Goal: Task Accomplishment & Management: Manage account settings

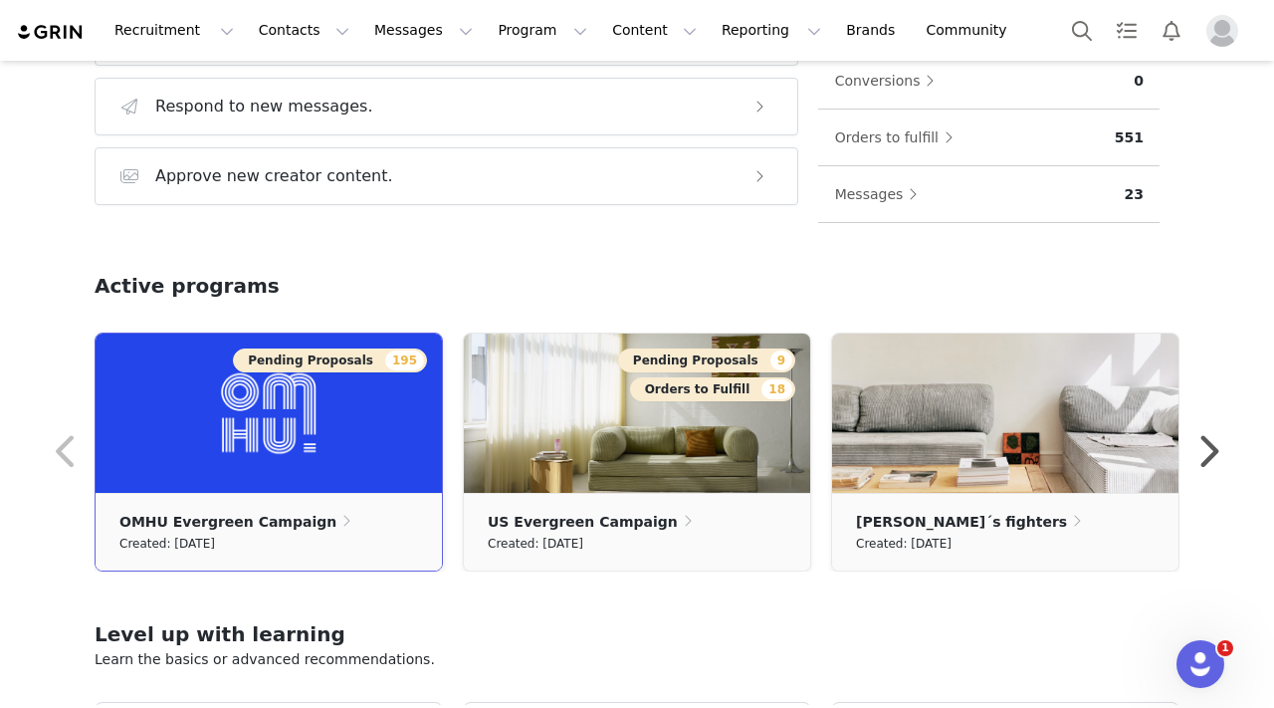
click at [336, 426] on img at bounding box center [269, 412] width 346 height 159
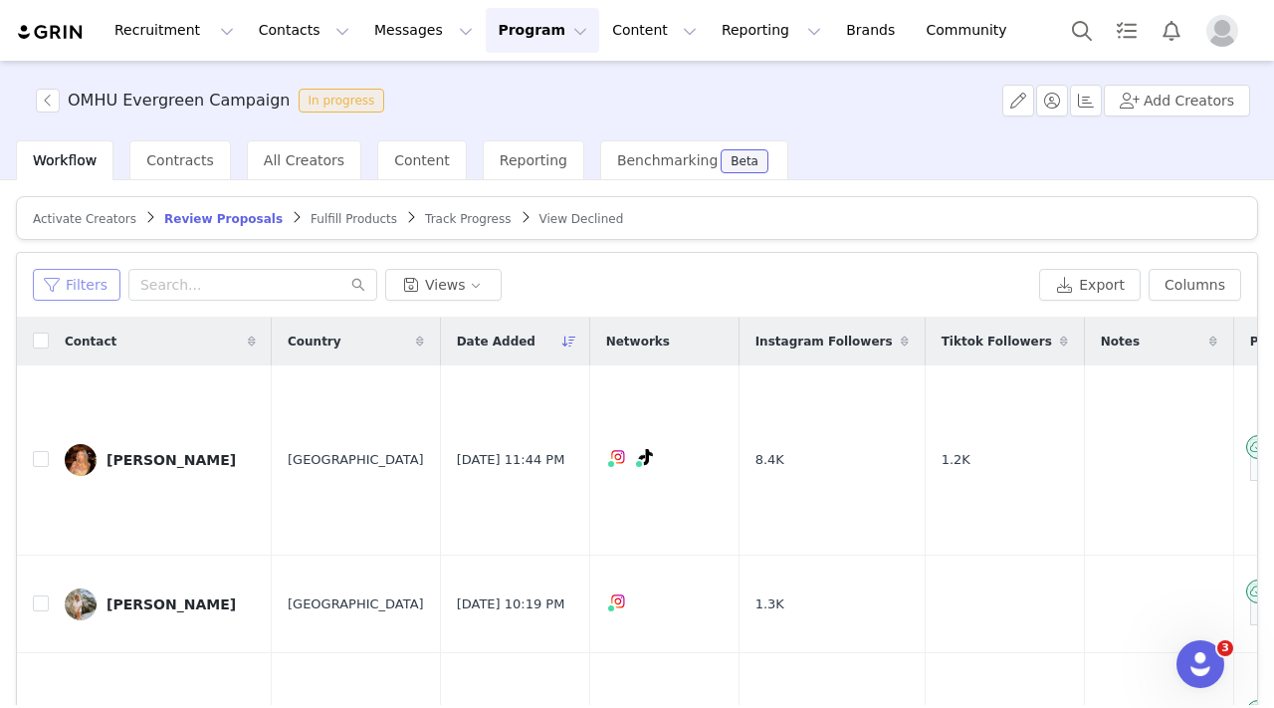
click at [48, 290] on button "Filters" at bounding box center [77, 285] width 88 height 32
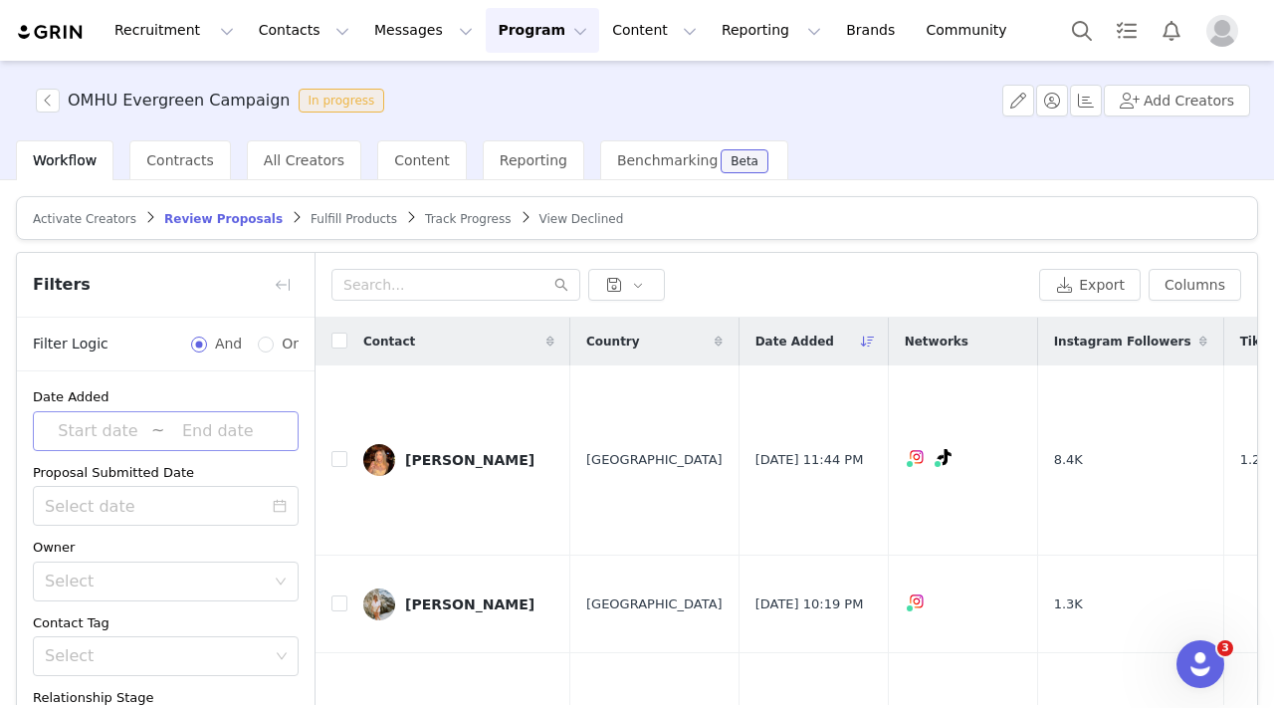
click at [100, 431] on input at bounding box center [98, 431] width 106 height 26
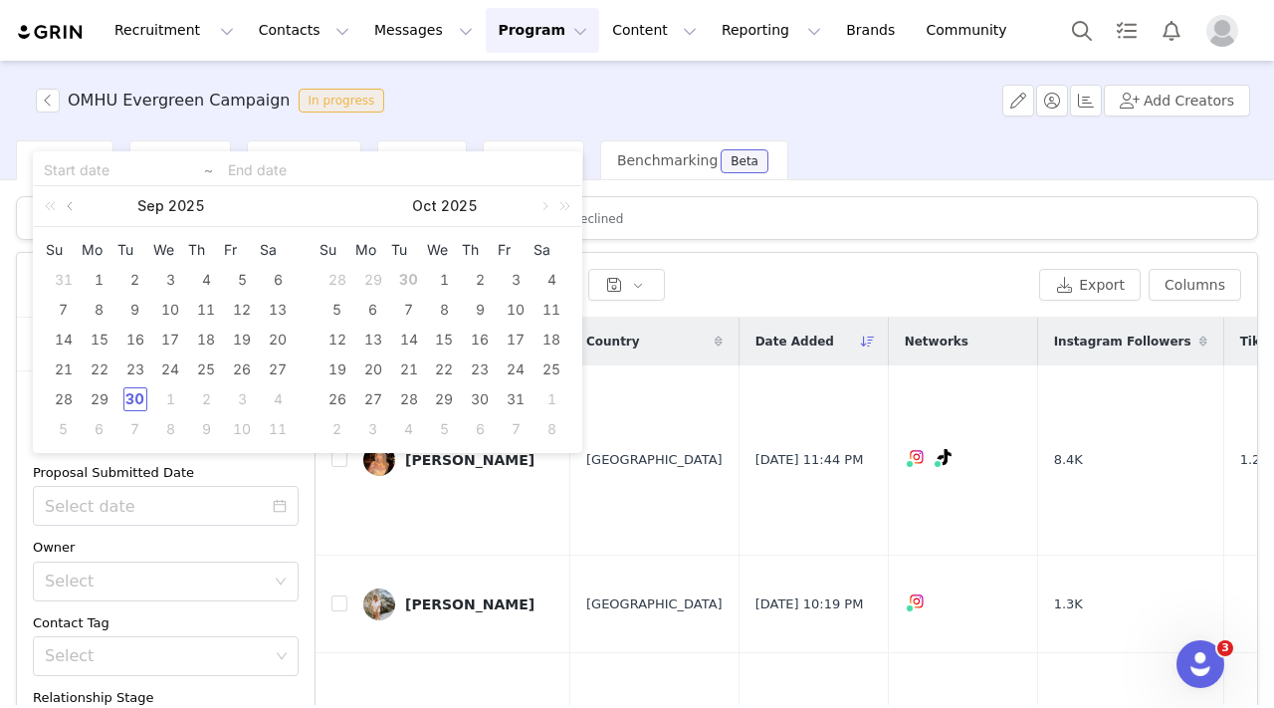
click at [72, 203] on link at bounding box center [72, 206] width 18 height 40
click at [279, 400] on div "30" at bounding box center [278, 399] width 24 height 24
type input "[DATE]"
click at [547, 206] on link at bounding box center [543, 206] width 18 height 40
click at [348, 201] on link at bounding box center [345, 206] width 18 height 40
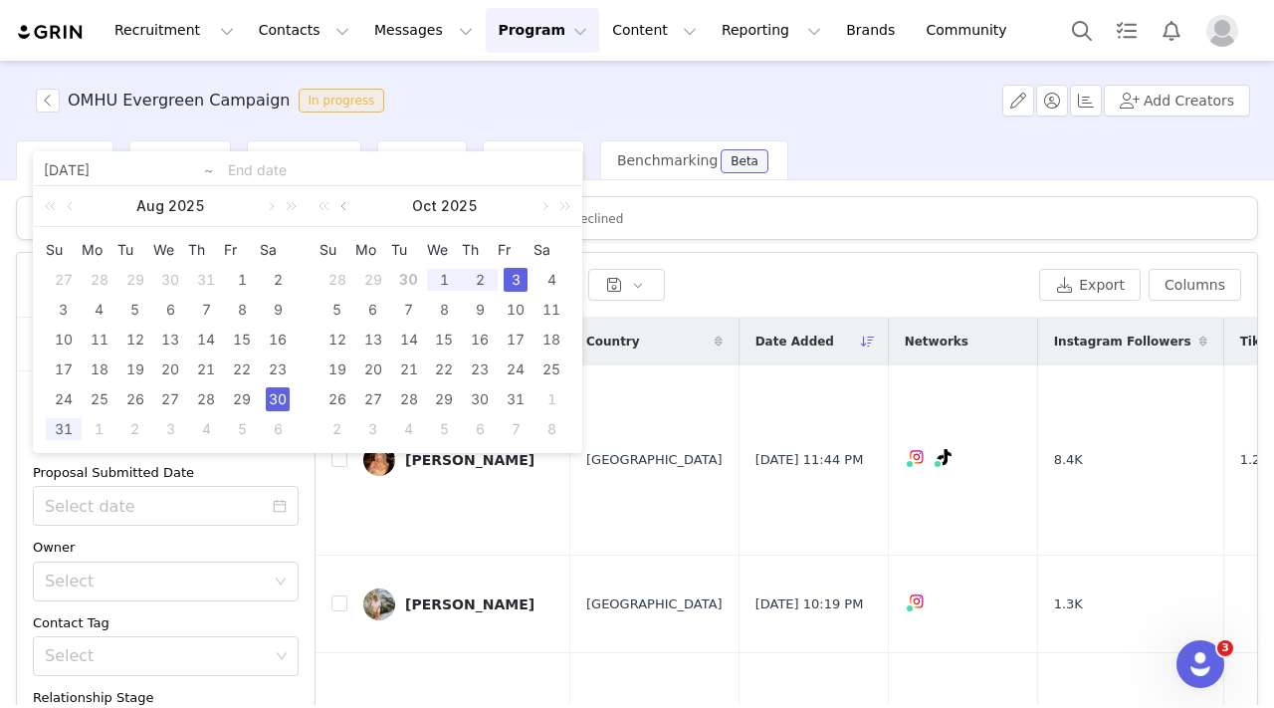
click at [348, 201] on link at bounding box center [345, 206] width 18 height 40
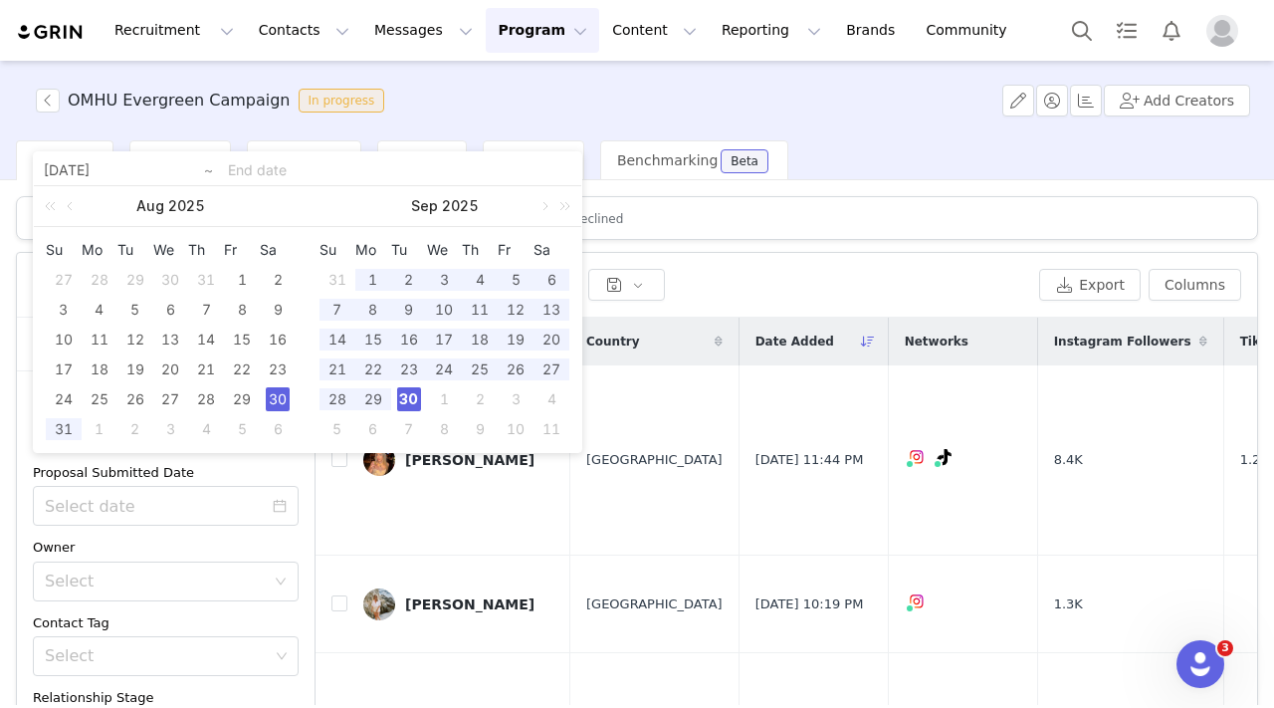
click at [411, 397] on div "30" at bounding box center [409, 399] width 24 height 24
type input "[DATE]"
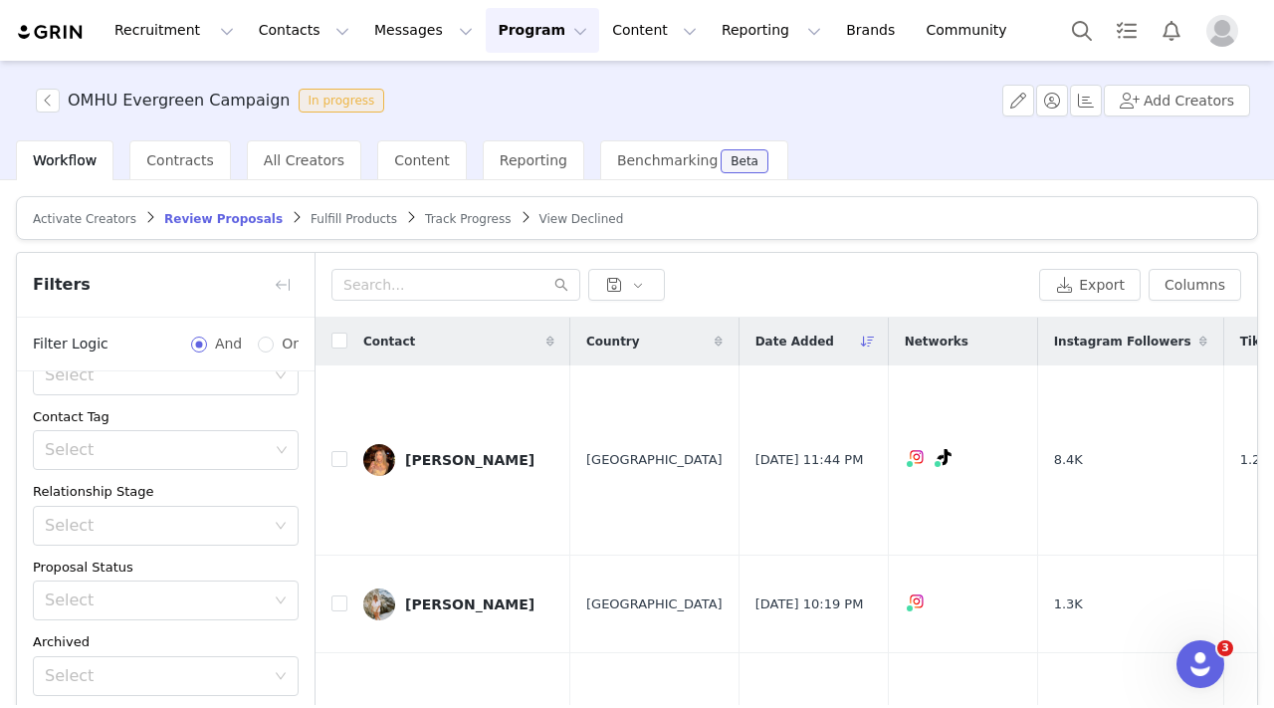
scroll to position [159, 0]
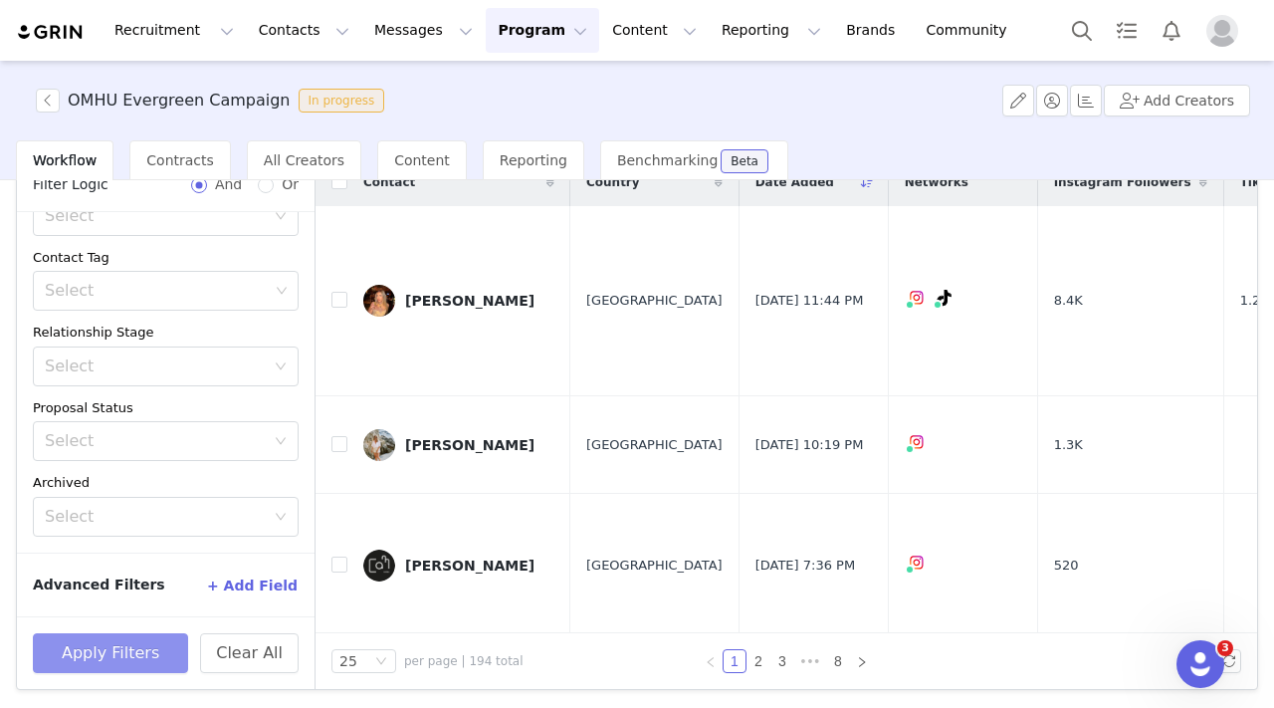
click at [102, 648] on button "Apply Filters" at bounding box center [110, 653] width 155 height 40
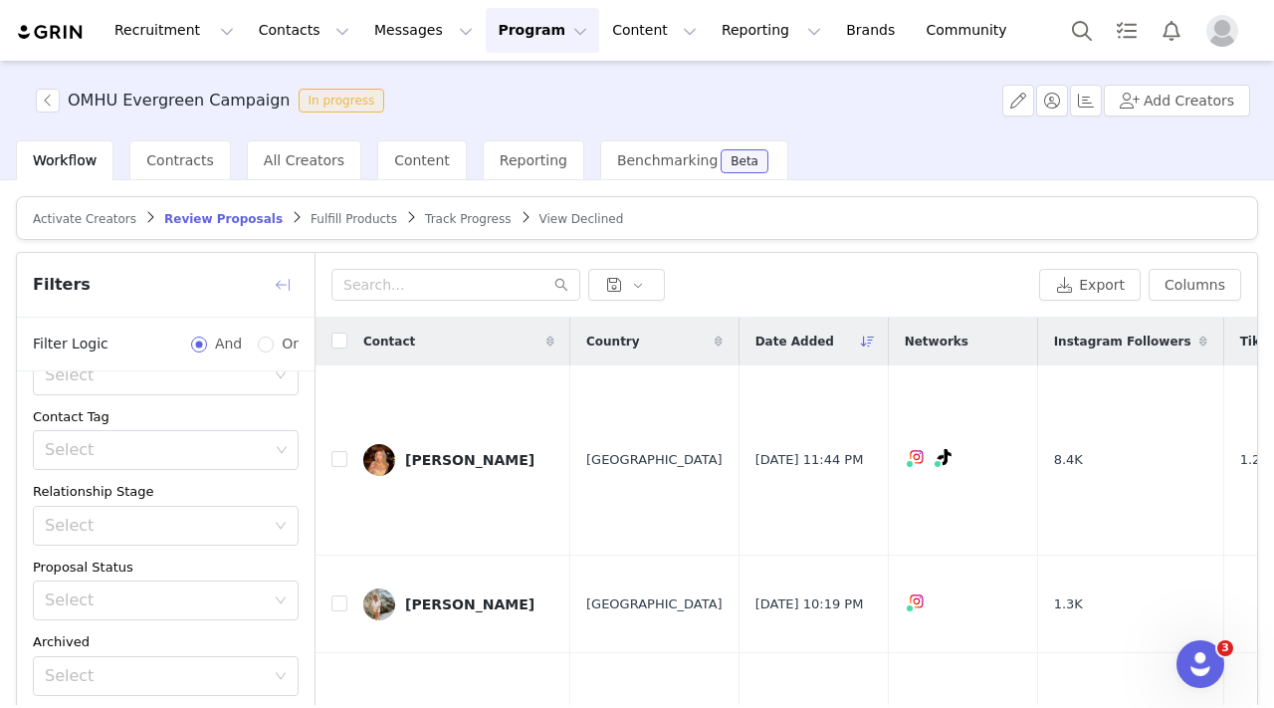
click at [288, 280] on button "button" at bounding box center [283, 285] width 32 height 32
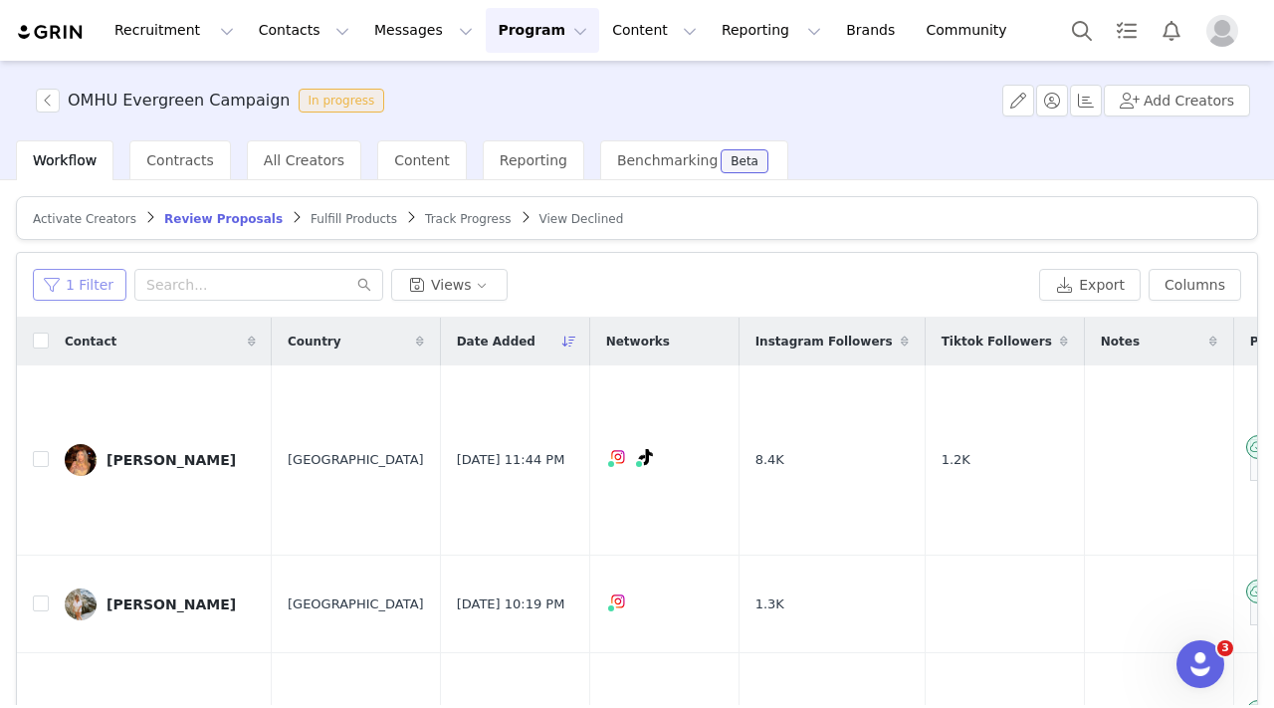
click at [98, 285] on button "1 Filter" at bounding box center [80, 285] width 94 height 32
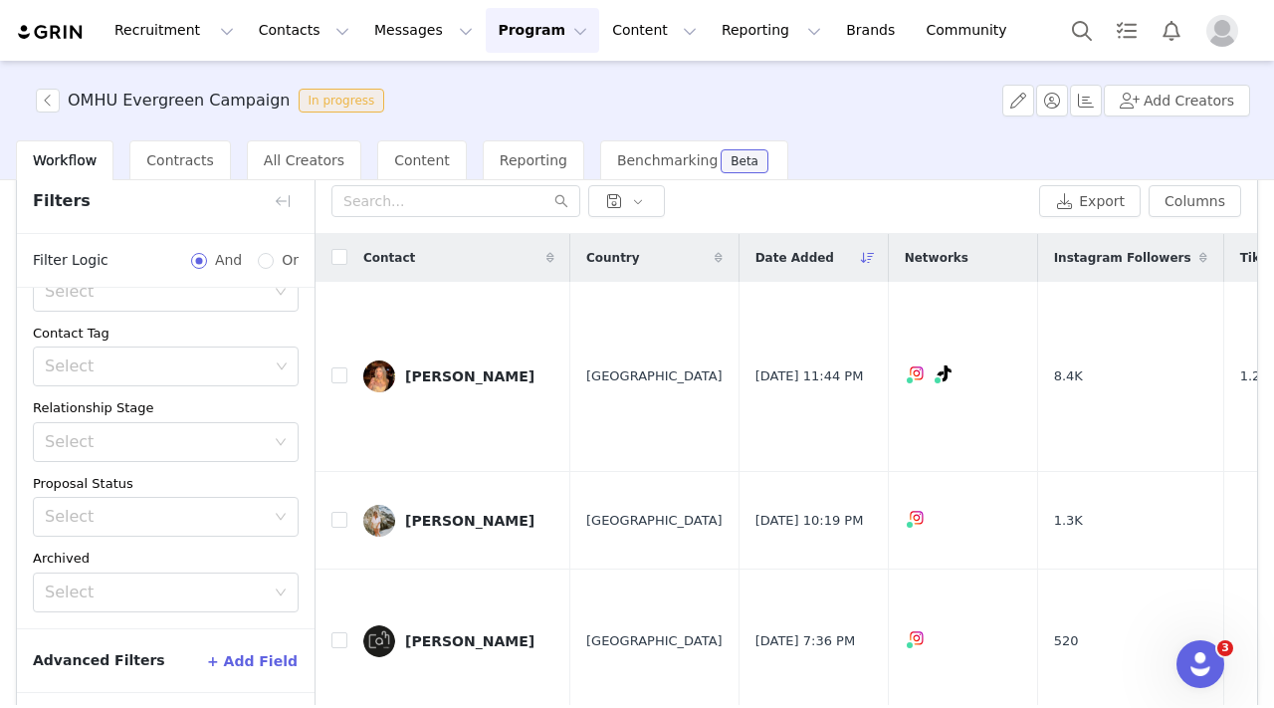
scroll to position [159, 0]
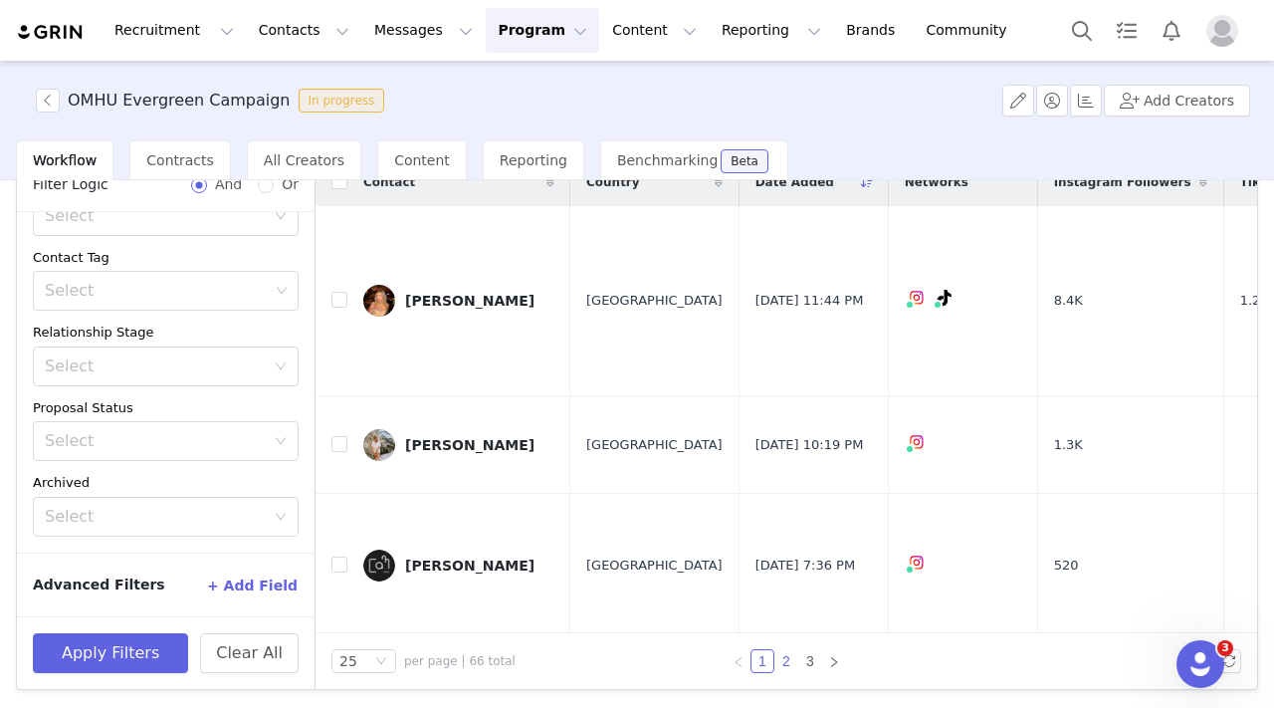
click at [789, 657] on li "2" at bounding box center [786, 661] width 24 height 24
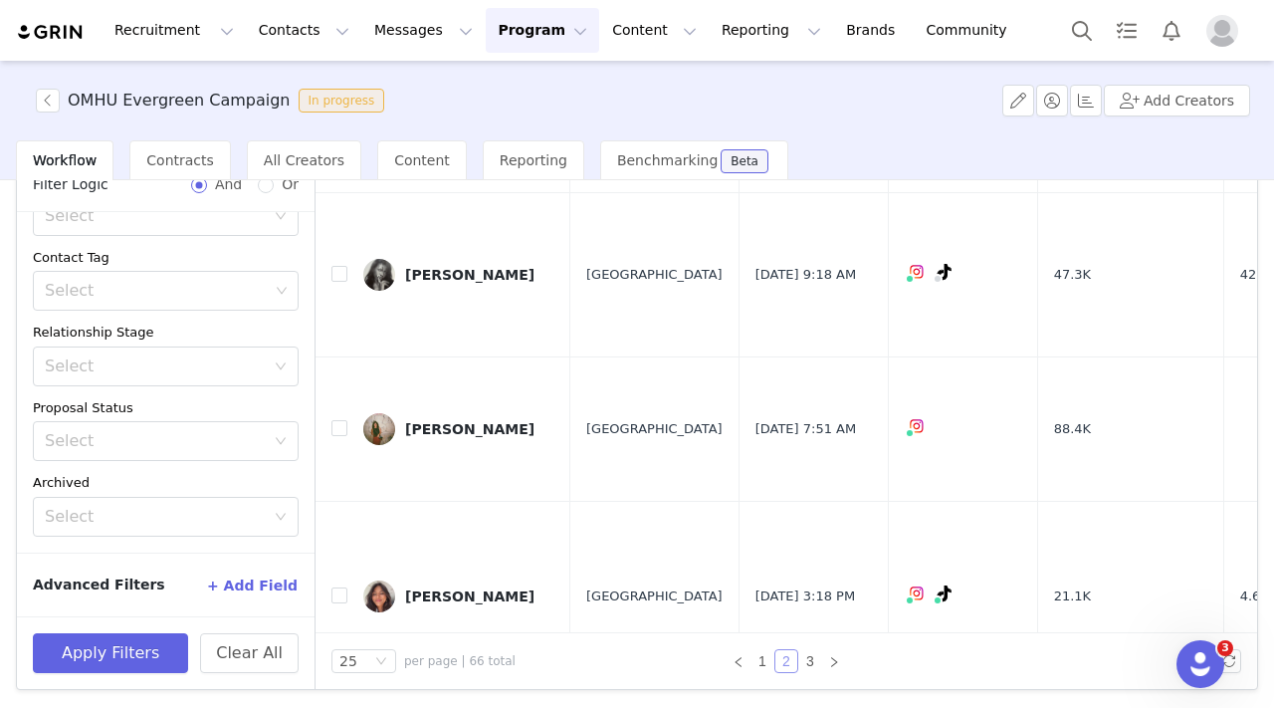
scroll to position [3523, 0]
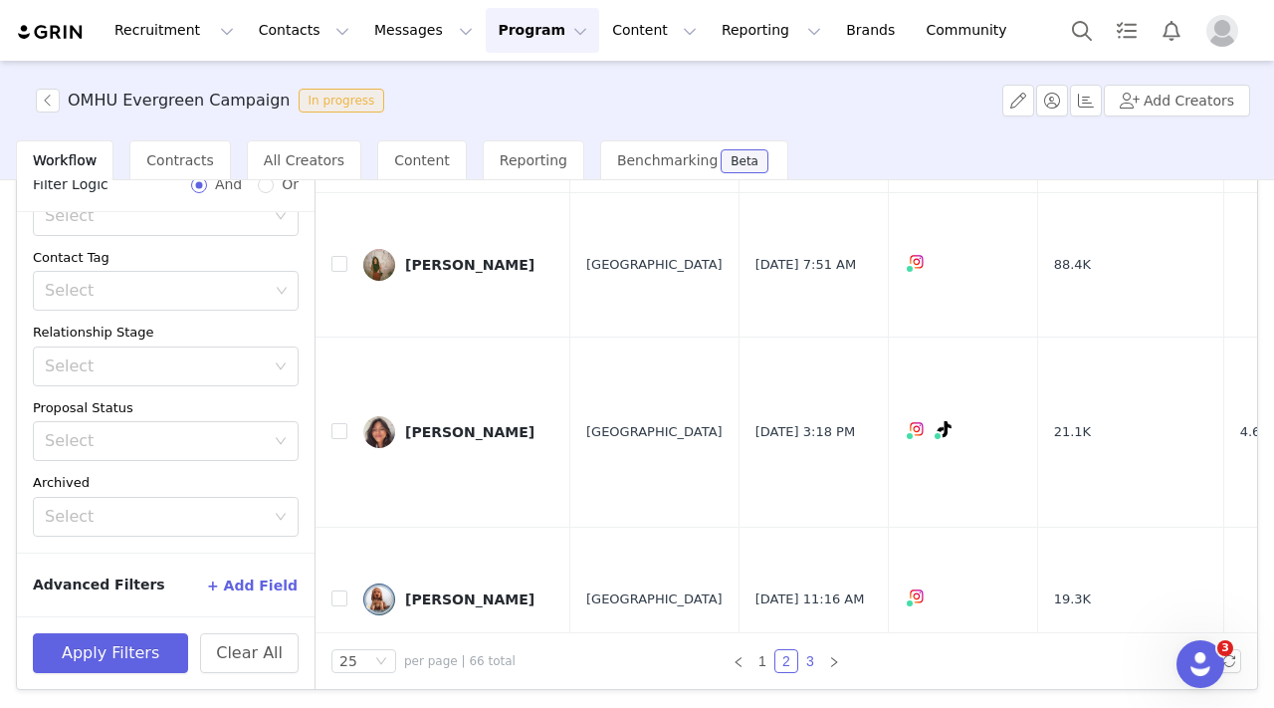
click at [803, 666] on link "3" at bounding box center [810, 661] width 22 height 22
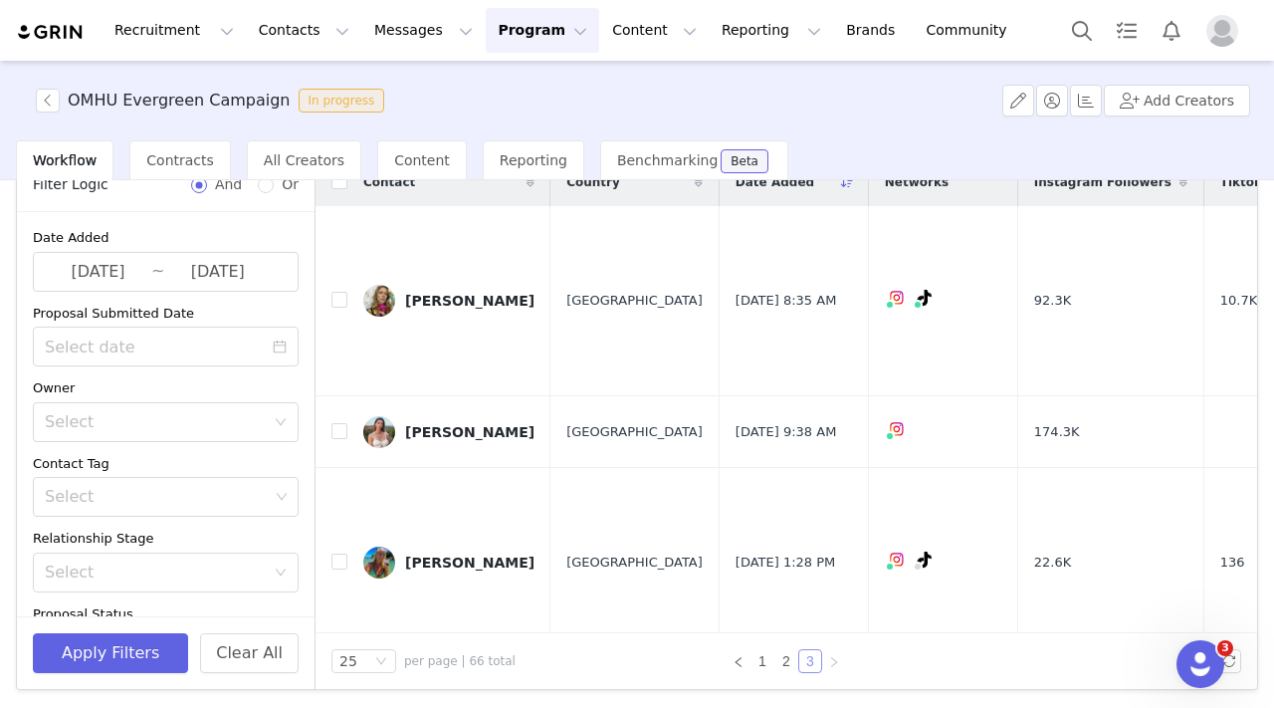
scroll to position [0, 0]
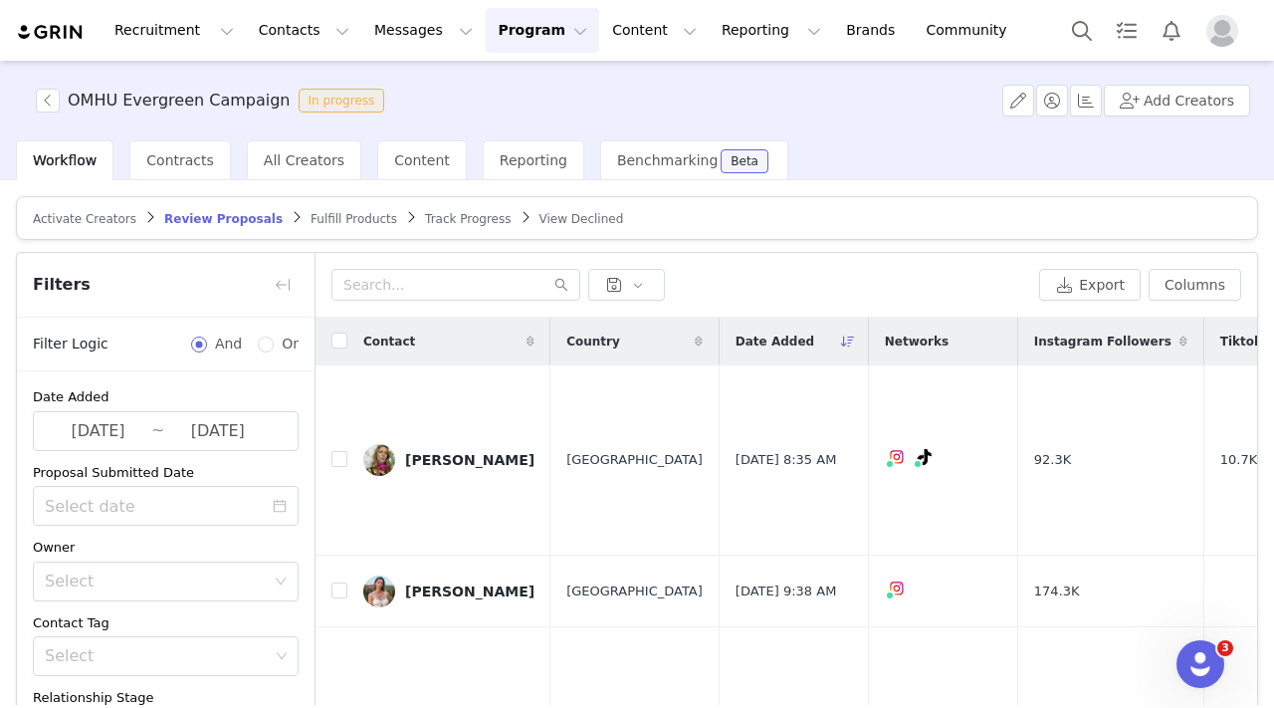
click at [326, 220] on span "Fulfill Products" at bounding box center [354, 219] width 87 height 14
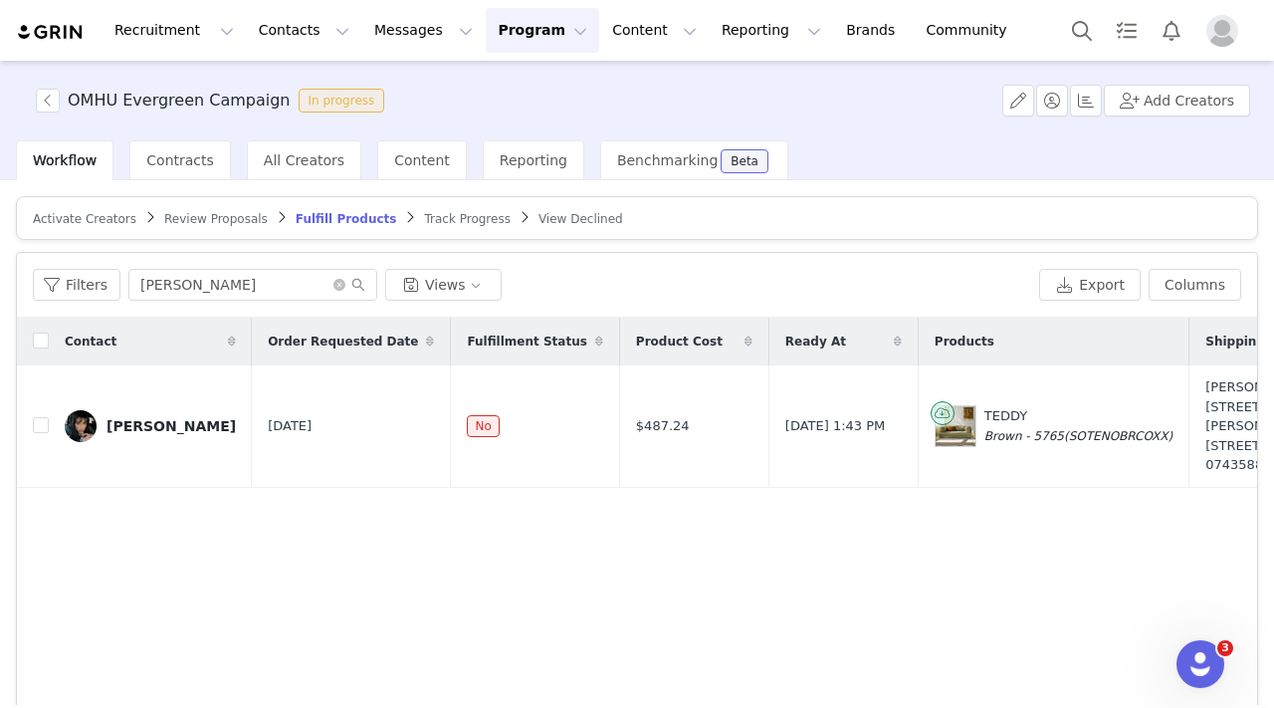
click at [207, 224] on span "Review Proposals" at bounding box center [216, 219] width 104 height 14
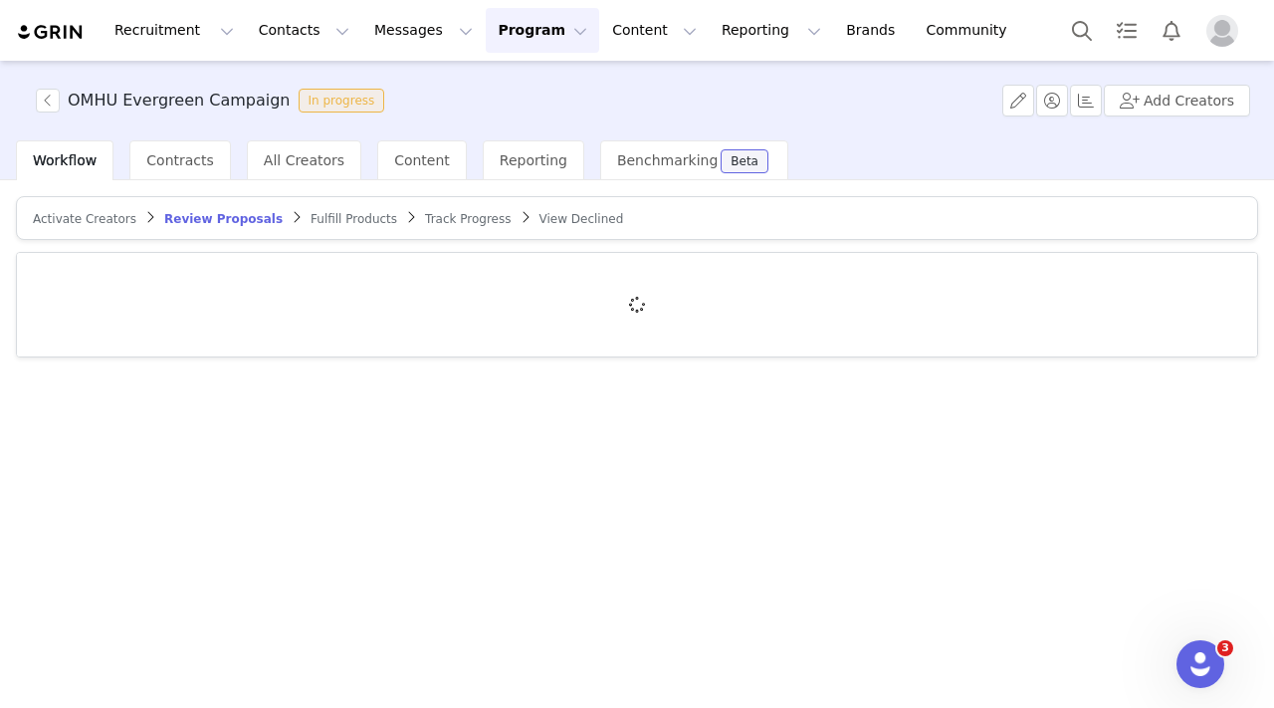
click at [334, 220] on span "Fulfill Products" at bounding box center [354, 219] width 87 height 14
click at [196, 221] on span "Review Proposals" at bounding box center [216, 219] width 104 height 14
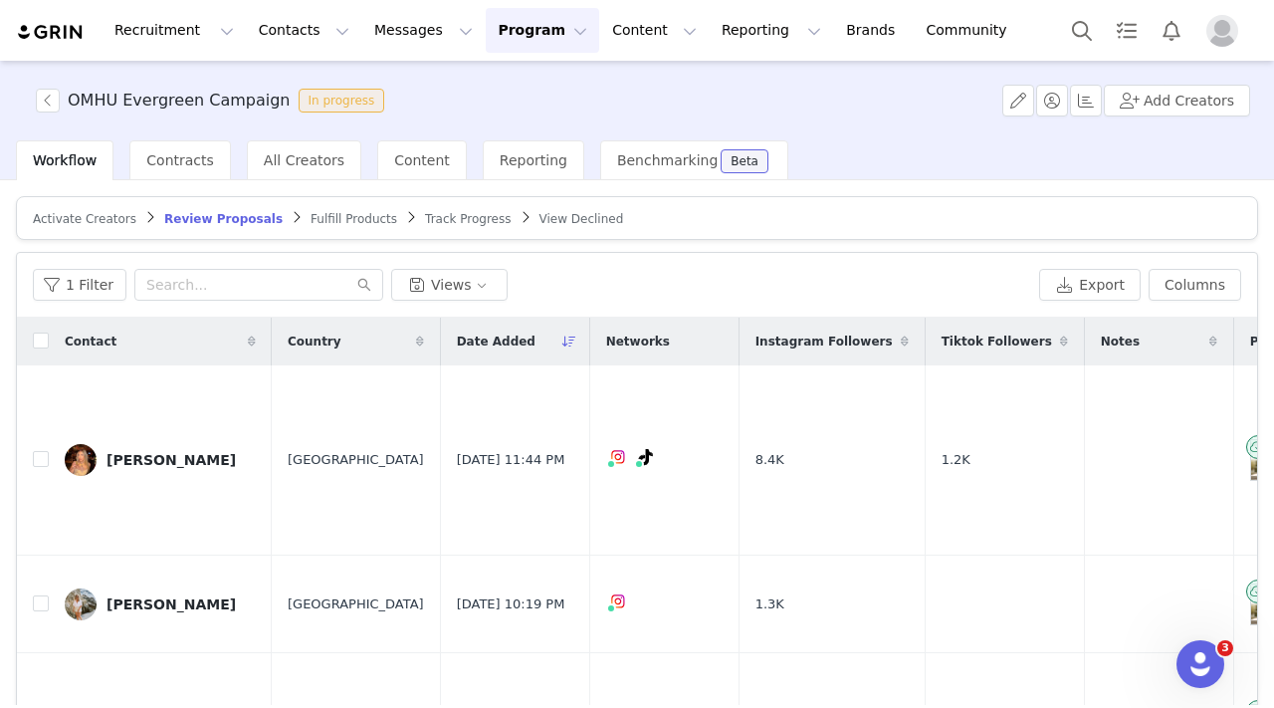
click at [311, 220] on span "Fulfill Products" at bounding box center [354, 219] width 87 height 14
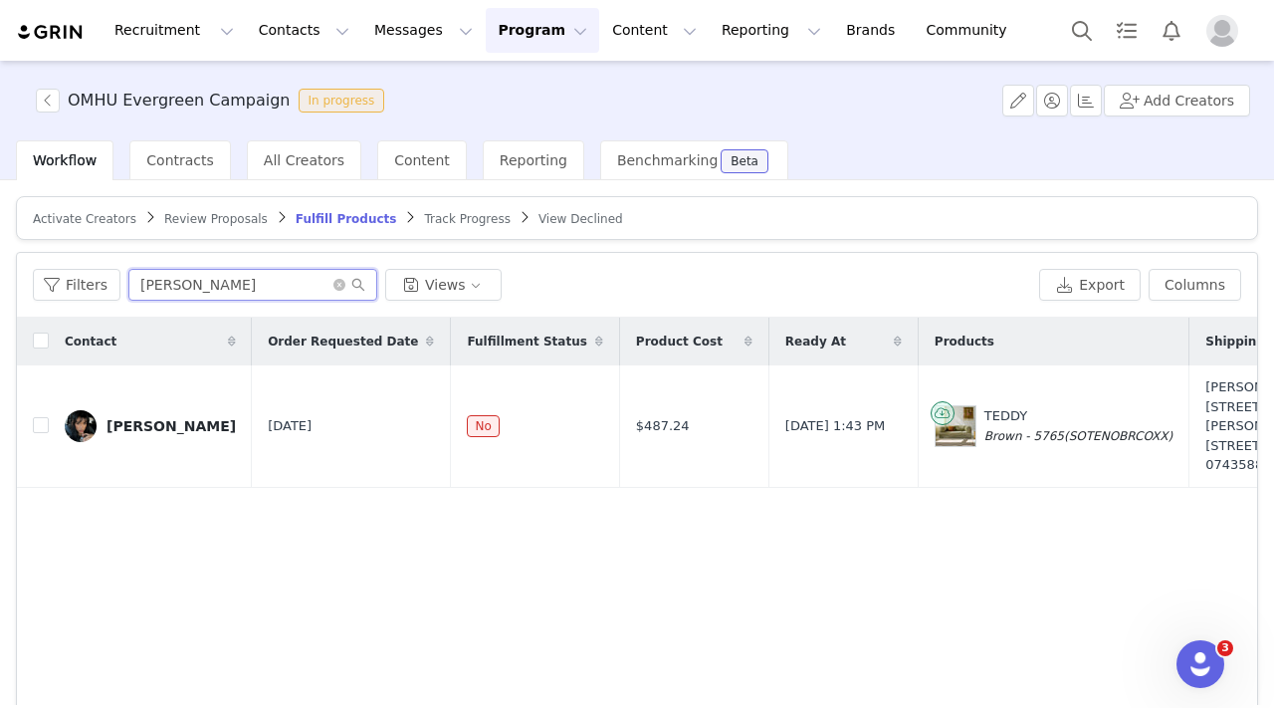
click at [268, 280] on input "[PERSON_NAME]" at bounding box center [252, 285] width 249 height 32
drag, startPoint x: 249, startPoint y: 284, endPoint x: 100, endPoint y: 281, distance: 149.3
click at [100, 282] on div "Filters [PERSON_NAME] Views" at bounding box center [532, 285] width 998 height 32
click at [336, 280] on icon "icon: close-circle" at bounding box center [339, 285] width 12 height 12
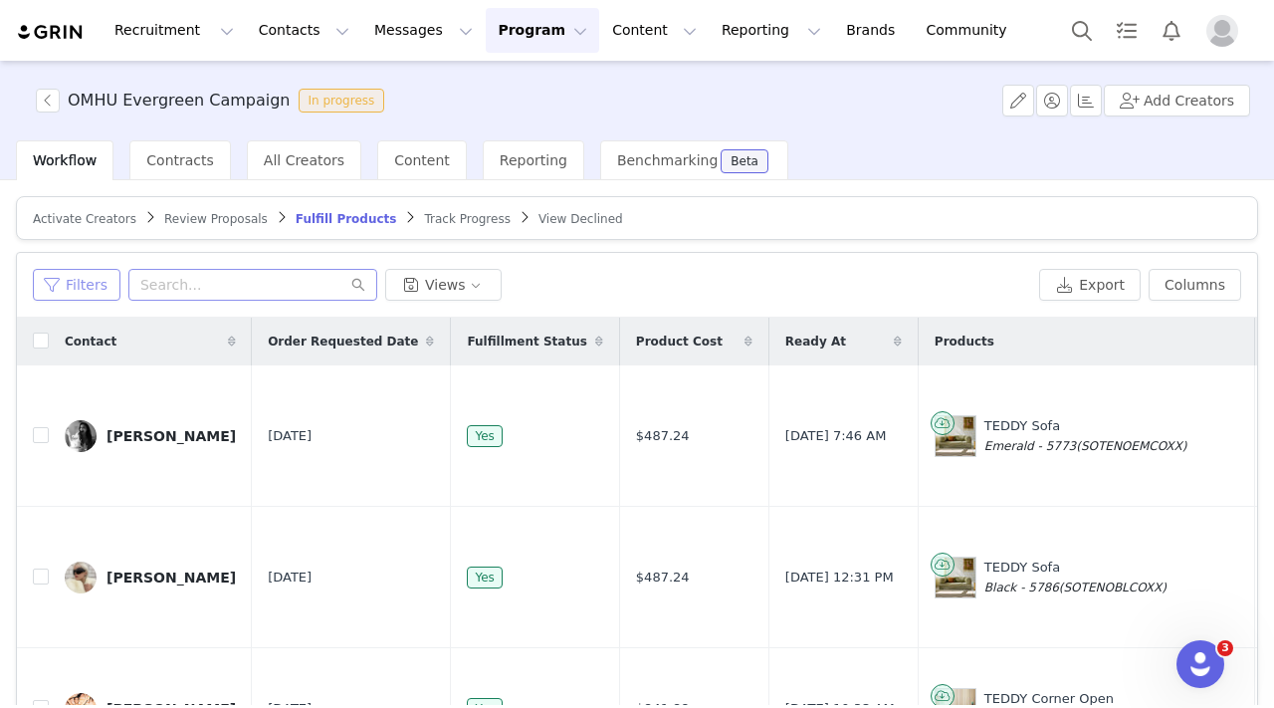
click at [92, 288] on button "Filters" at bounding box center [77, 285] width 88 height 32
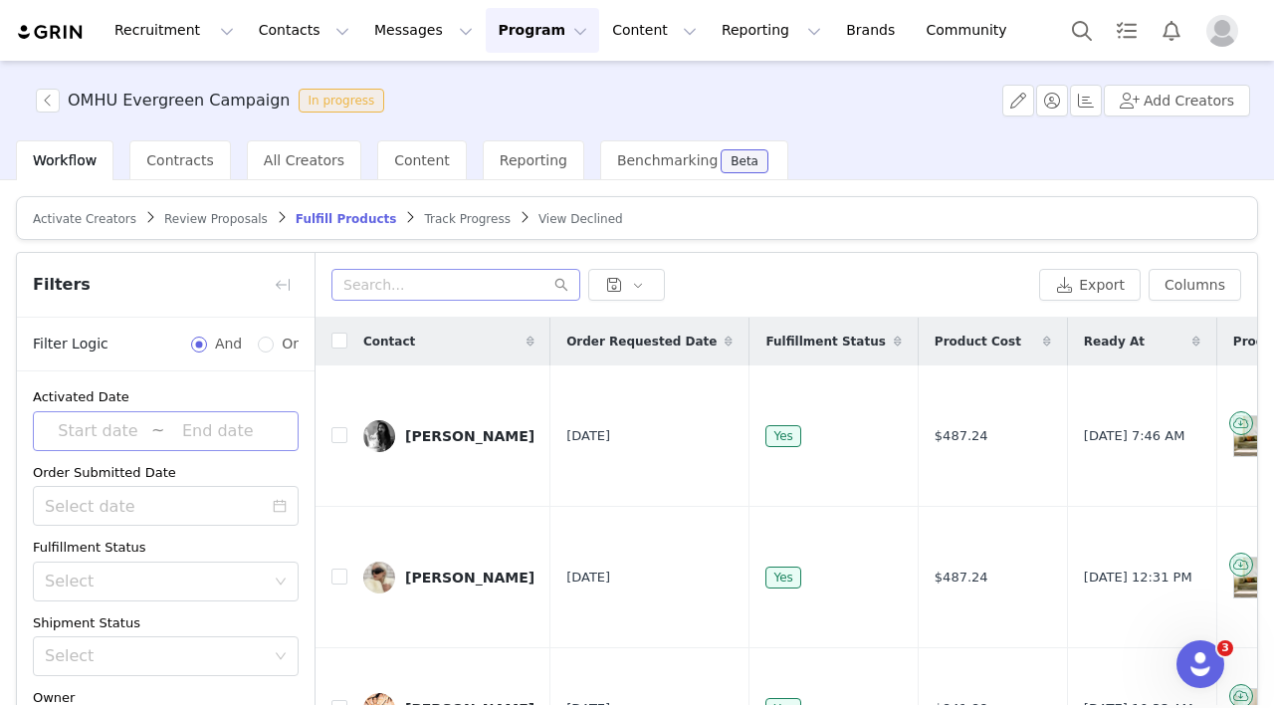
click at [131, 433] on input at bounding box center [98, 431] width 106 height 26
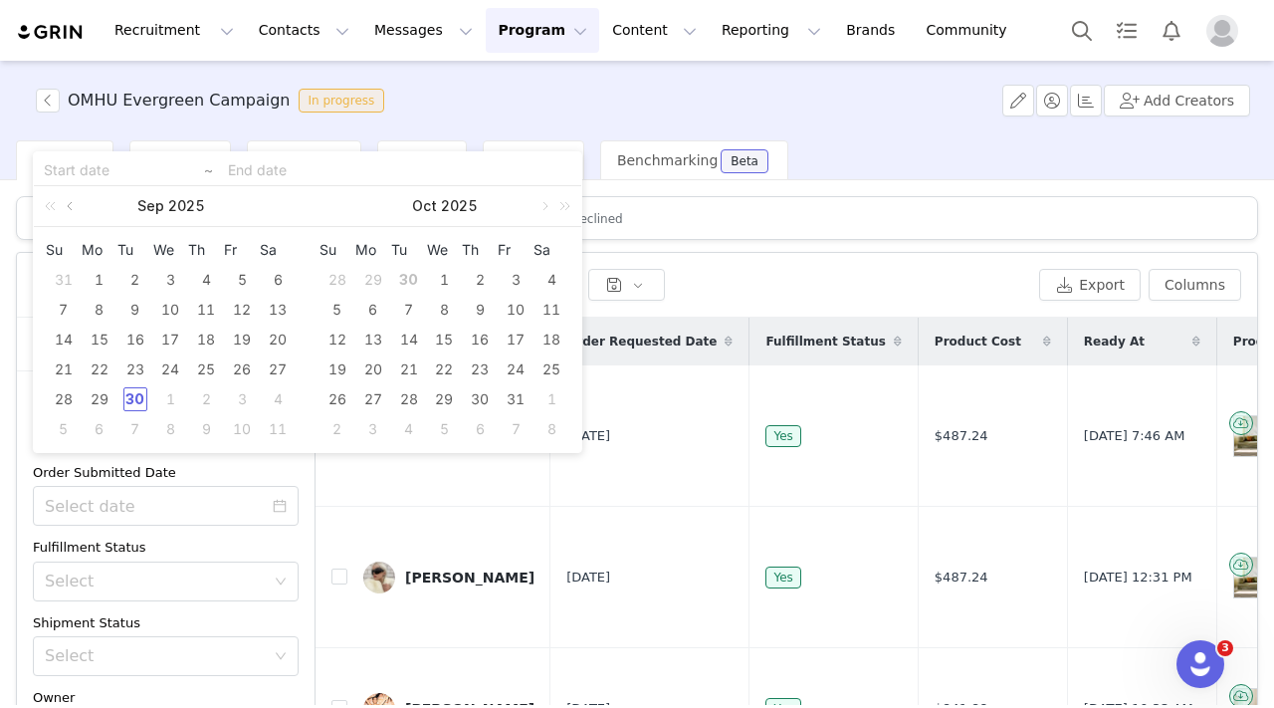
click at [77, 206] on link at bounding box center [72, 206] width 18 height 40
click at [274, 401] on div "30" at bounding box center [278, 399] width 24 height 24
type input "[DATE]"
click at [541, 210] on link at bounding box center [543, 206] width 18 height 40
click at [338, 206] on link at bounding box center [345, 206] width 18 height 40
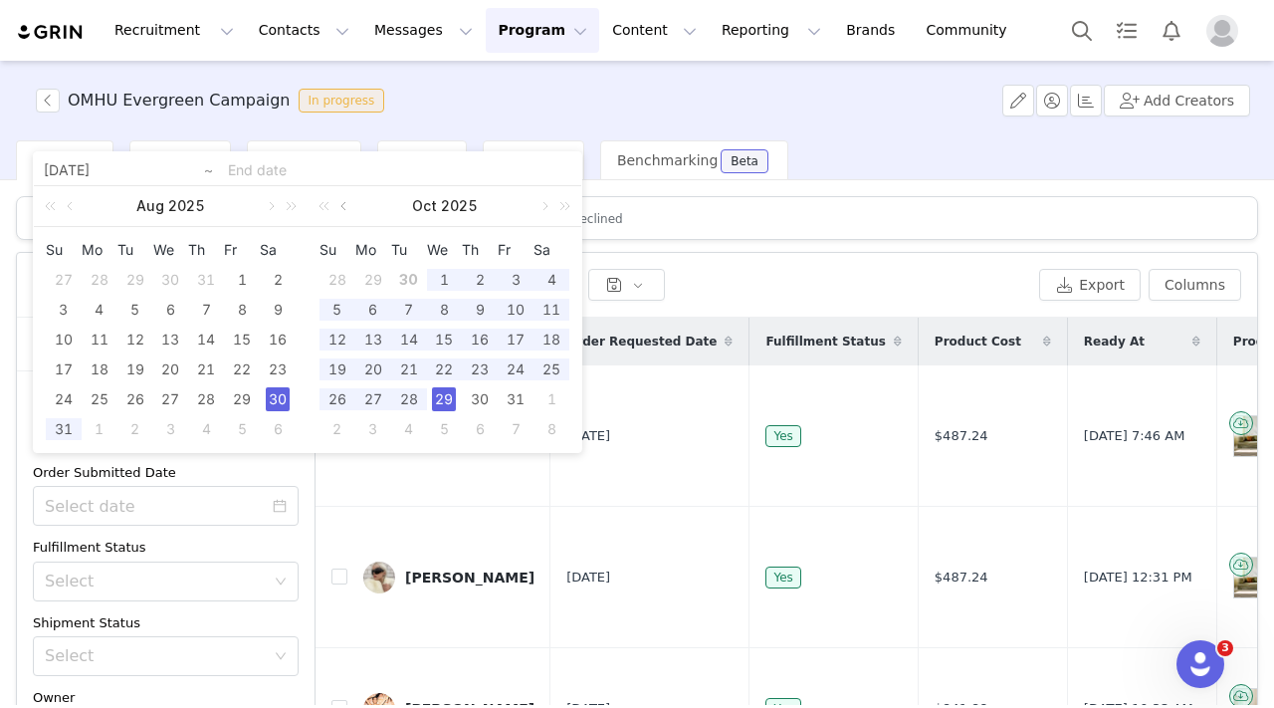
click at [340, 206] on link at bounding box center [345, 206] width 18 height 40
click at [406, 402] on div "30" at bounding box center [409, 399] width 24 height 24
type input "[DATE]"
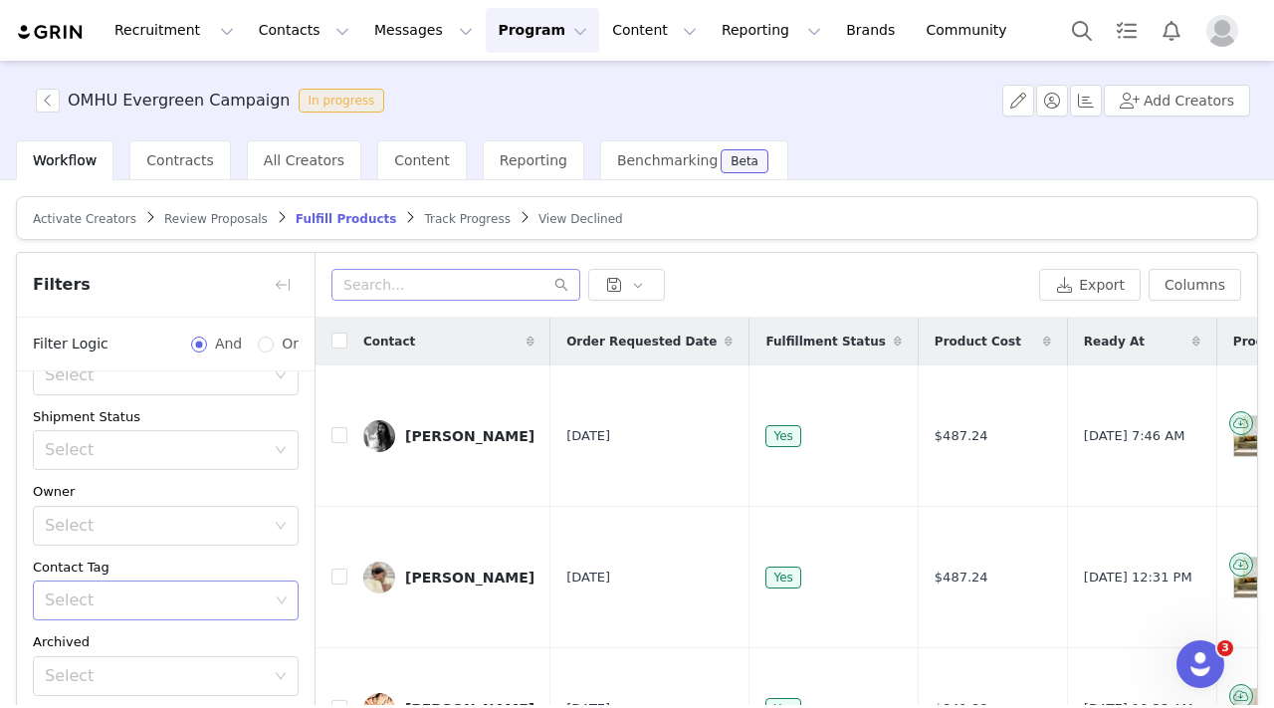
scroll to position [159, 0]
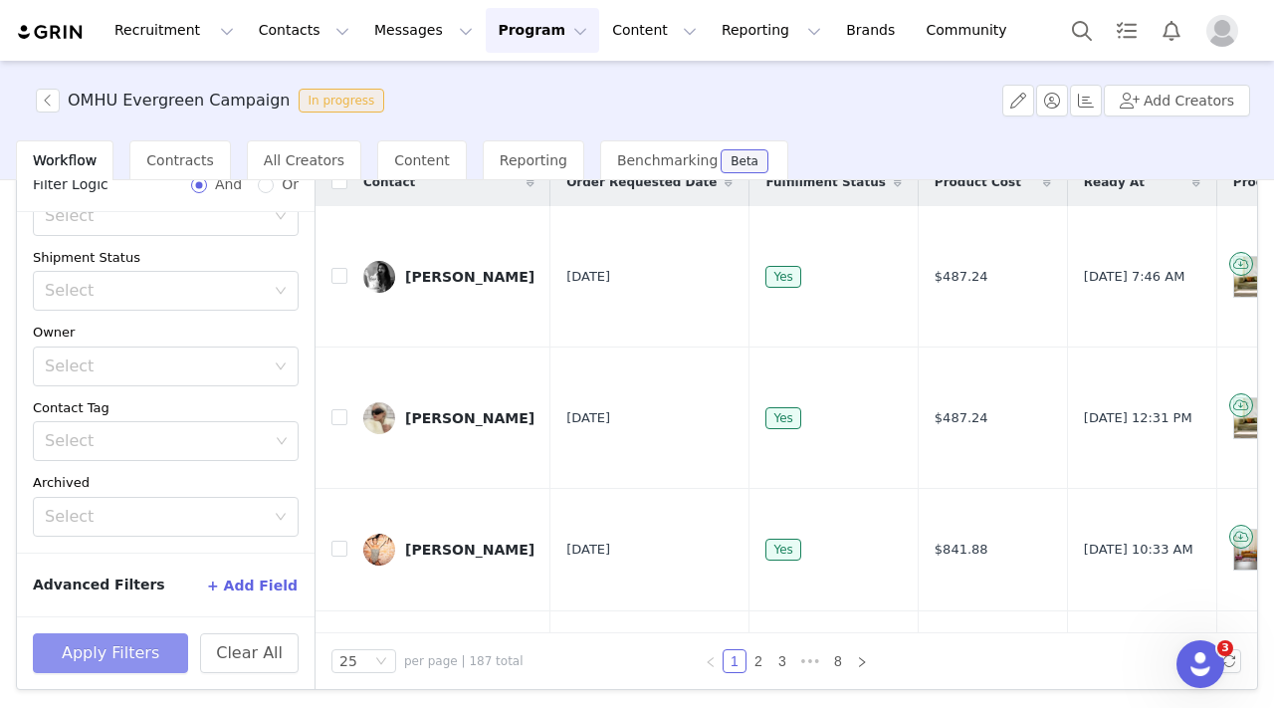
click at [113, 641] on button "Apply Filters" at bounding box center [110, 653] width 155 height 40
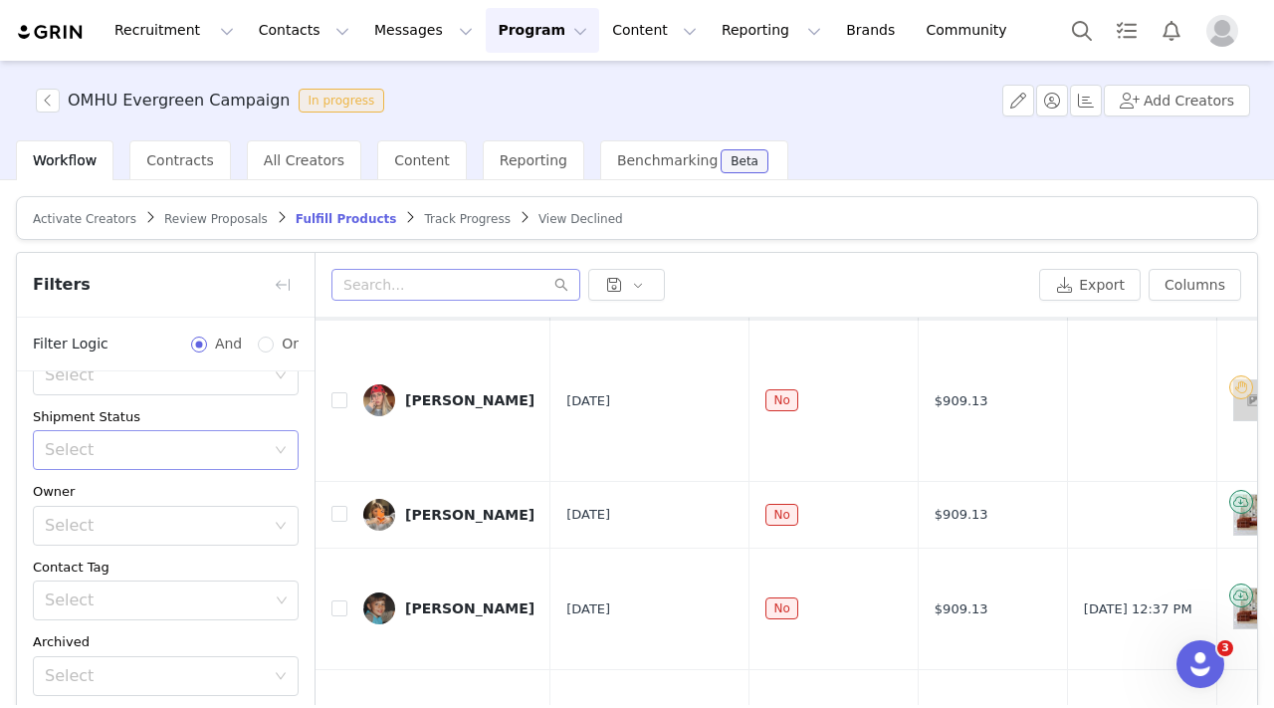
scroll to position [0, 0]
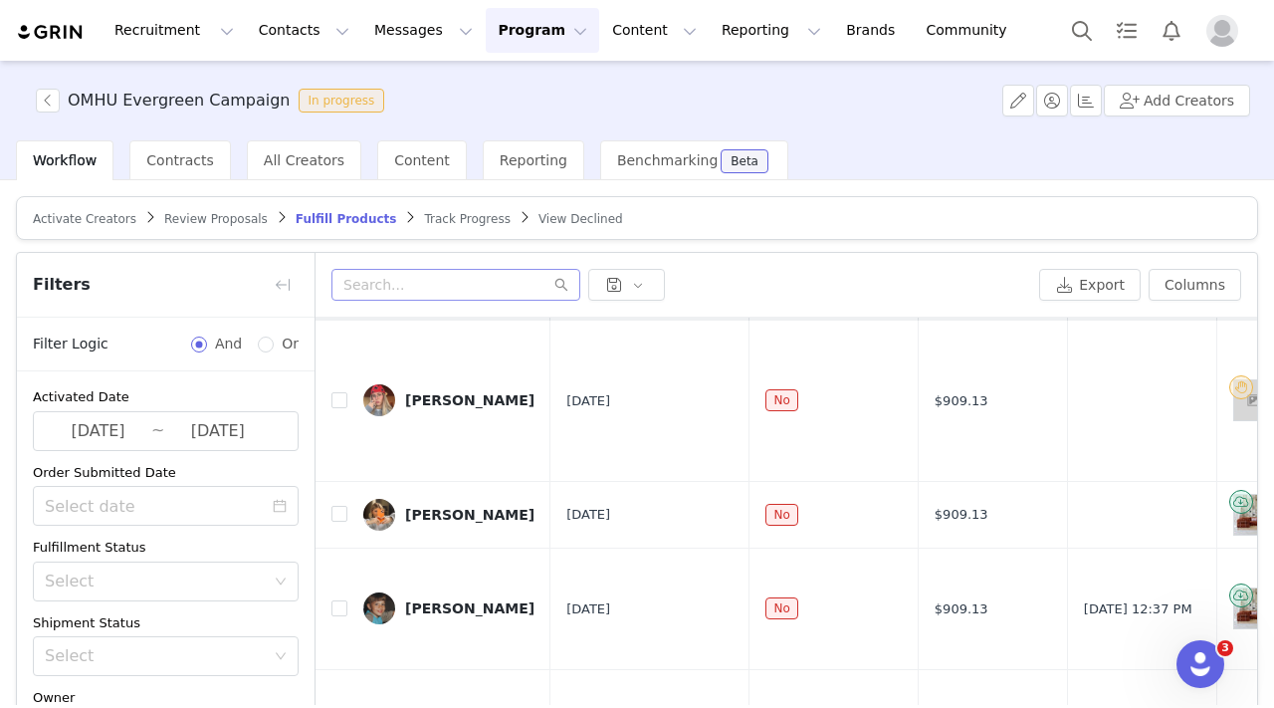
click at [427, 221] on span "Track Progress" at bounding box center [467, 219] width 86 height 14
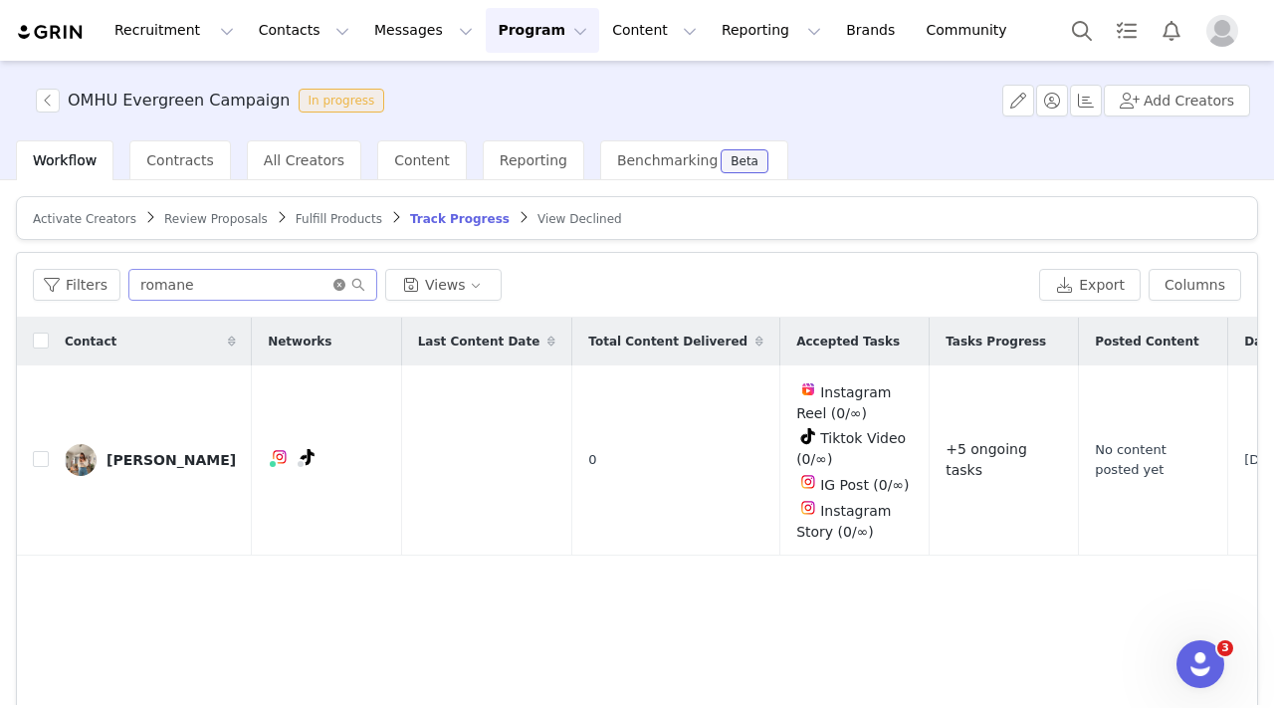
click at [338, 287] on icon "icon: close-circle" at bounding box center [339, 285] width 12 height 12
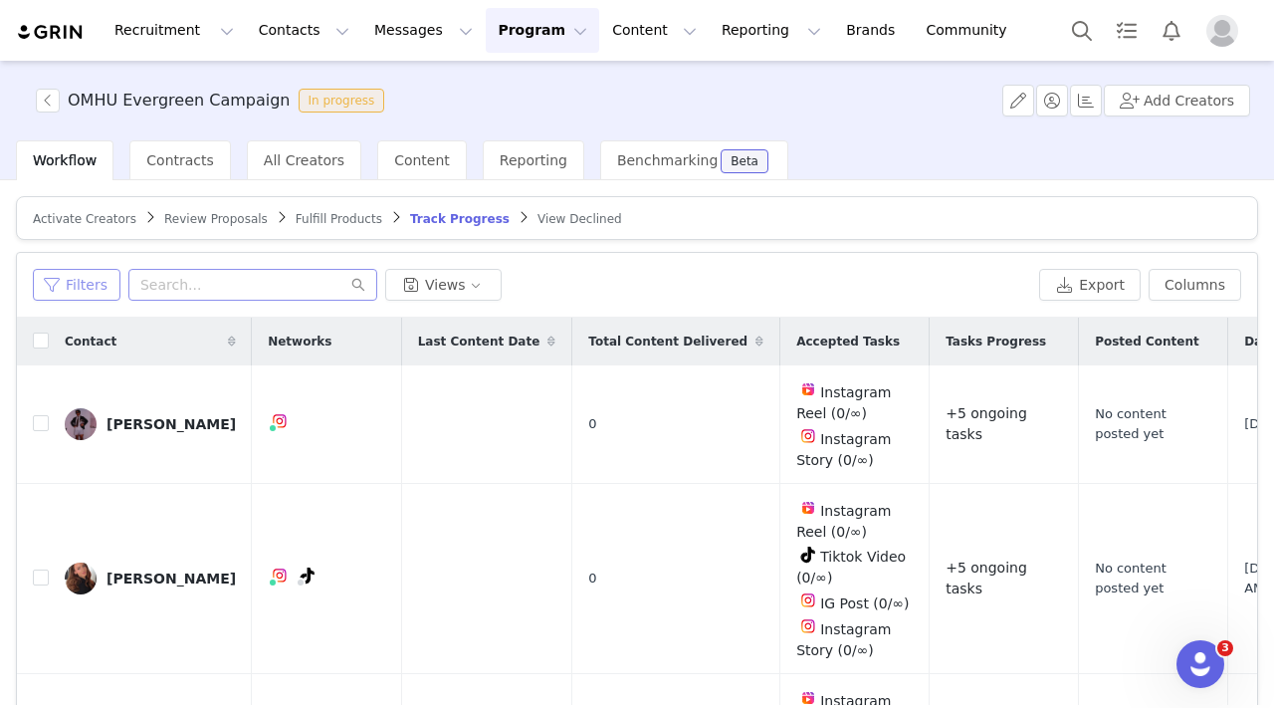
click at [77, 278] on button "Filters" at bounding box center [77, 285] width 88 height 32
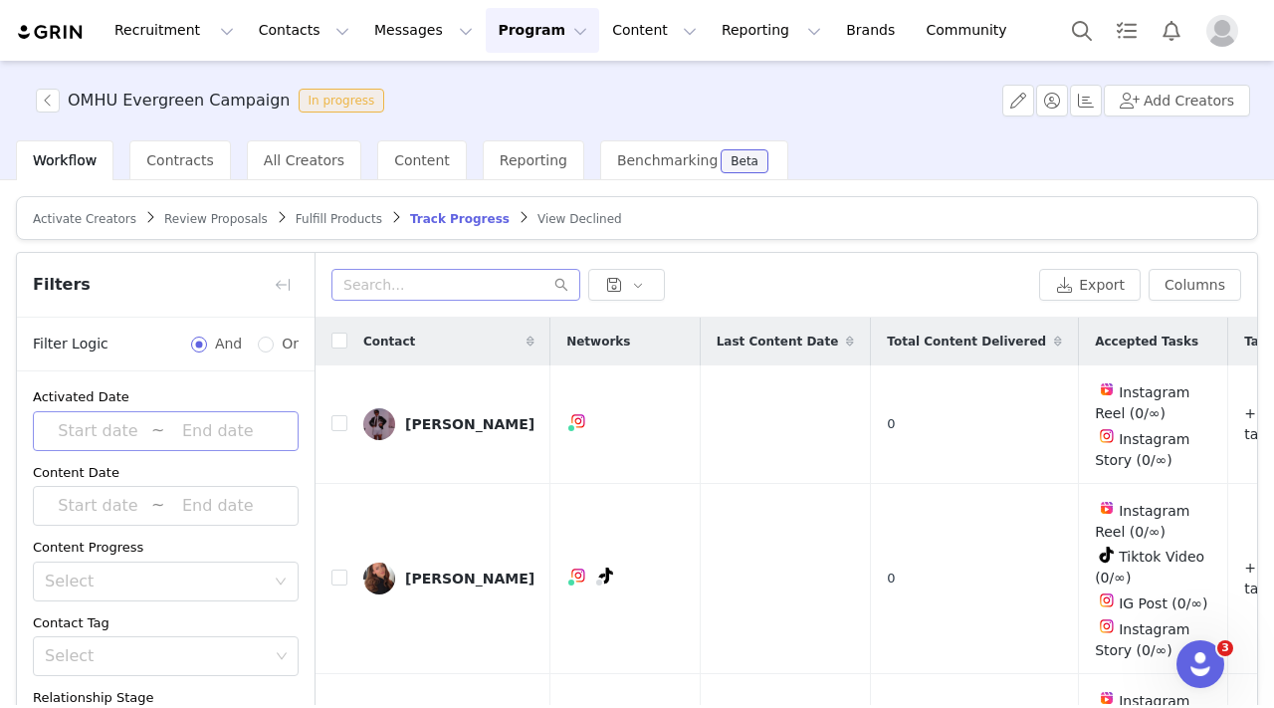
click at [104, 431] on input at bounding box center [98, 431] width 106 height 26
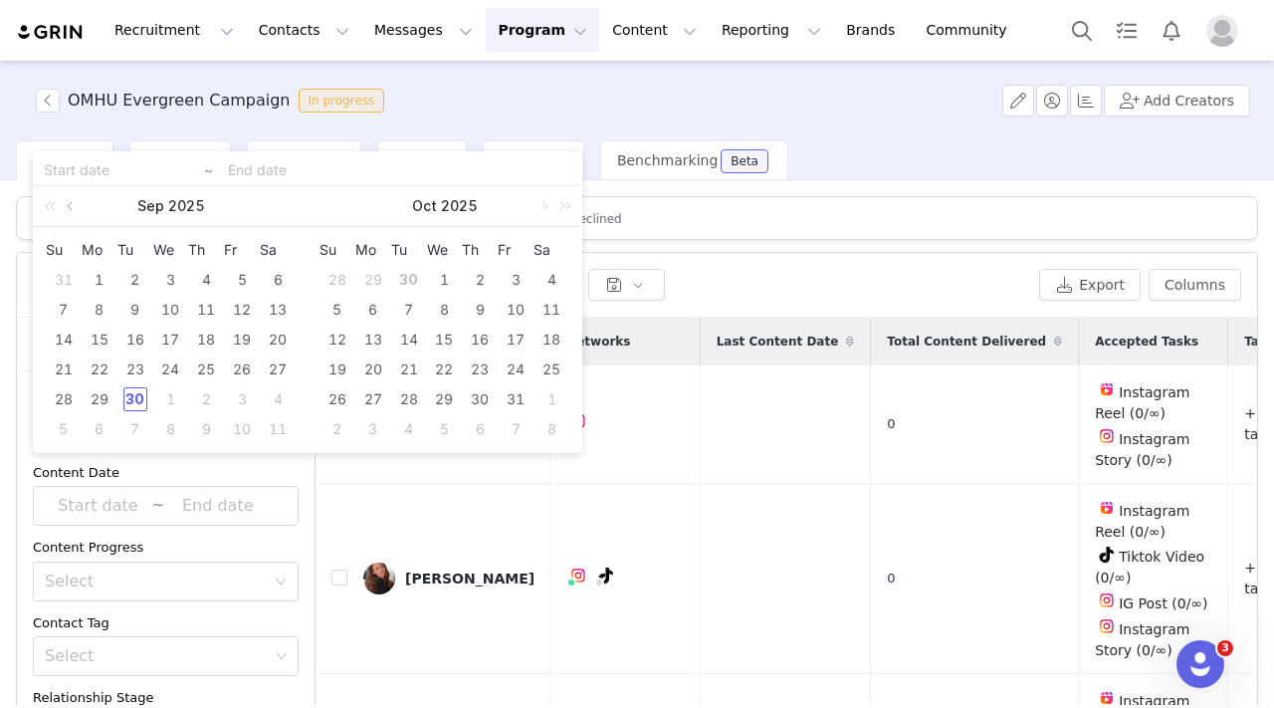
click at [66, 204] on link at bounding box center [72, 206] width 18 height 40
click at [271, 397] on div "30" at bounding box center [278, 399] width 24 height 24
type input "[DATE]"
click at [348, 205] on link at bounding box center [345, 206] width 18 height 40
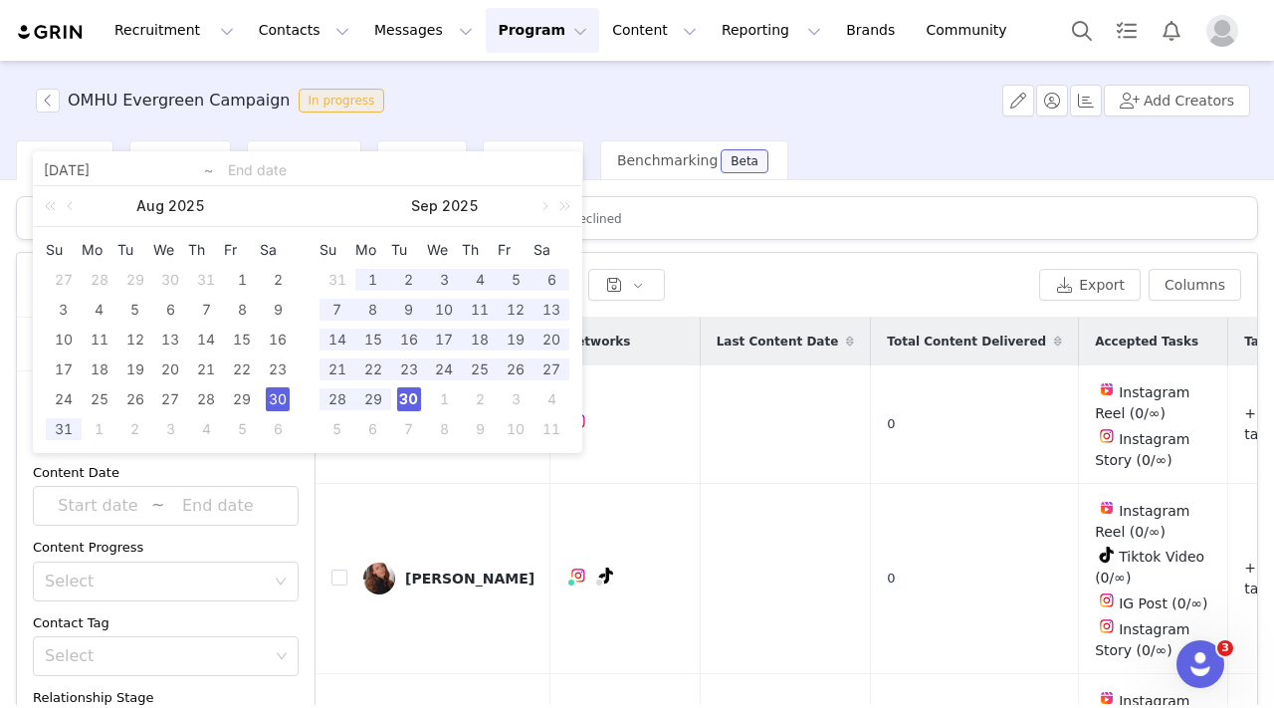
click at [405, 401] on div "30" at bounding box center [409, 399] width 24 height 24
type input "[DATE]"
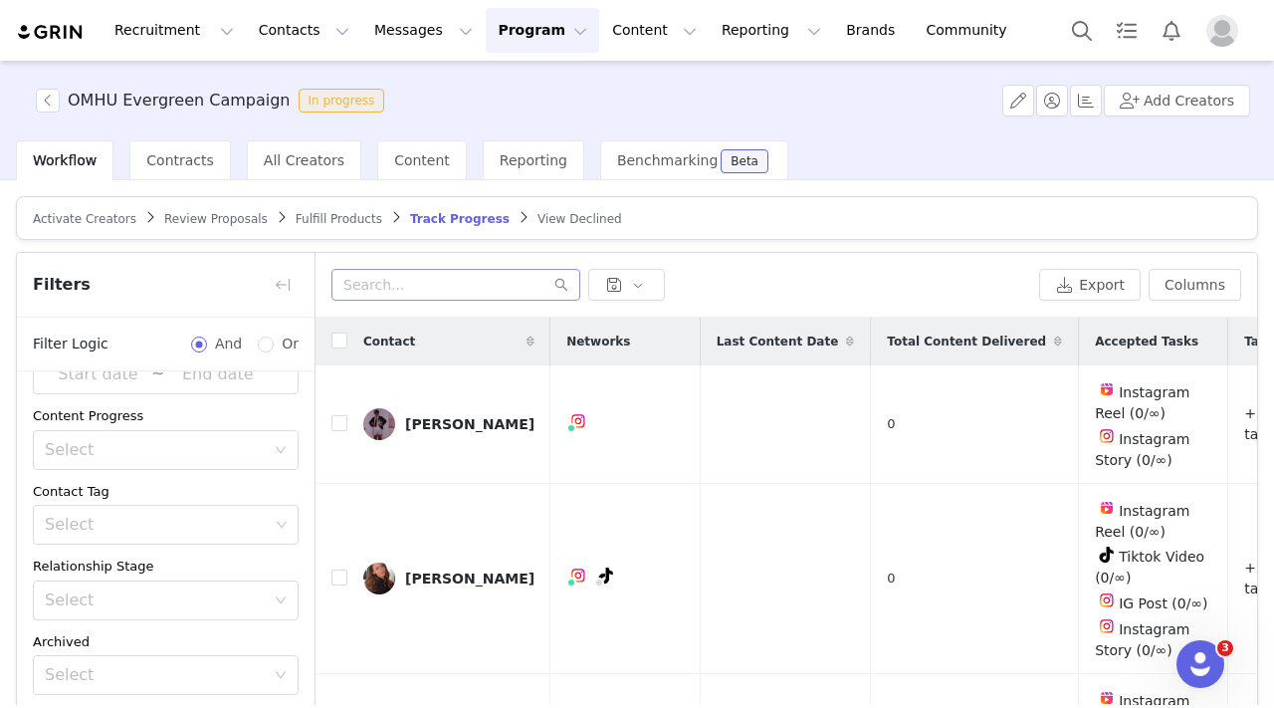
scroll to position [159, 0]
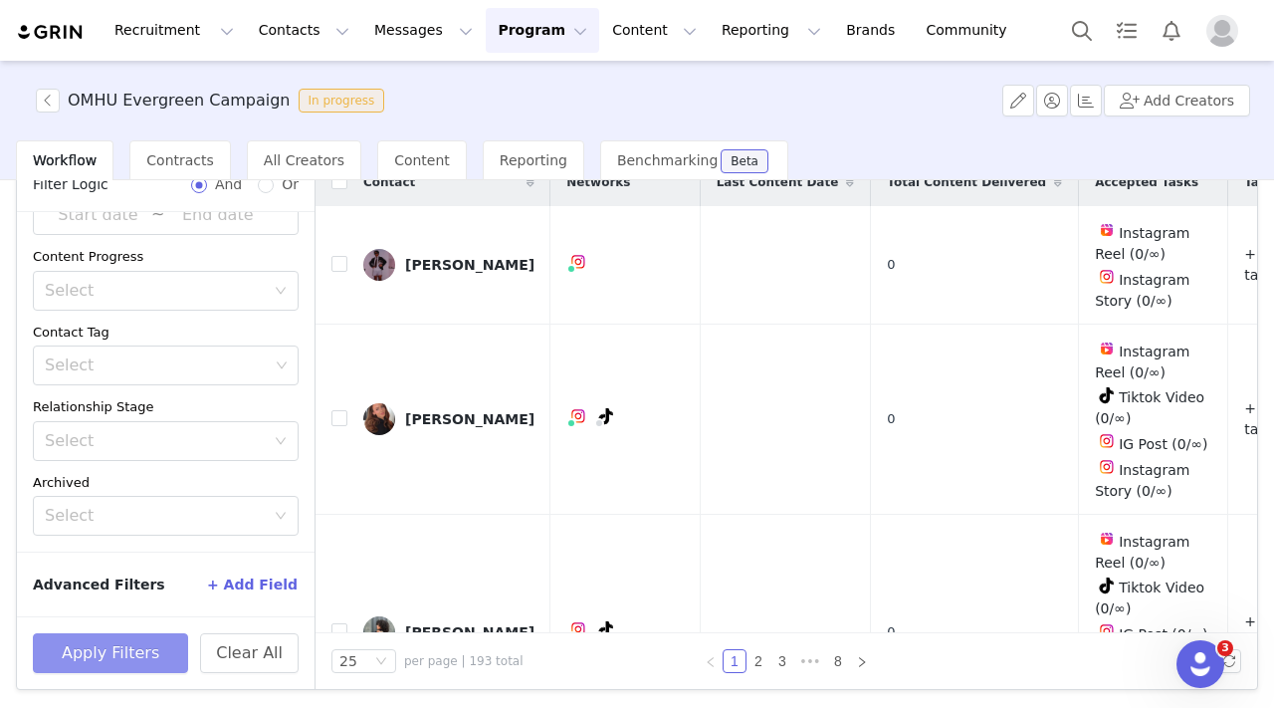
click at [134, 636] on button "Apply Filters" at bounding box center [110, 653] width 155 height 40
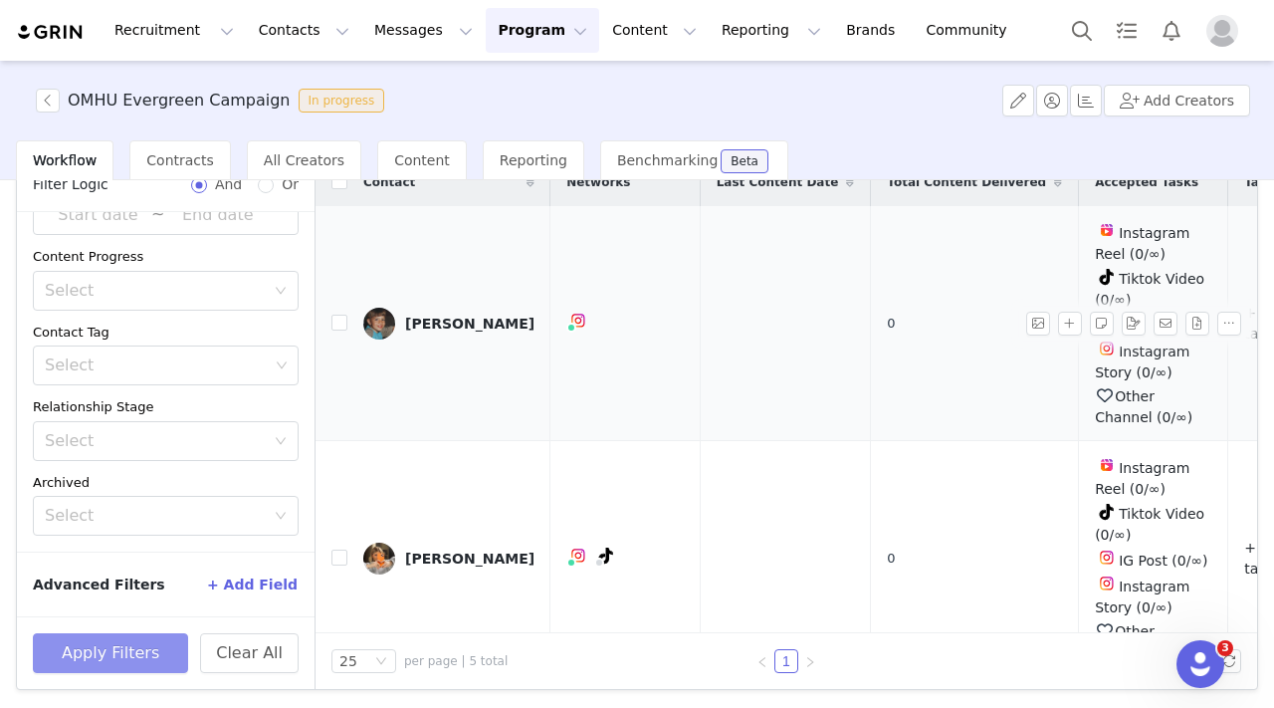
scroll to position [0, 0]
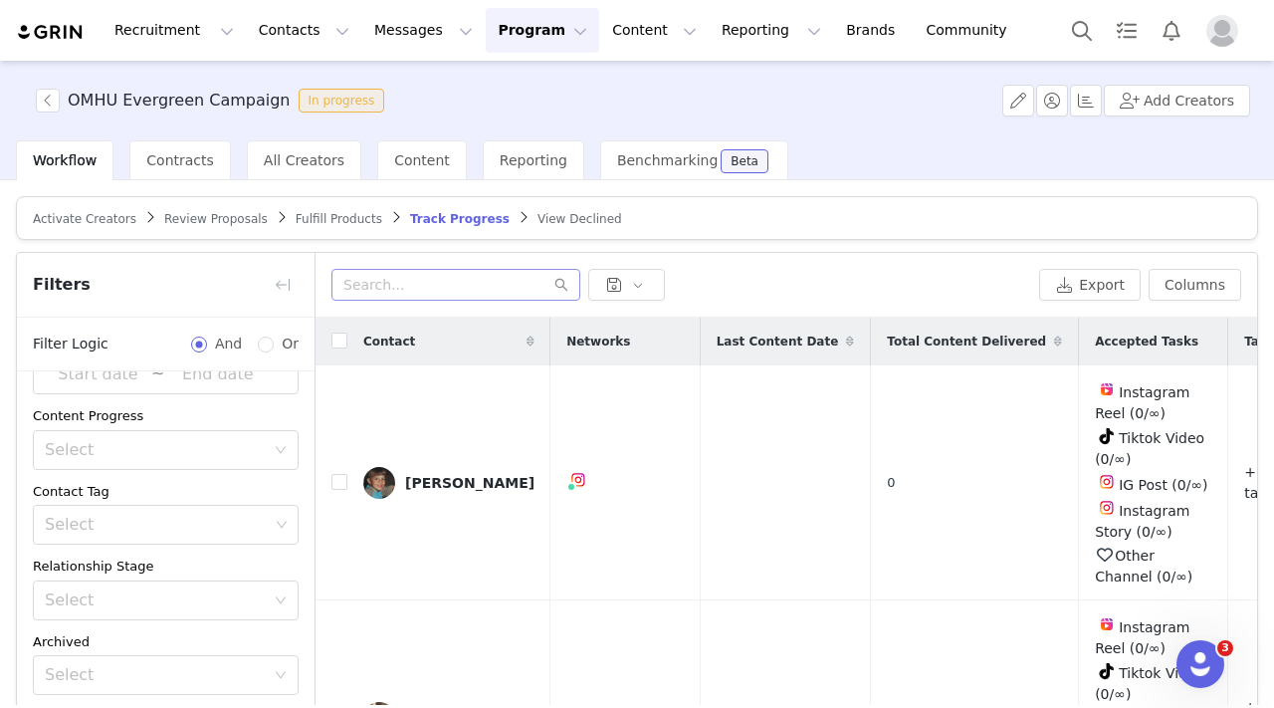
click at [328, 226] on article "Activate Creators Review Proposals Fulfill Products Track Progress View Declined" at bounding box center [637, 218] width 1242 height 44
click at [419, 213] on span "Track Progress" at bounding box center [460, 219] width 100 height 14
click at [296, 213] on span "Fulfill Products" at bounding box center [339, 219] width 87 height 14
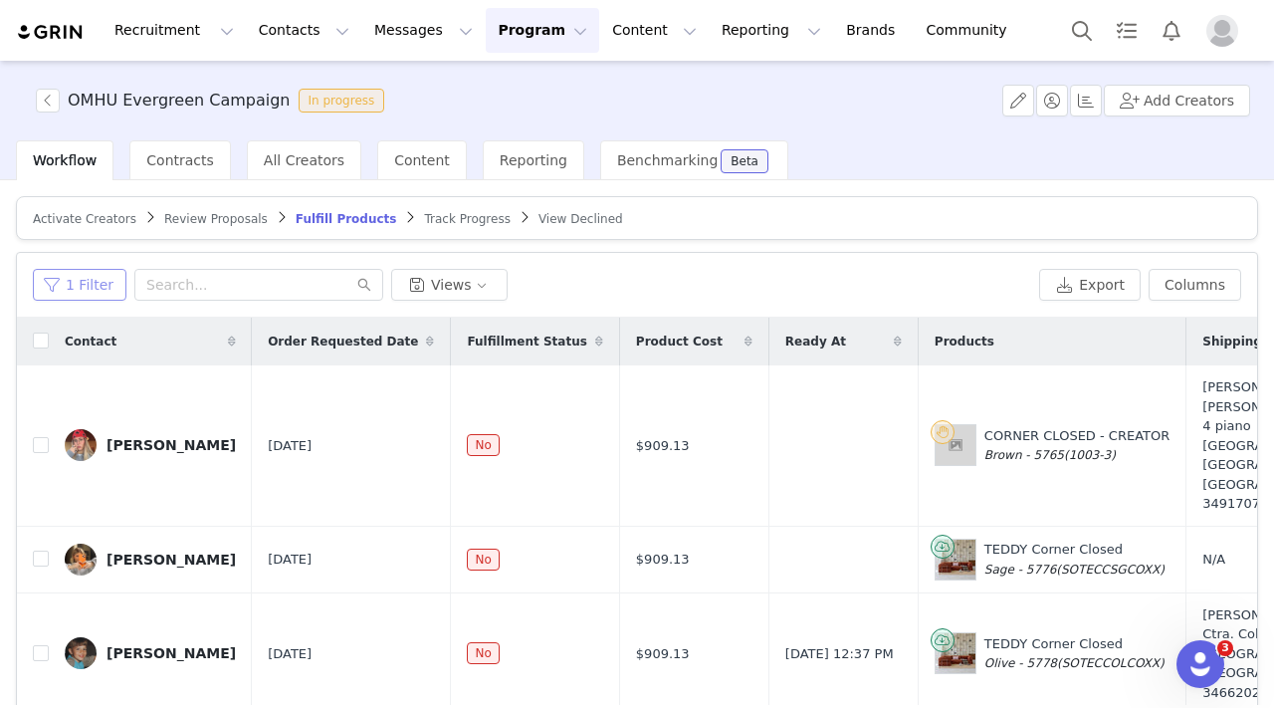
click at [94, 279] on button "1 Filter" at bounding box center [80, 285] width 94 height 32
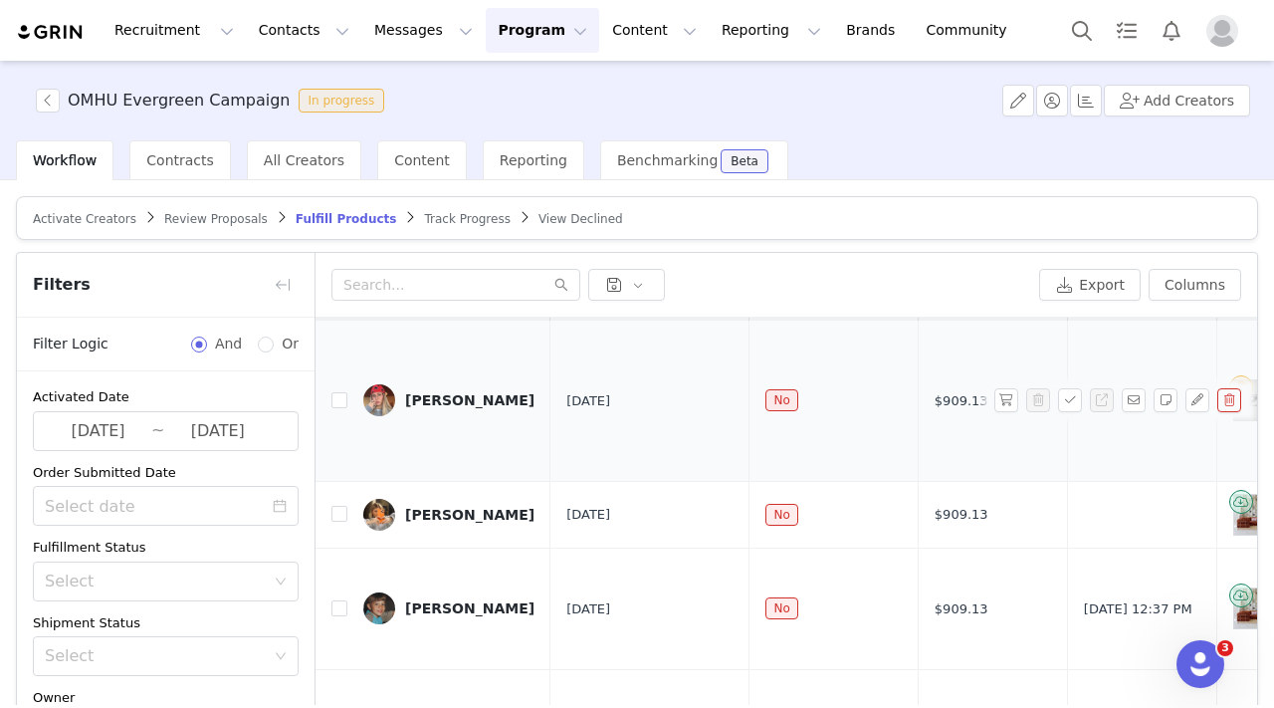
scroll to position [159, 0]
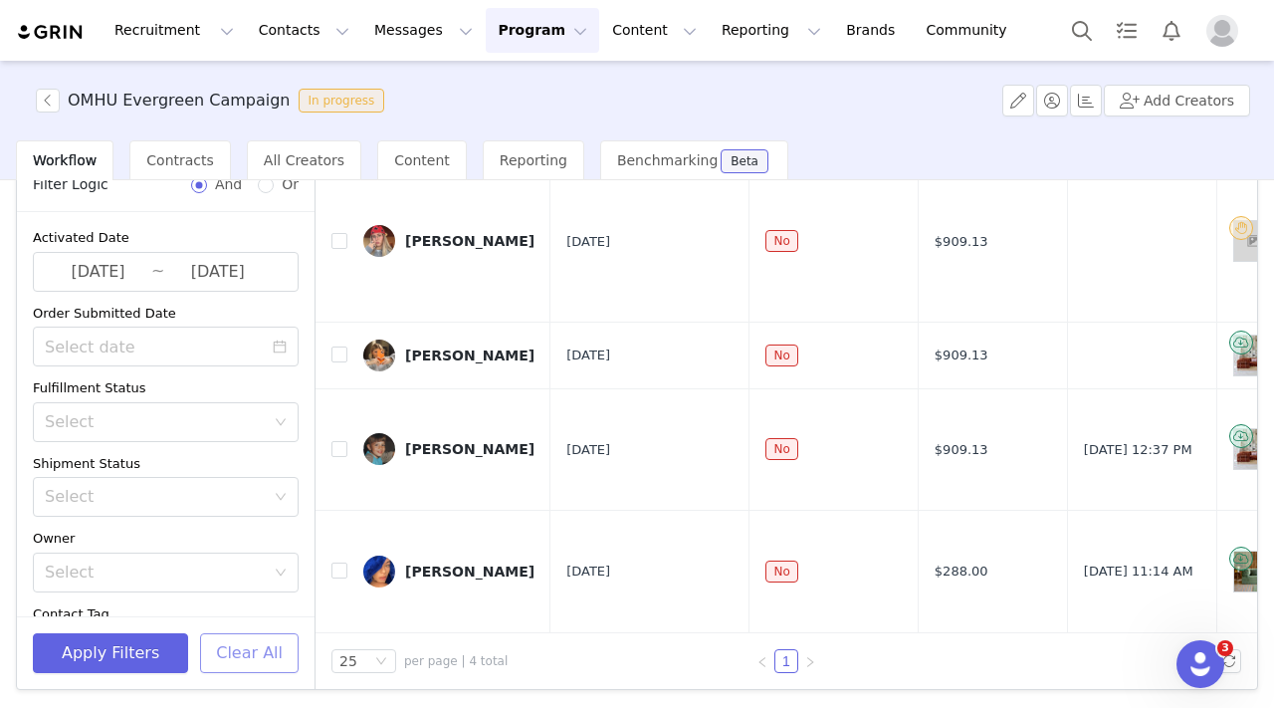
click at [264, 641] on button "Clear All" at bounding box center [249, 653] width 99 height 40
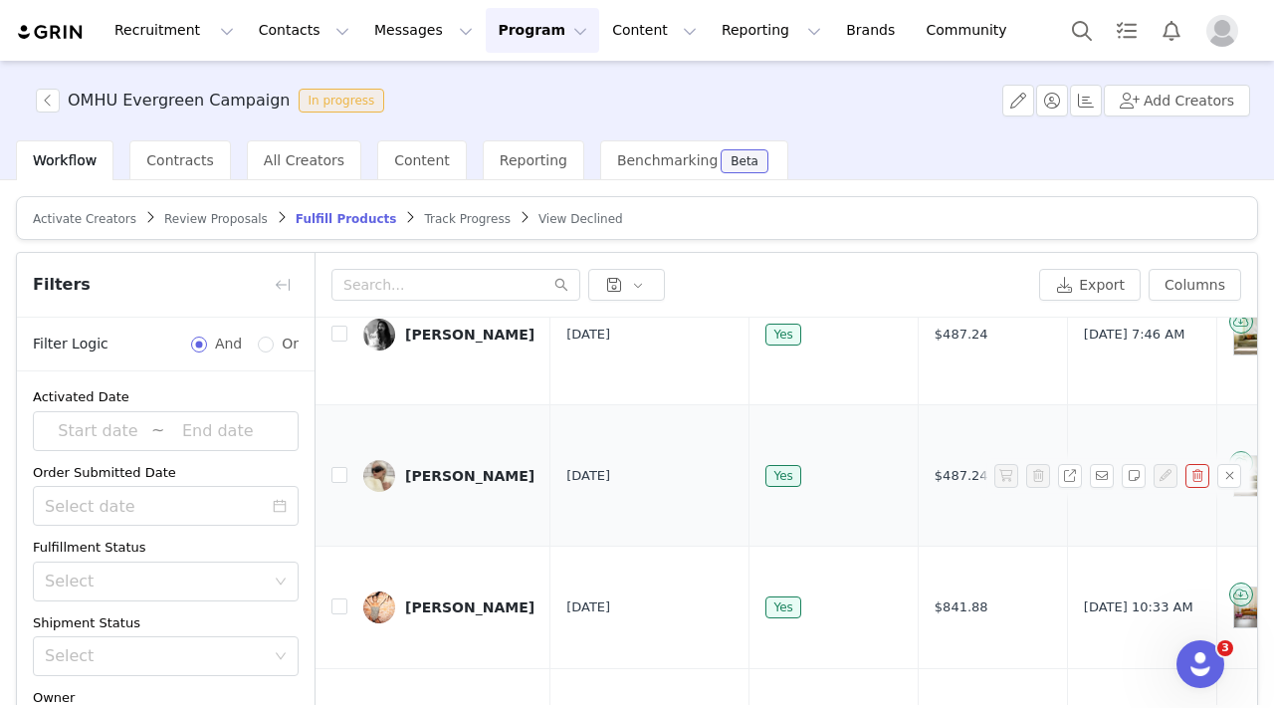
scroll to position [0, 0]
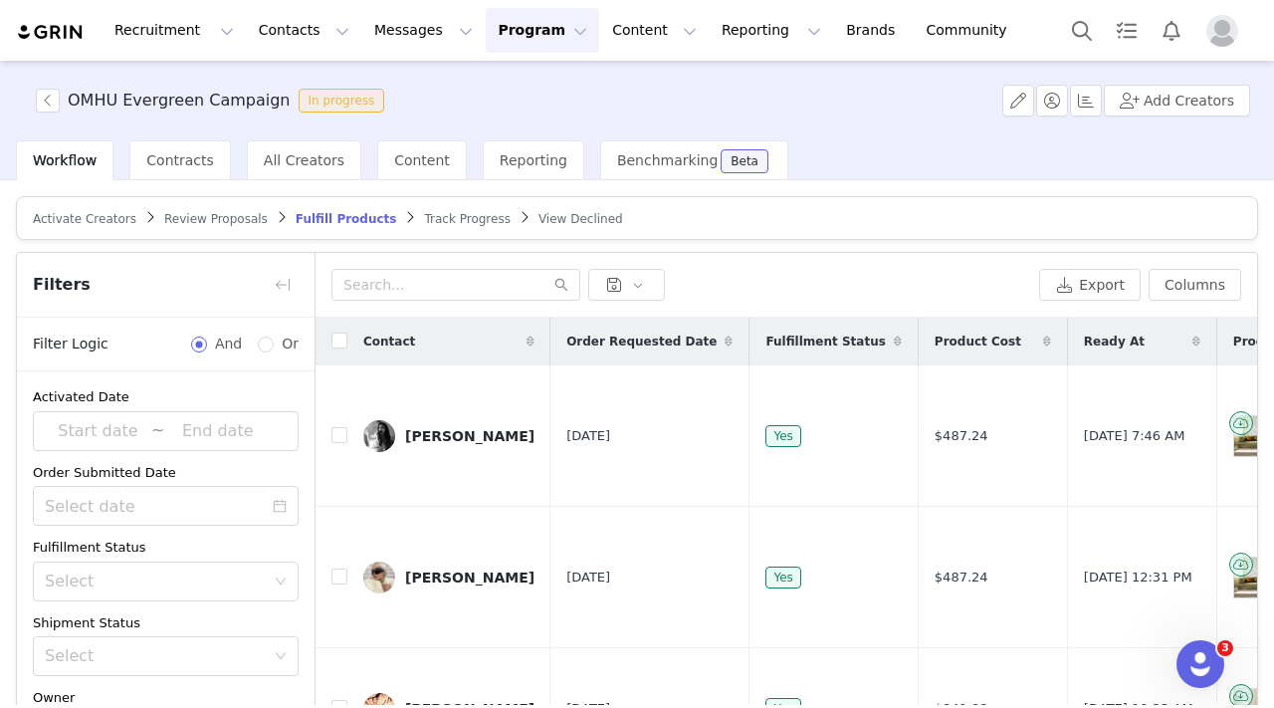
click at [729, 336] on icon at bounding box center [729, 341] width 8 height 12
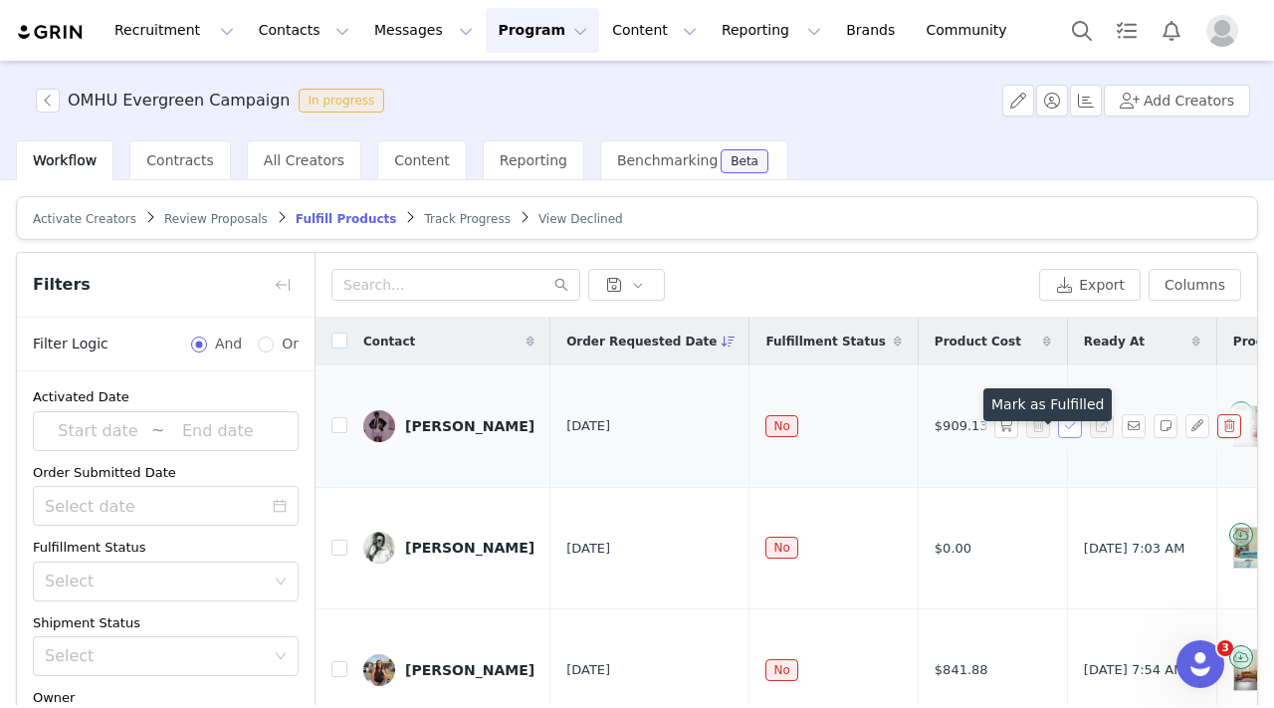
click at [1058, 438] on button "button" at bounding box center [1070, 426] width 24 height 24
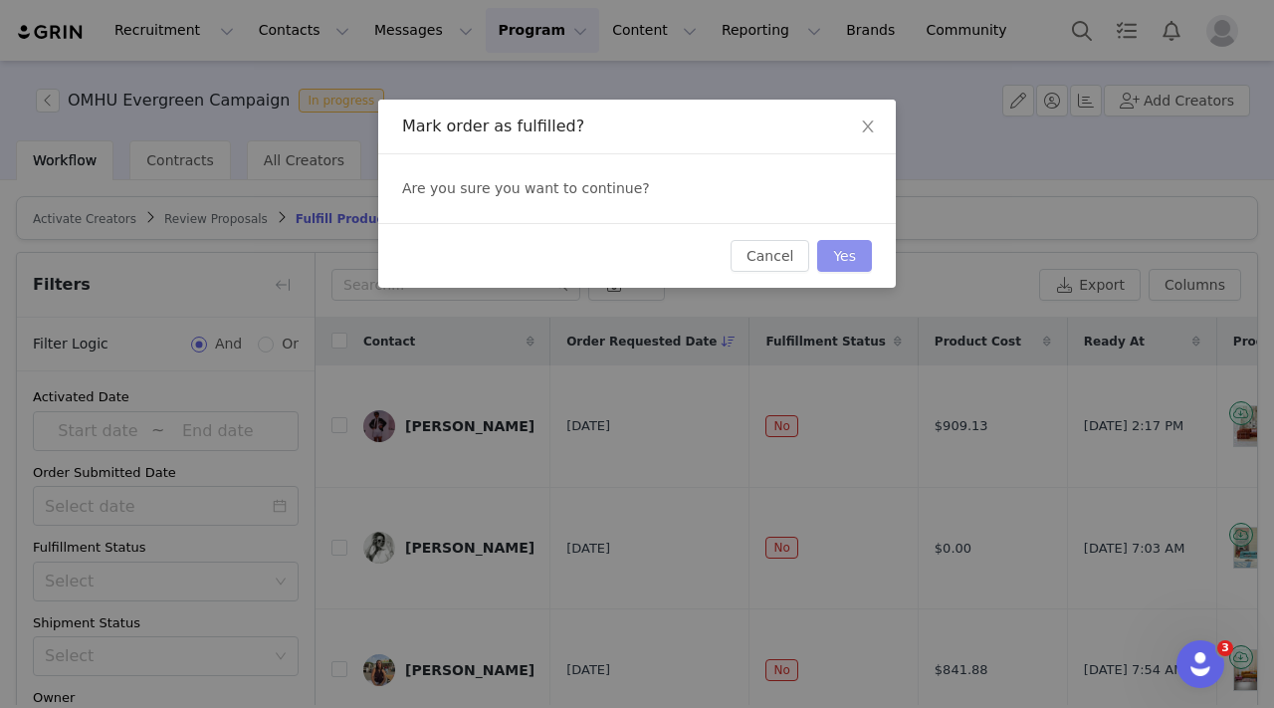
click at [836, 254] on button "Yes" at bounding box center [844, 256] width 55 height 32
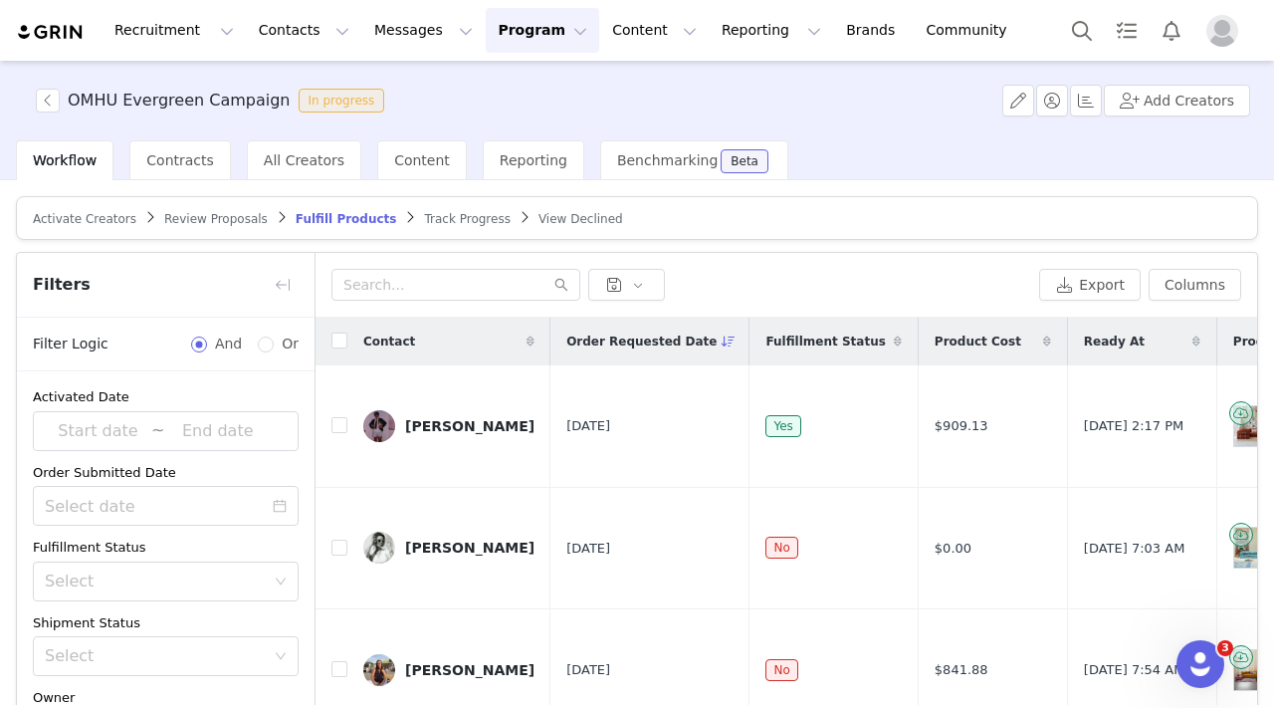
click at [434, 218] on span "Track Progress" at bounding box center [467, 219] width 86 height 14
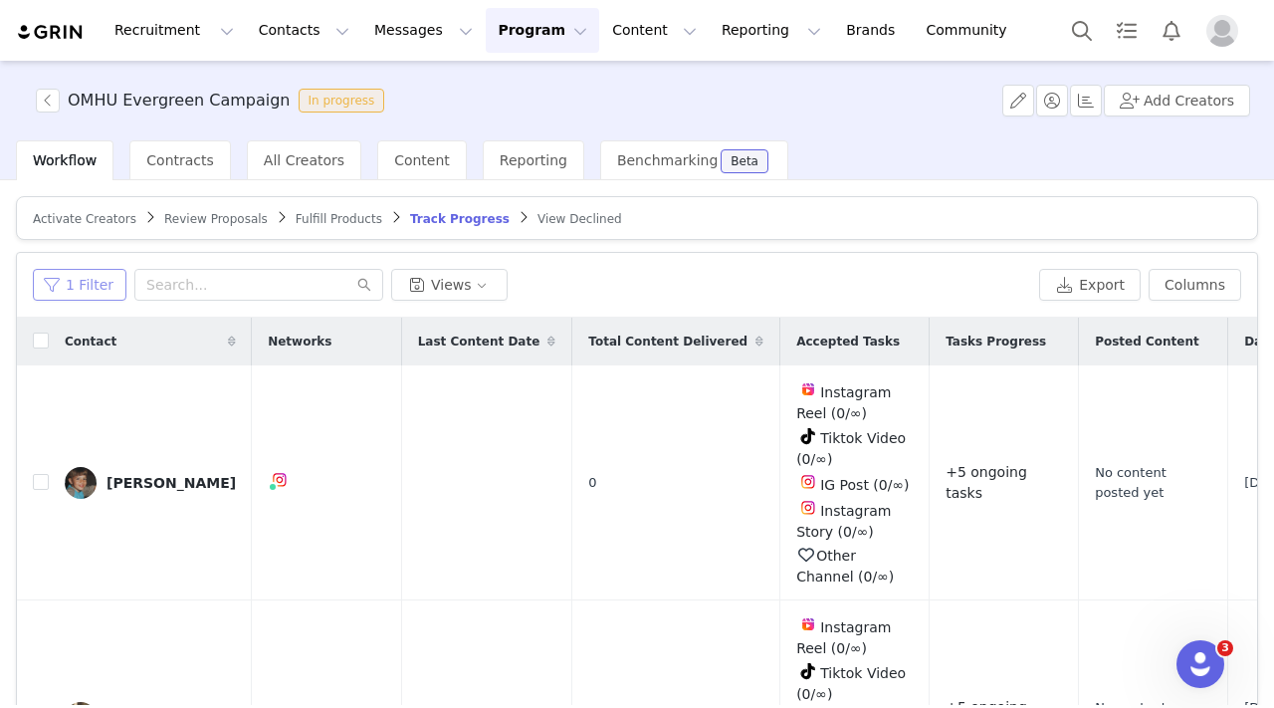
click at [90, 293] on button "1 Filter" at bounding box center [80, 285] width 94 height 32
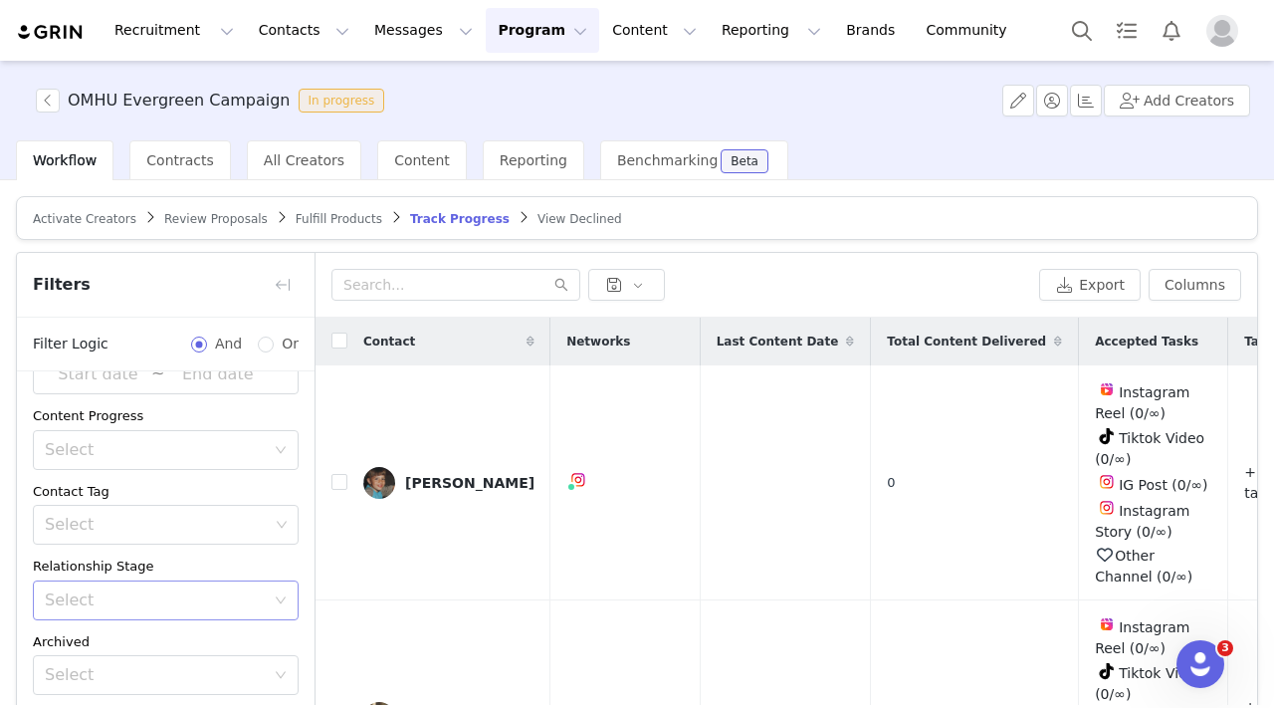
scroll to position [159, 0]
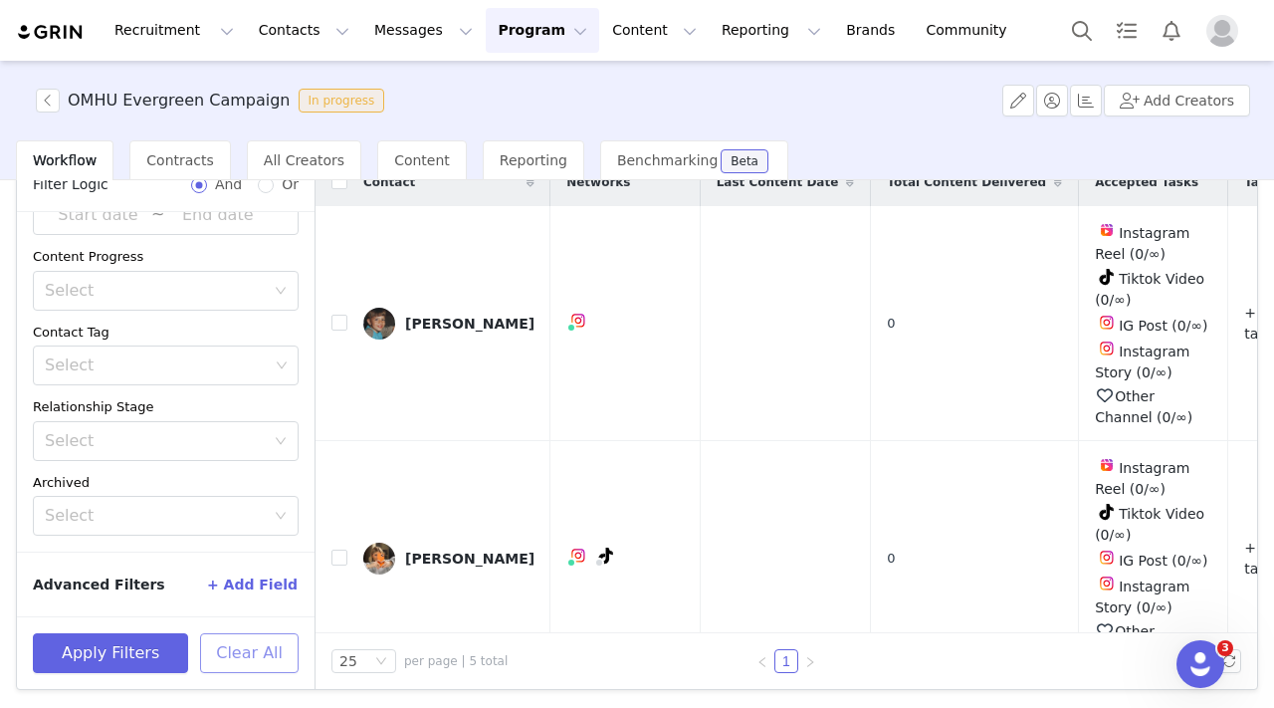
click at [241, 654] on button "Clear All" at bounding box center [249, 653] width 99 height 40
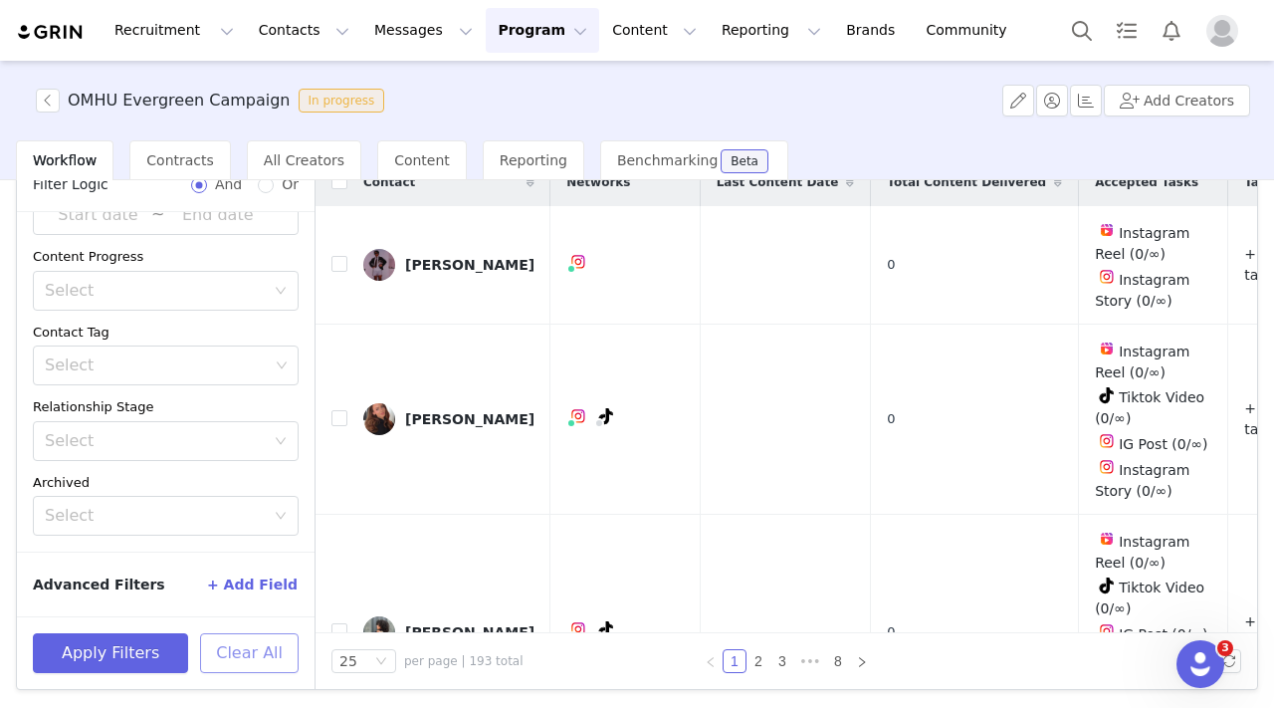
scroll to position [0, 0]
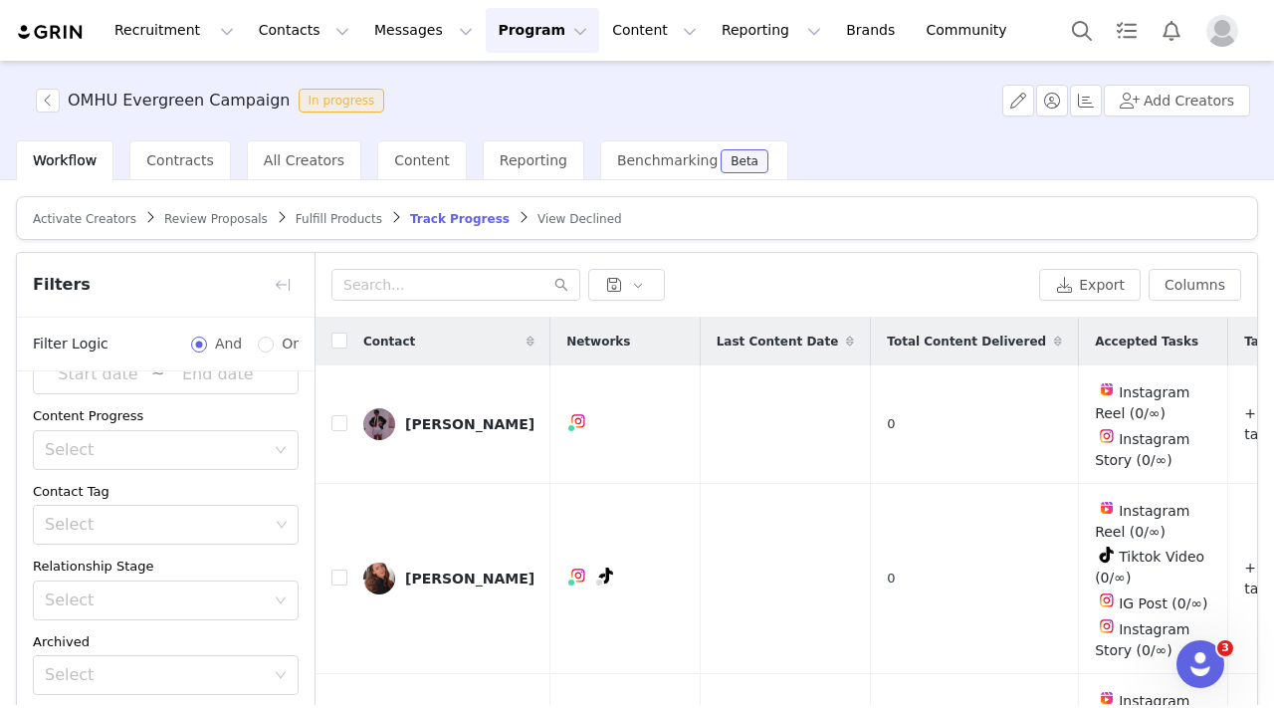
click at [332, 211] on link "Fulfill Products" at bounding box center [339, 218] width 87 height 15
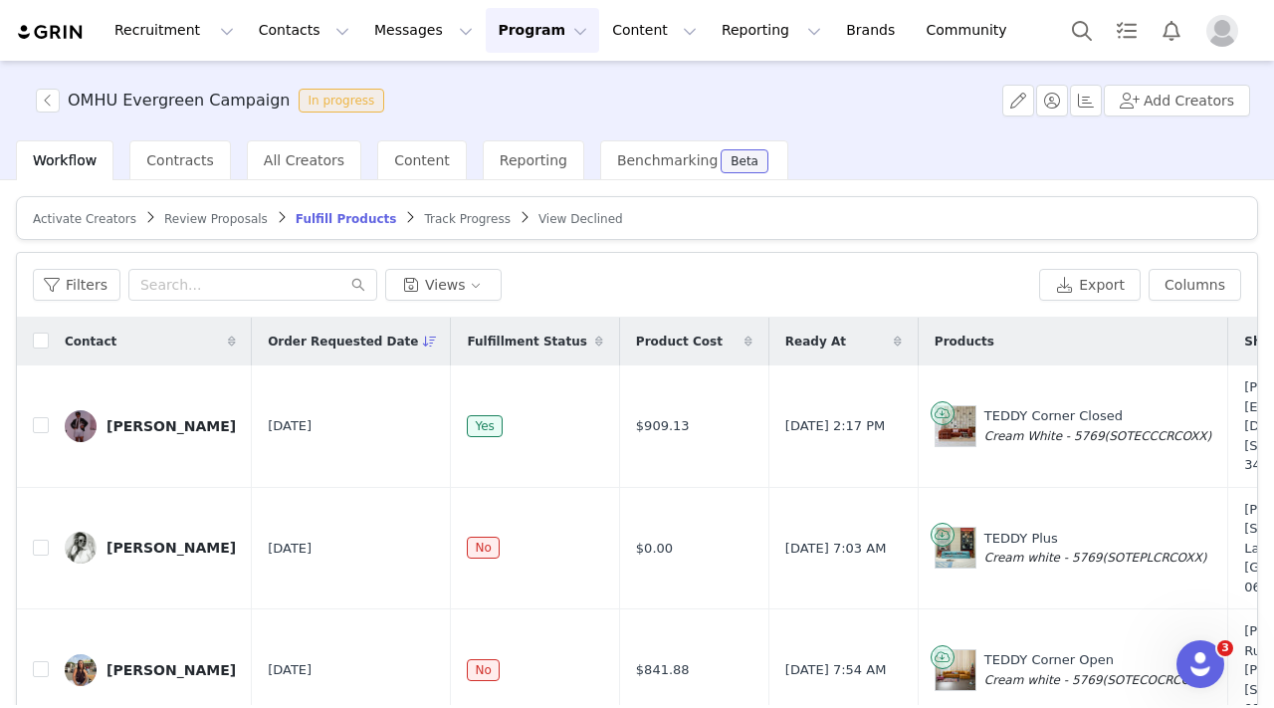
click at [453, 223] on span "Track Progress" at bounding box center [467, 219] width 86 height 14
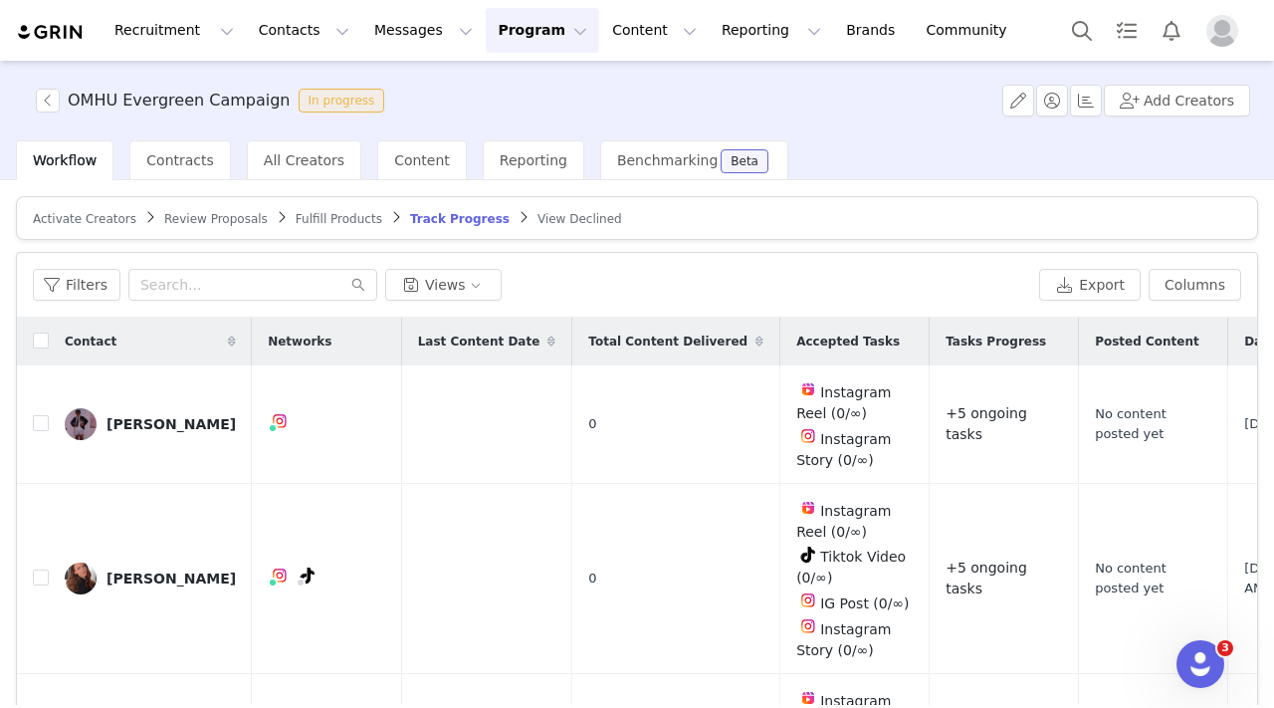
click at [321, 230] on article "Activate Creators Review Proposals Fulfill Products Track Progress View Declined" at bounding box center [637, 218] width 1242 height 44
click at [320, 217] on span "Fulfill Products" at bounding box center [339, 219] width 87 height 14
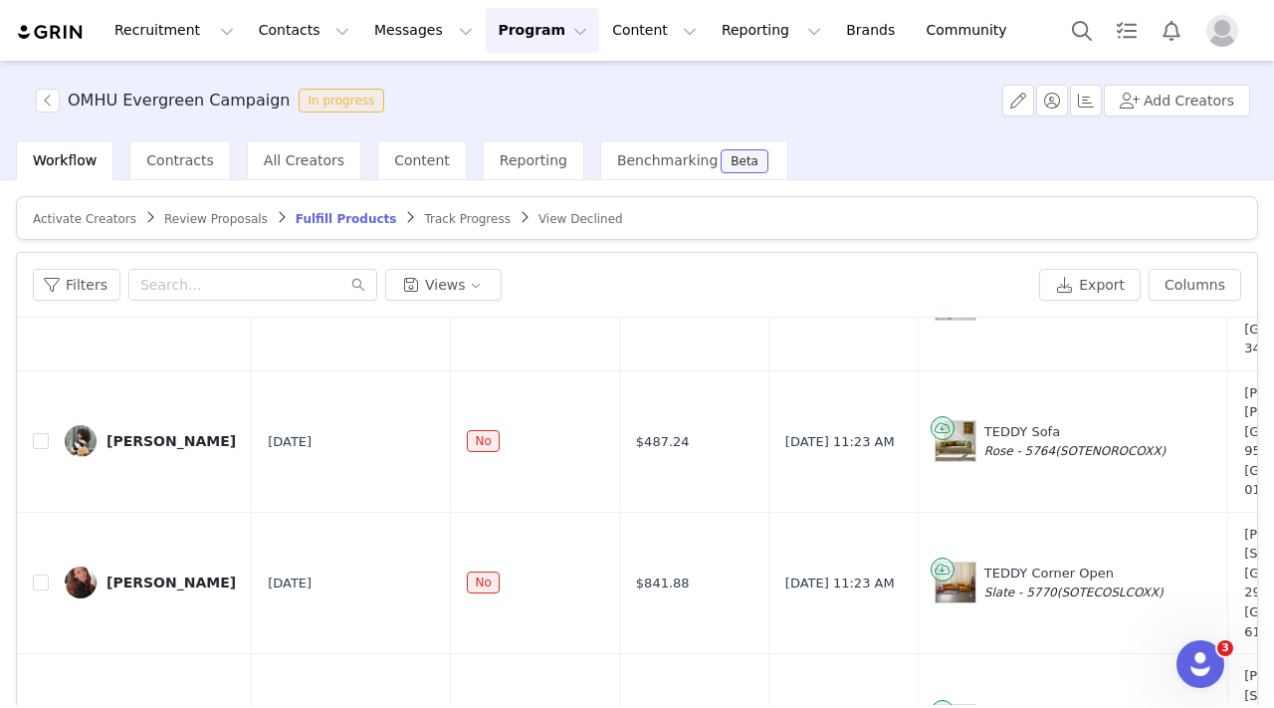
scroll to position [496, 0]
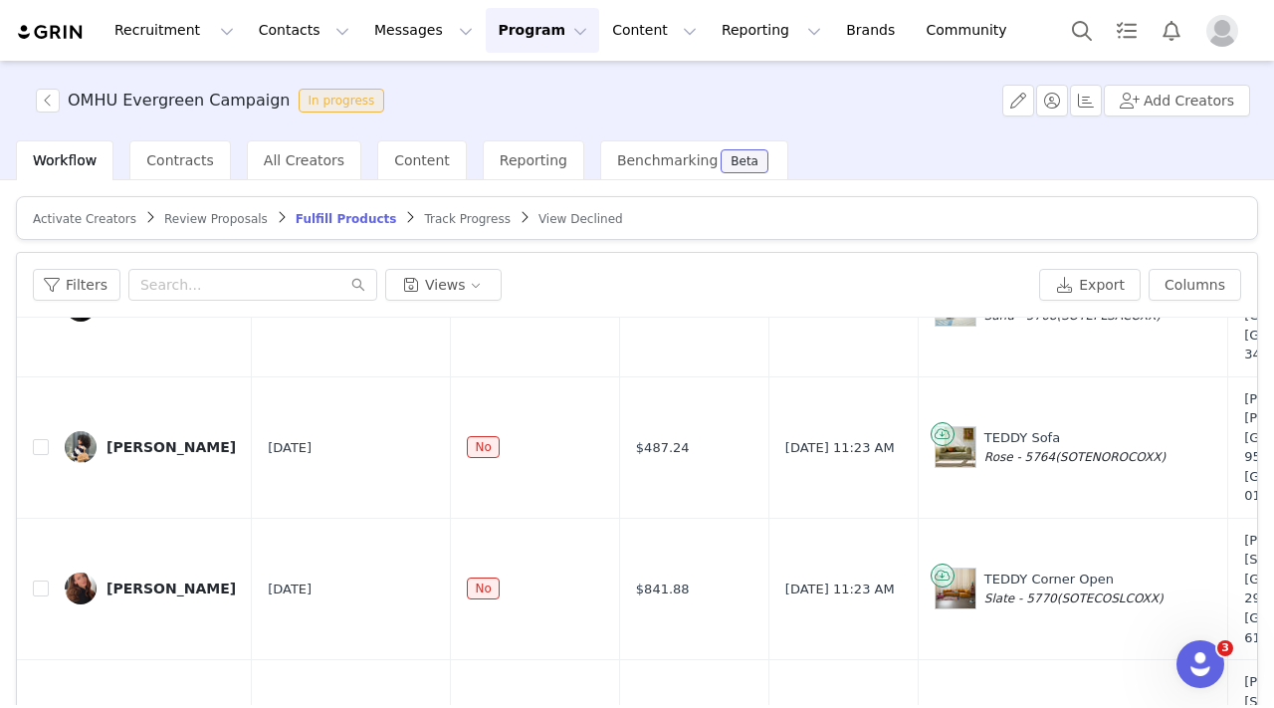
click at [445, 211] on link "Track Progress" at bounding box center [467, 218] width 86 height 15
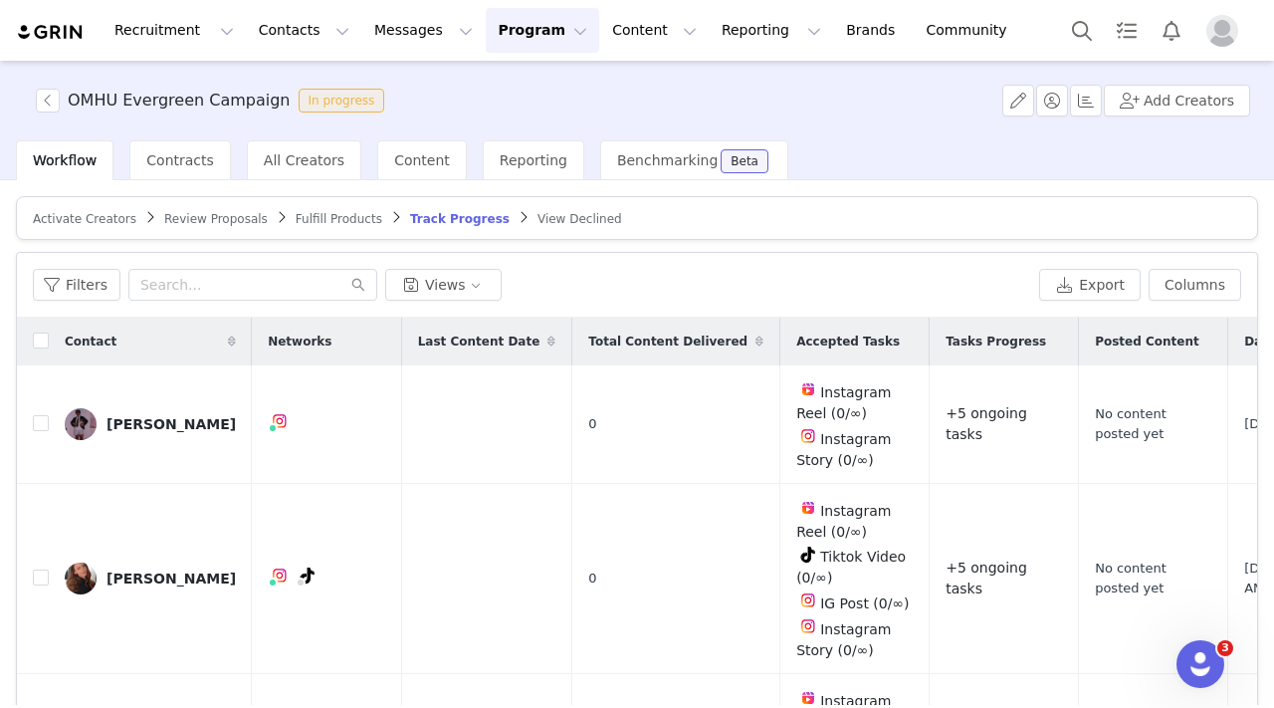
scroll to position [0, 137]
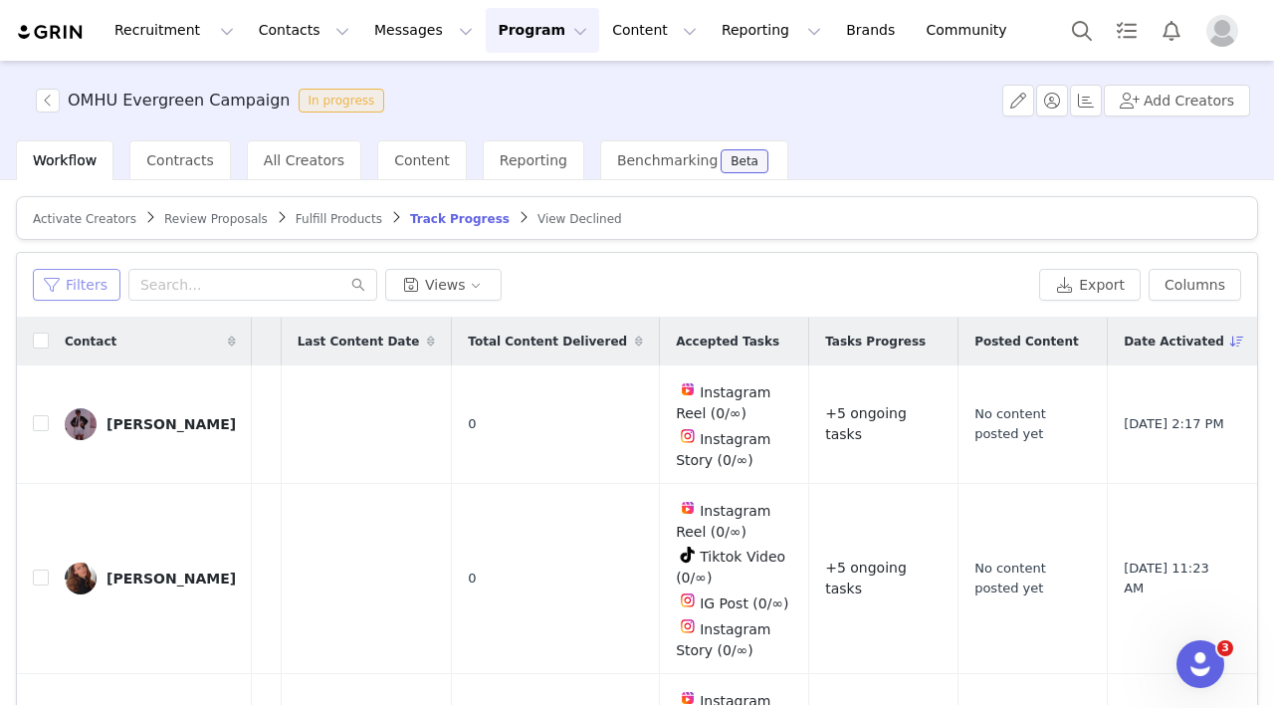
click at [69, 284] on button "Filters" at bounding box center [77, 285] width 88 height 32
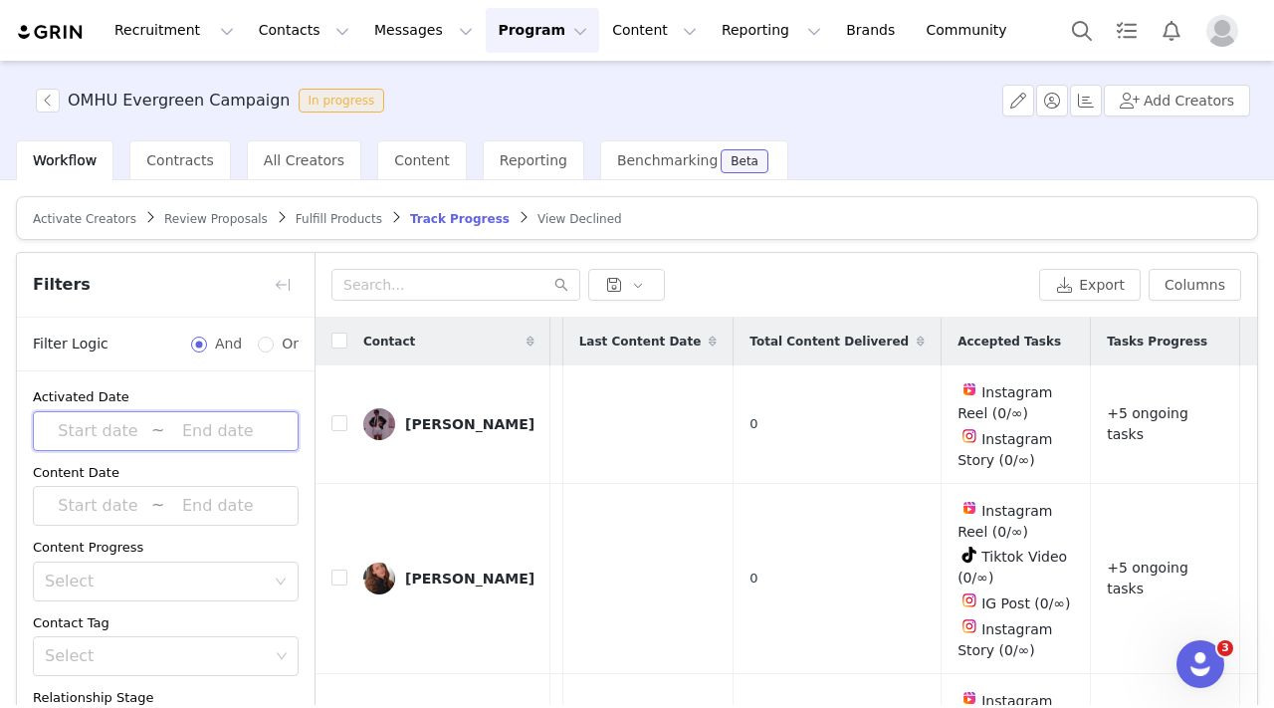
click at [150, 429] on span "~" at bounding box center [166, 431] width 266 height 40
click at [731, 257] on div "Export Columns" at bounding box center [786, 285] width 942 height 65
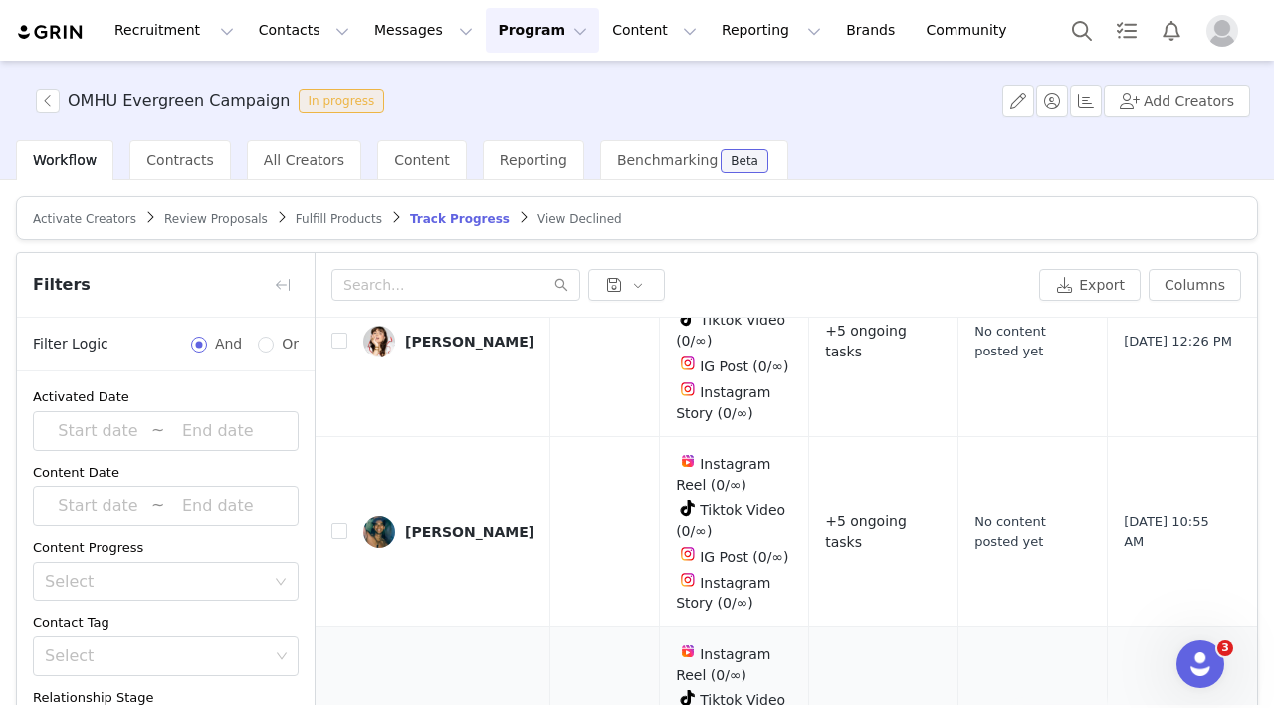
scroll to position [159, 0]
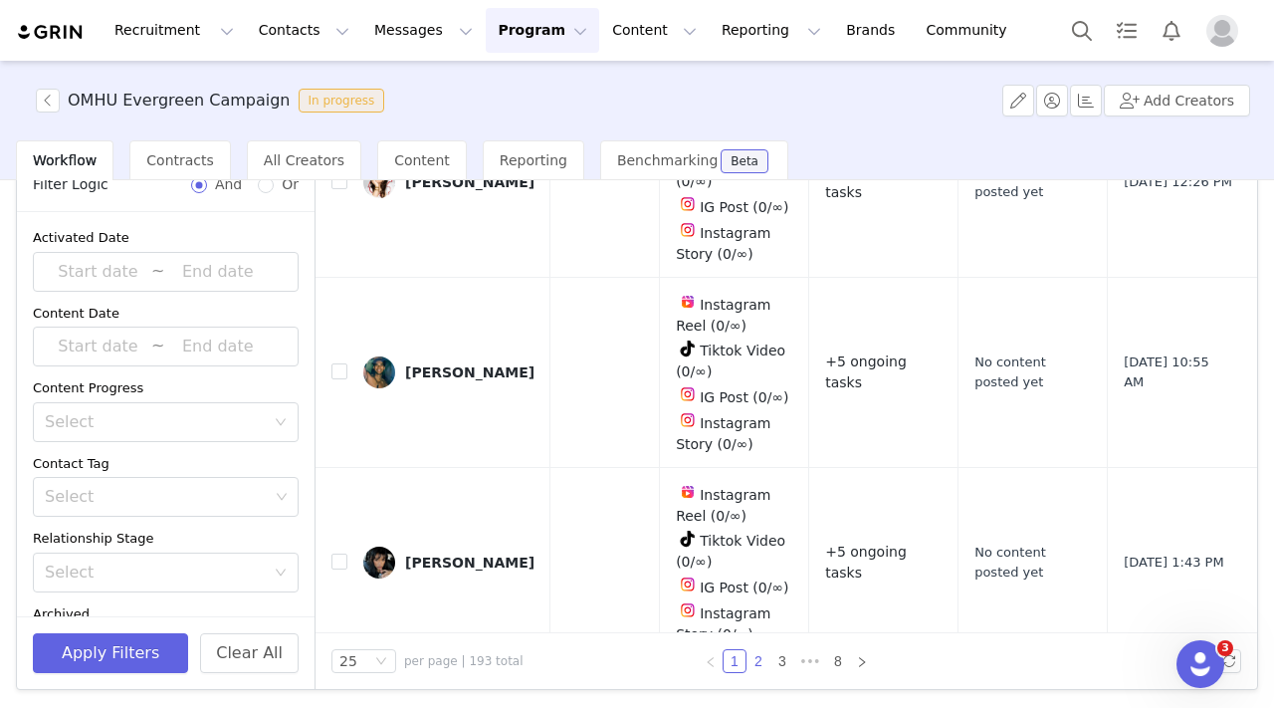
click at [748, 660] on link "2" at bounding box center [758, 661] width 22 height 22
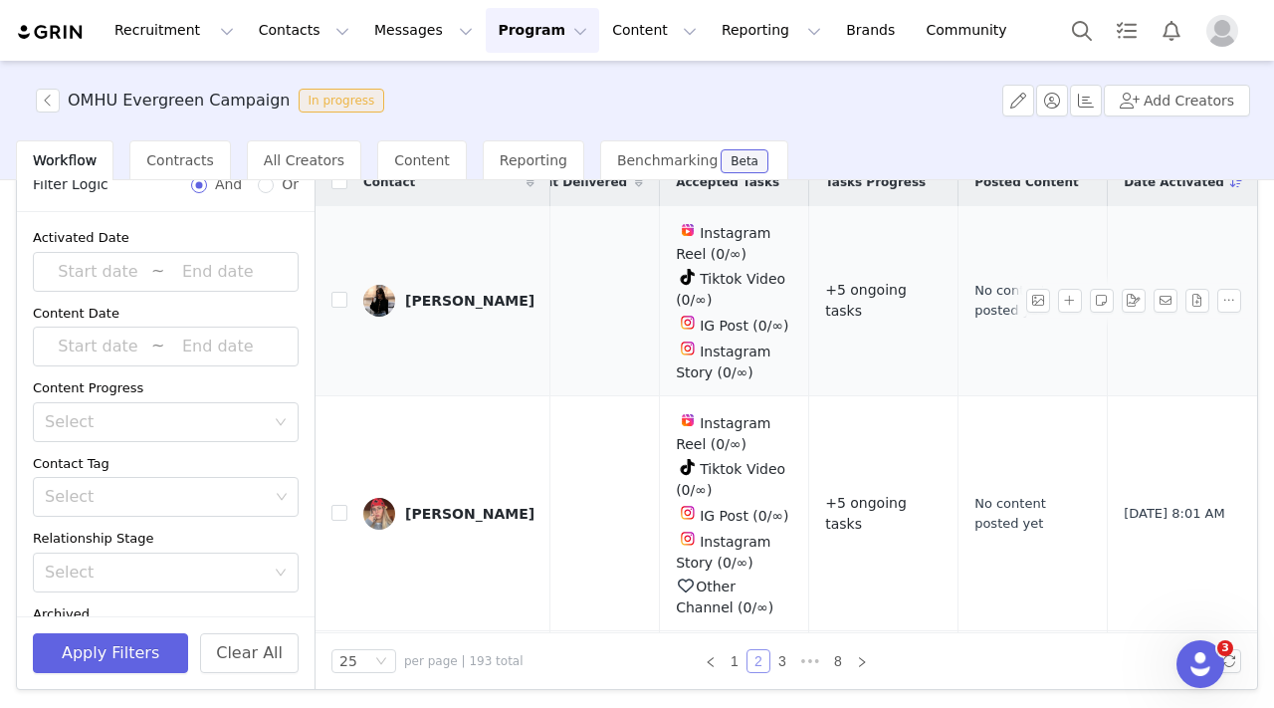
scroll to position [0, 0]
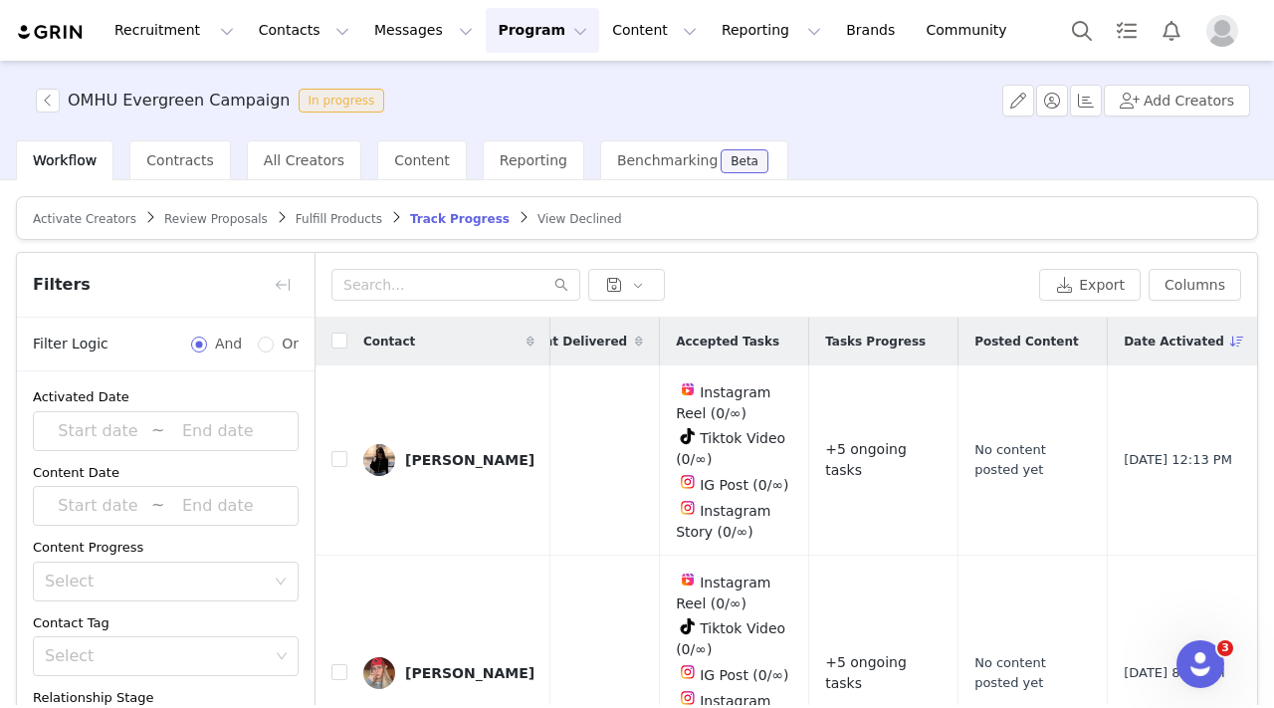
click at [576, 215] on span "View Declined" at bounding box center [579, 219] width 85 height 14
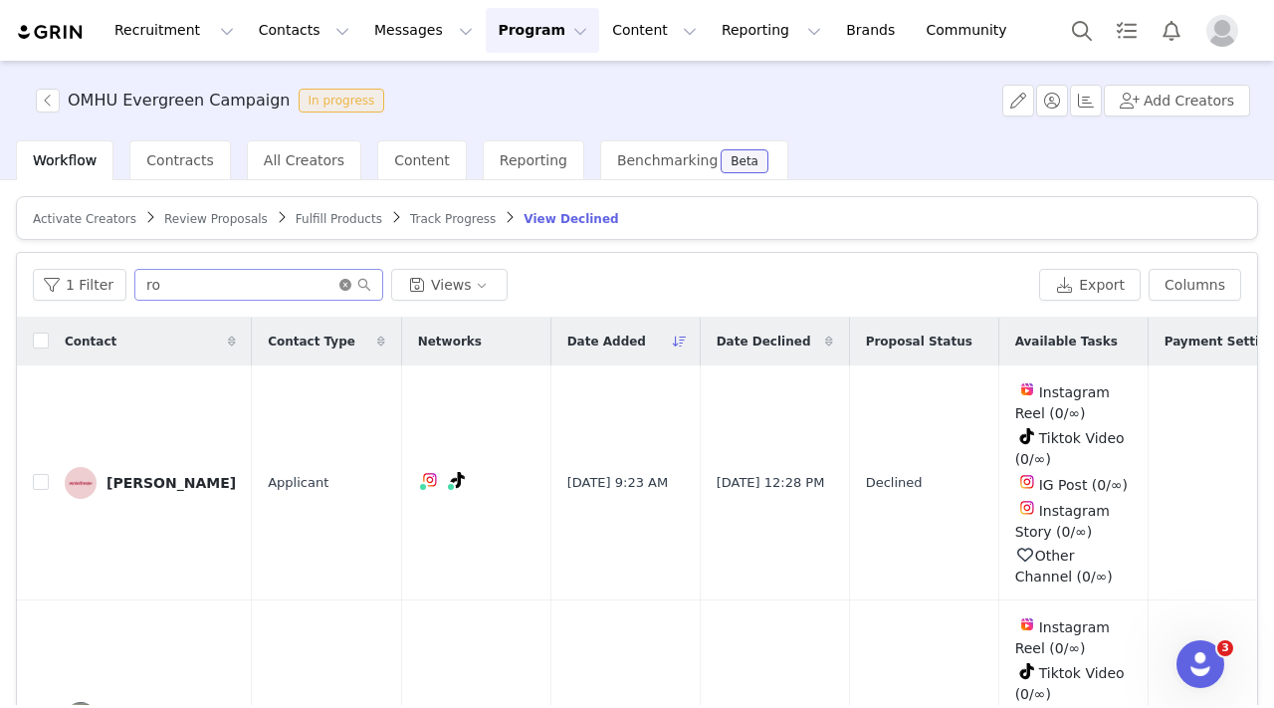
click at [339, 284] on icon "icon: close-circle" at bounding box center [345, 285] width 12 height 12
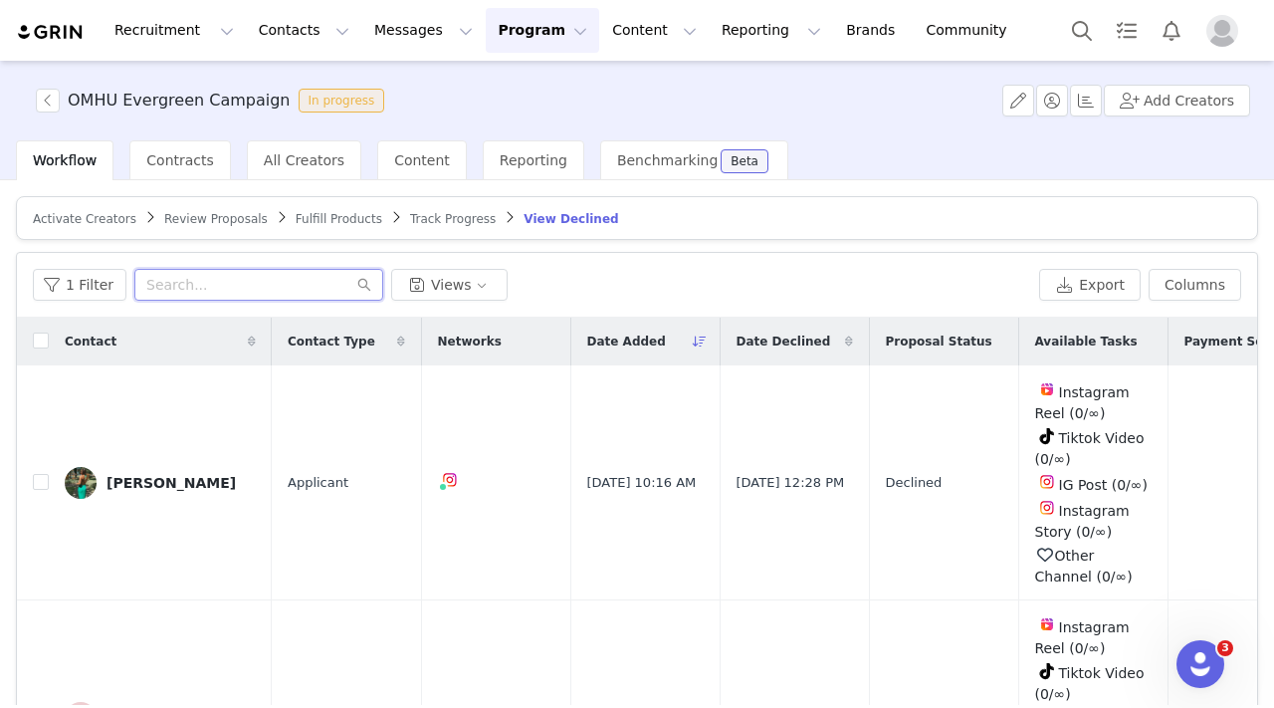
click at [278, 288] on input "text" at bounding box center [258, 285] width 249 height 32
paste input "Postet - hvor mange med success?"
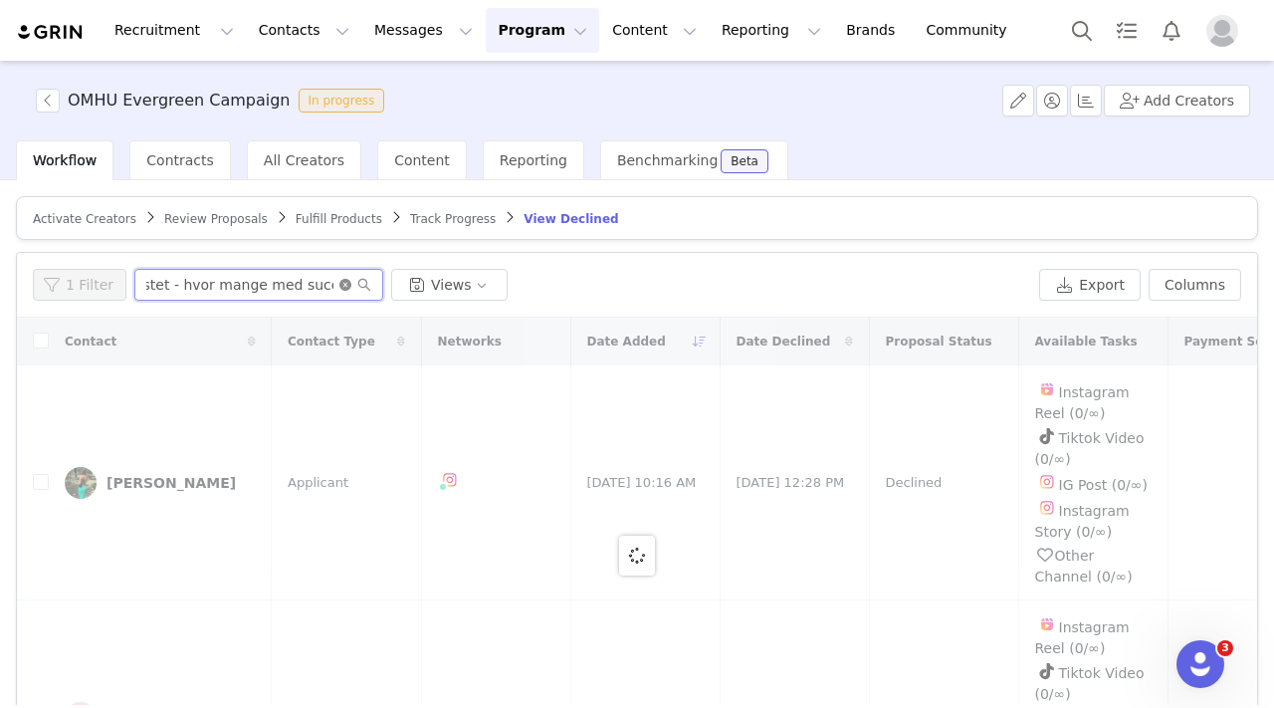
type input "Postet - hvor mange med success?"
click at [340, 282] on icon "icon: close-circle" at bounding box center [345, 285] width 12 height 12
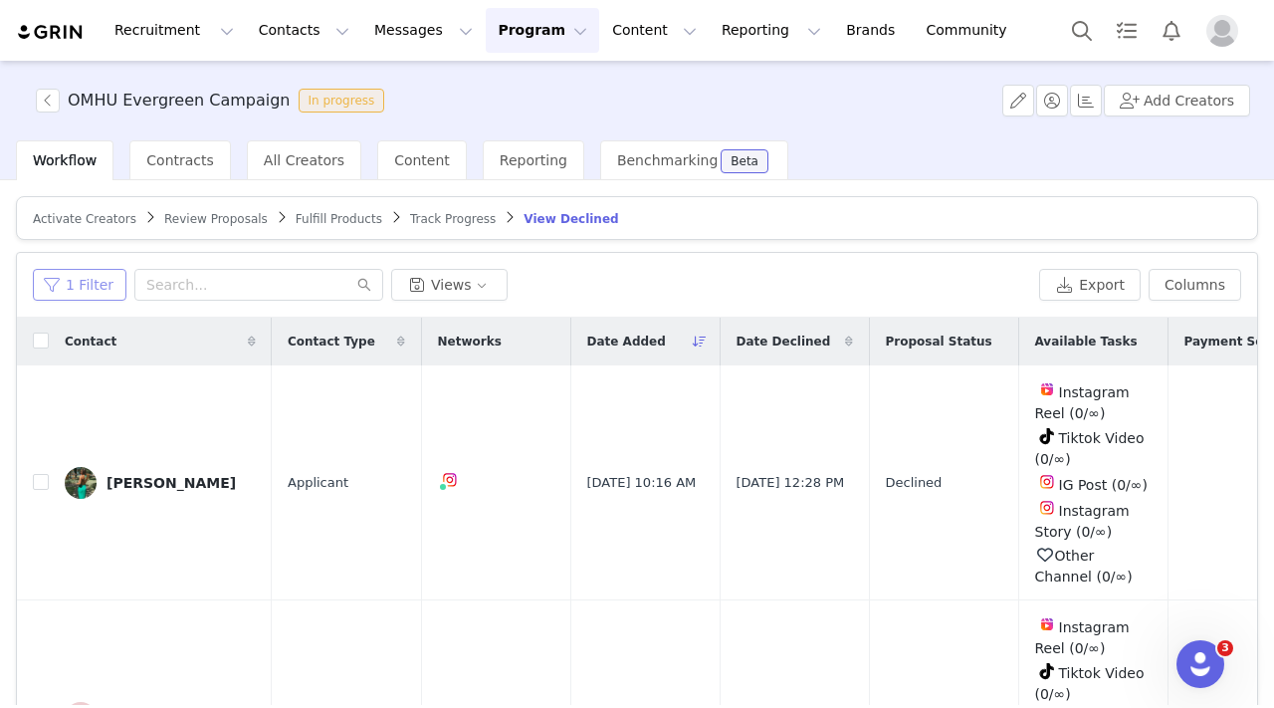
click at [45, 295] on button "1 Filter" at bounding box center [80, 285] width 94 height 32
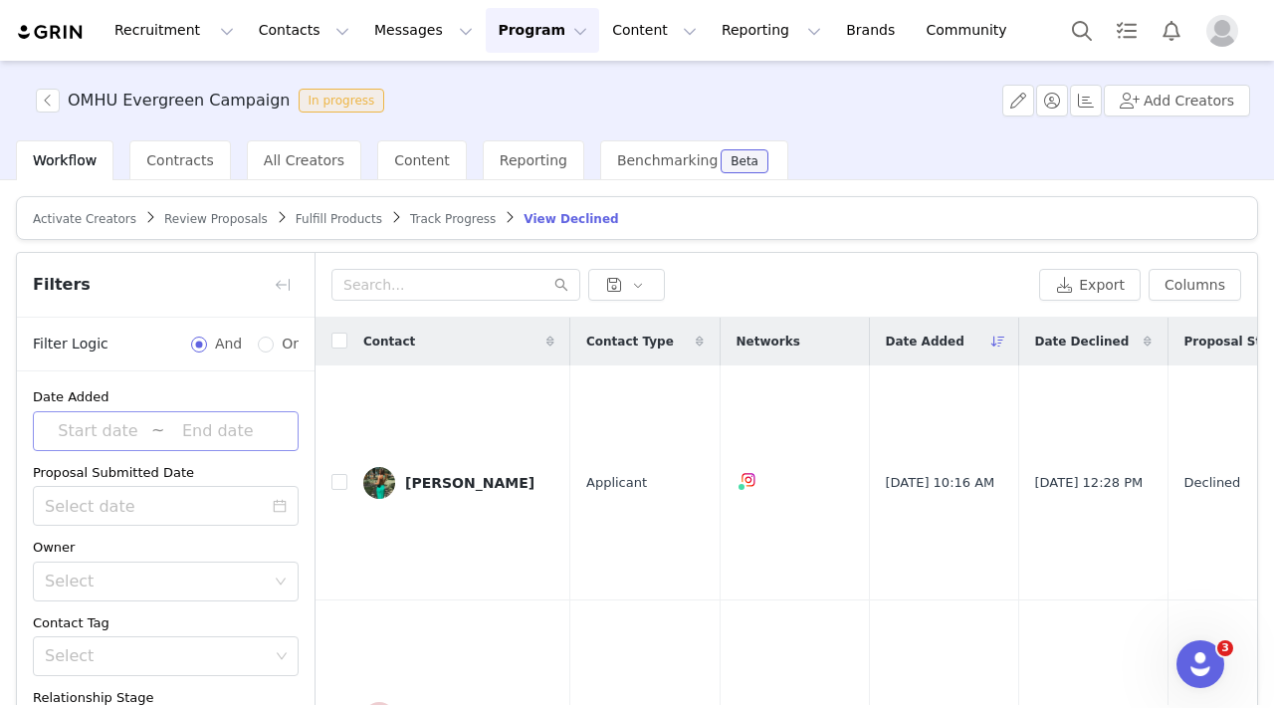
click at [189, 426] on input at bounding box center [217, 431] width 106 height 26
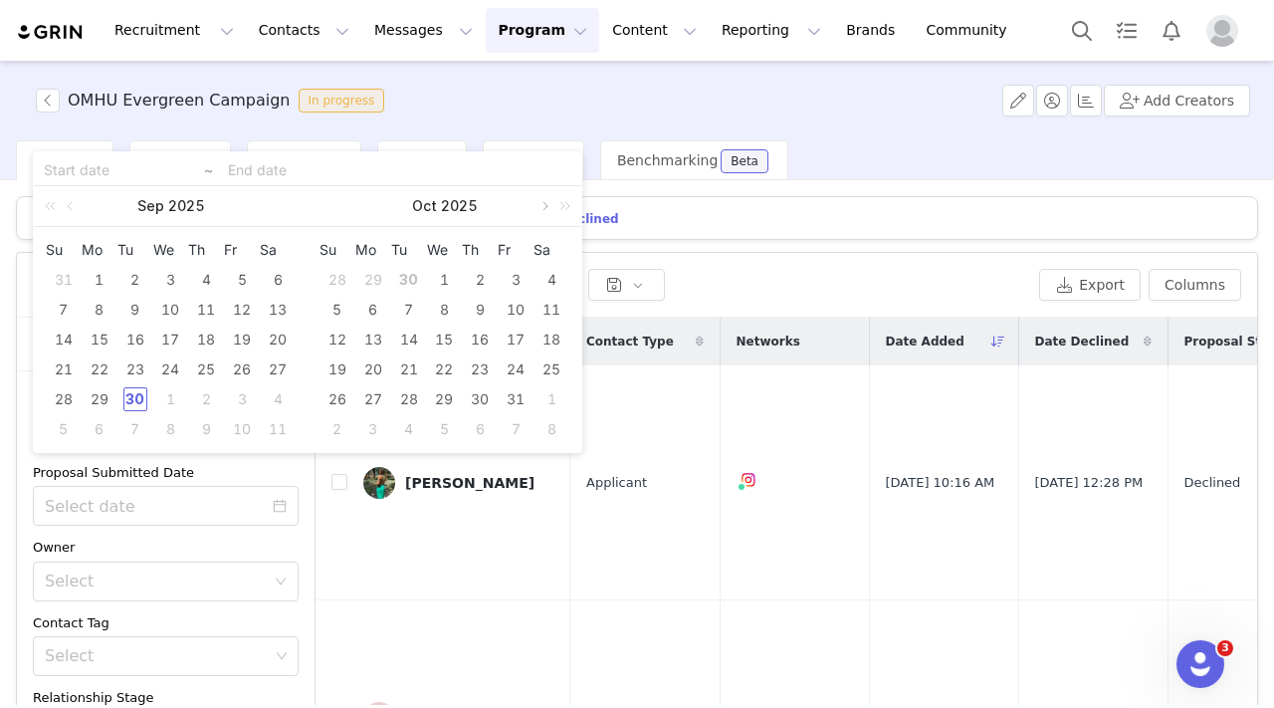
click at [539, 207] on link at bounding box center [543, 206] width 18 height 40
click at [347, 203] on link at bounding box center [345, 206] width 18 height 40
click at [347, 203] on div "[DATE]" at bounding box center [445, 206] width 274 height 40
click at [73, 205] on link at bounding box center [72, 206] width 18 height 40
click at [276, 398] on div "30" at bounding box center [278, 399] width 24 height 24
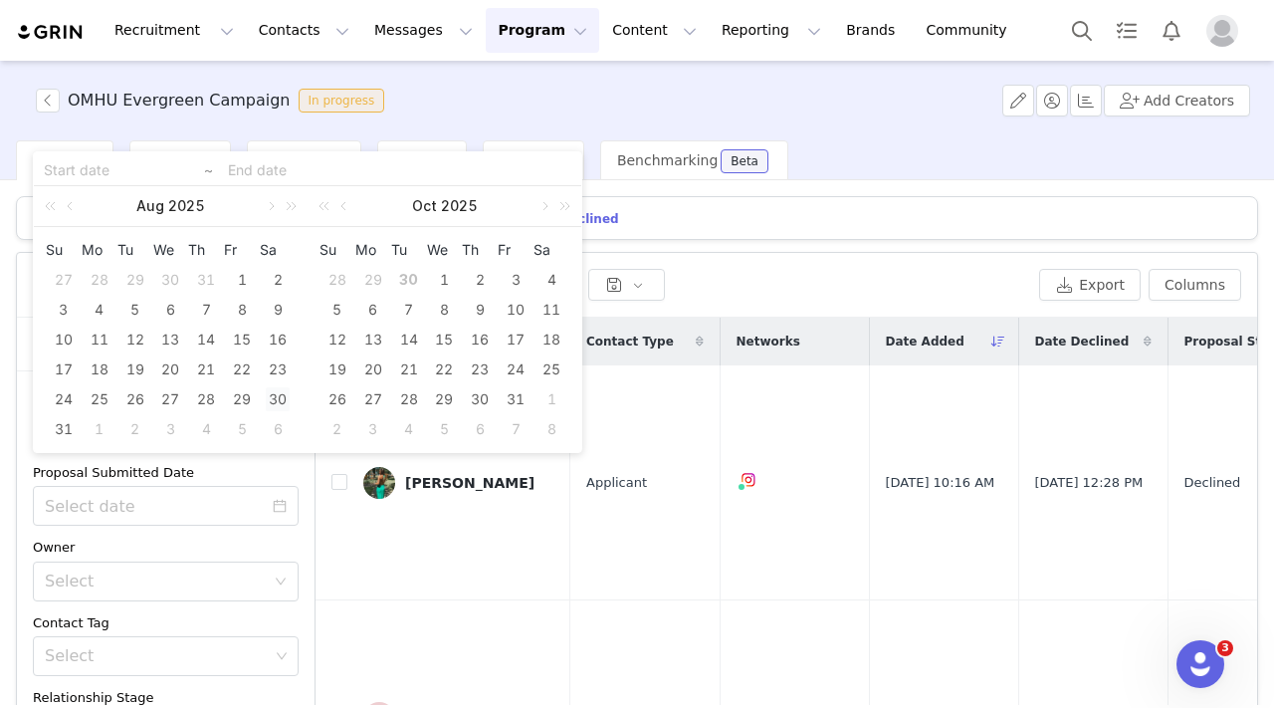
type input "[DATE]"
click at [345, 206] on link at bounding box center [345, 206] width 18 height 40
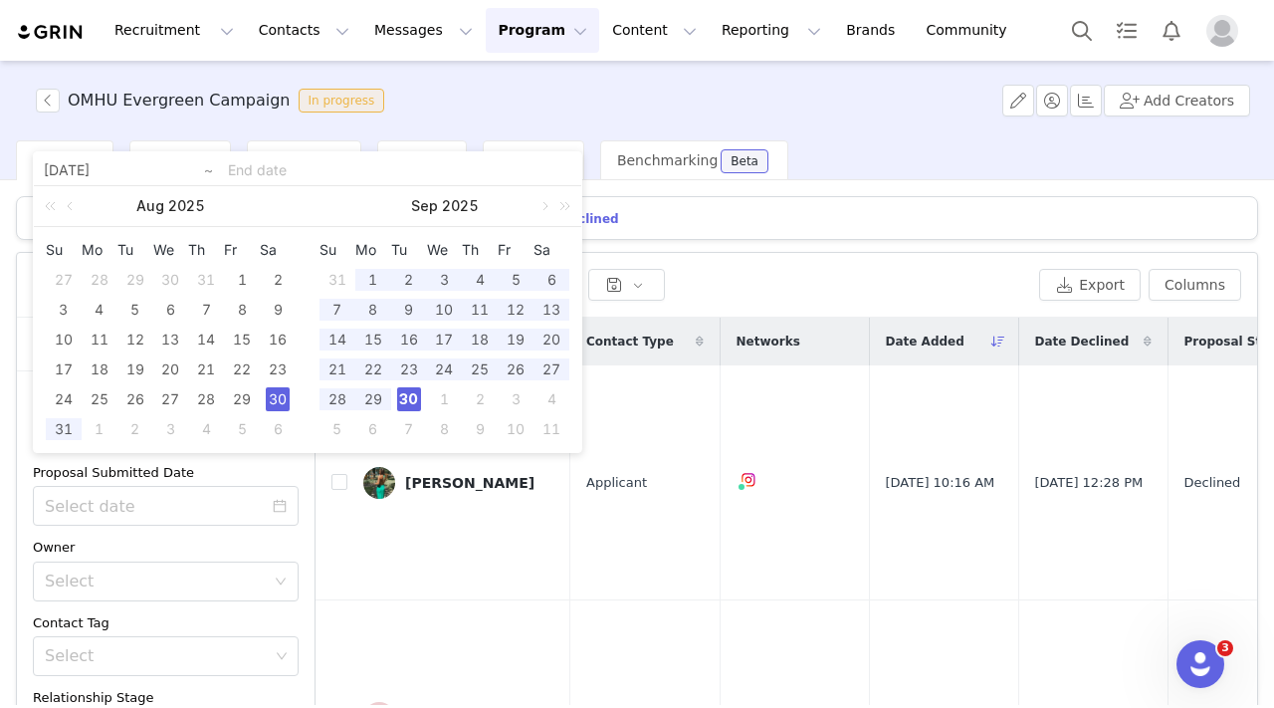
click at [406, 399] on div "30" at bounding box center [409, 399] width 24 height 24
type input "[DATE]"
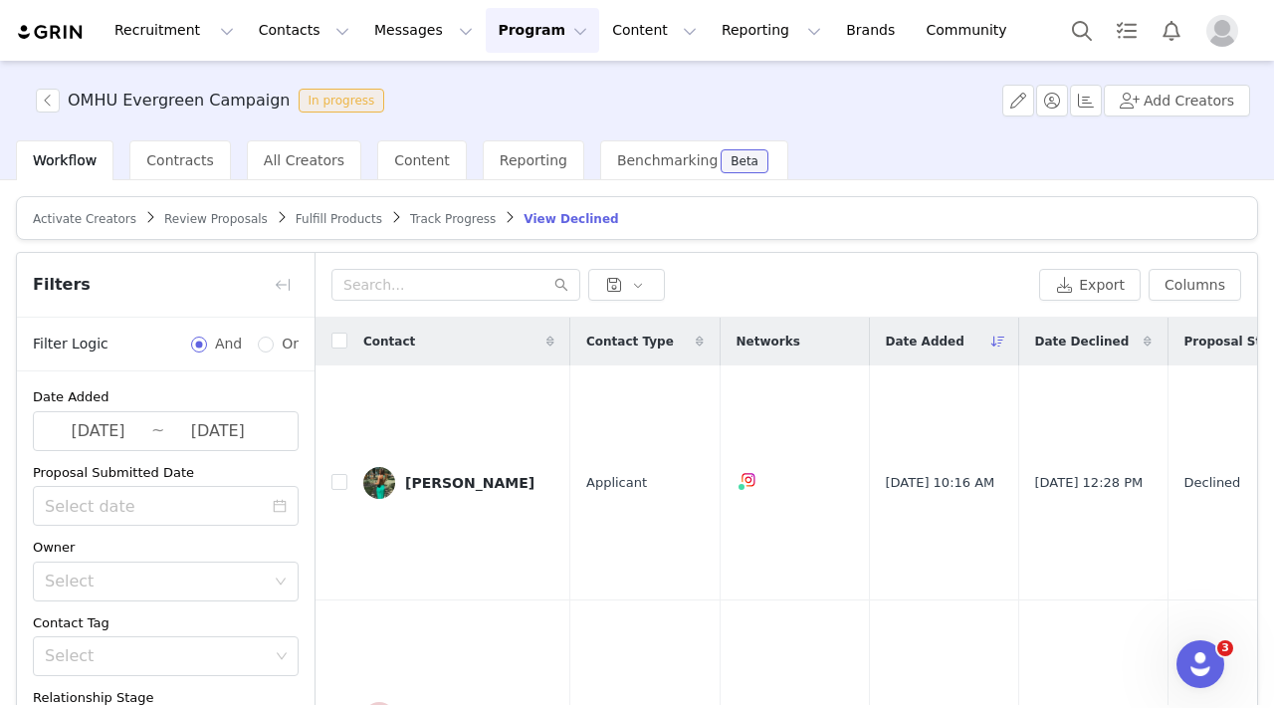
click at [89, 216] on span "Activate Creators" at bounding box center [85, 219] width 104 height 14
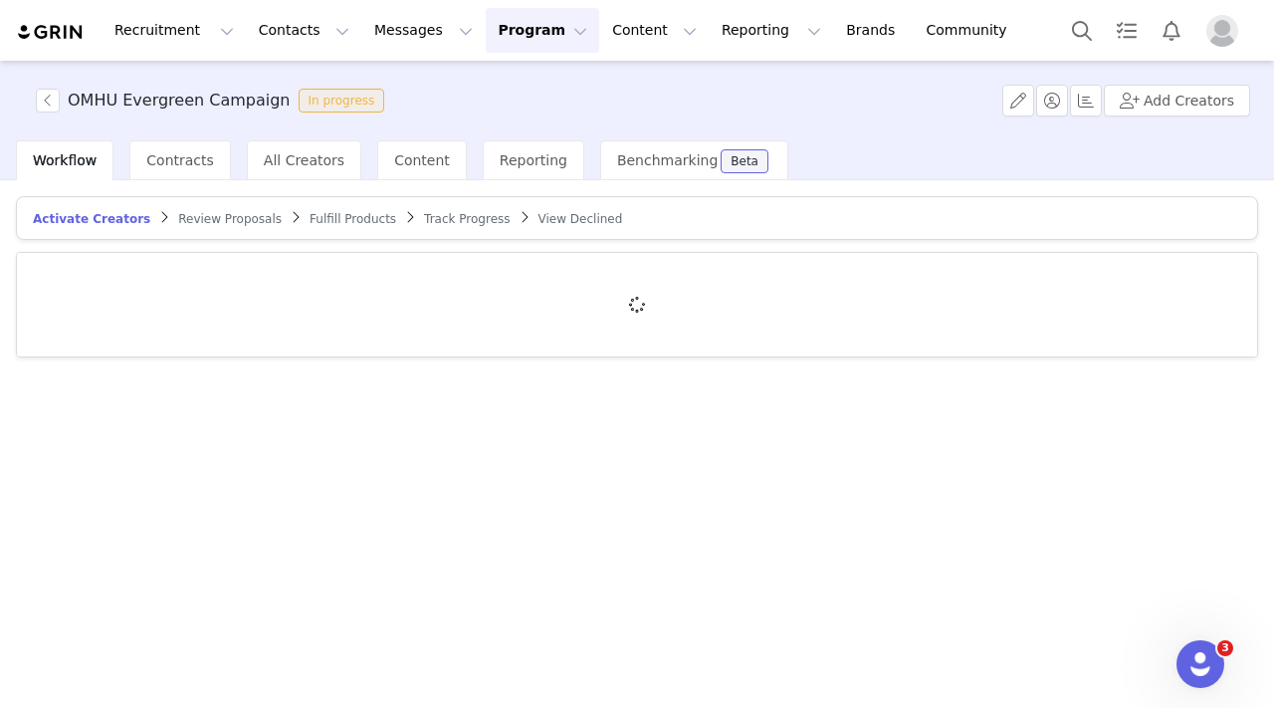
click at [105, 221] on span "Activate Creators" at bounding box center [91, 219] width 117 height 14
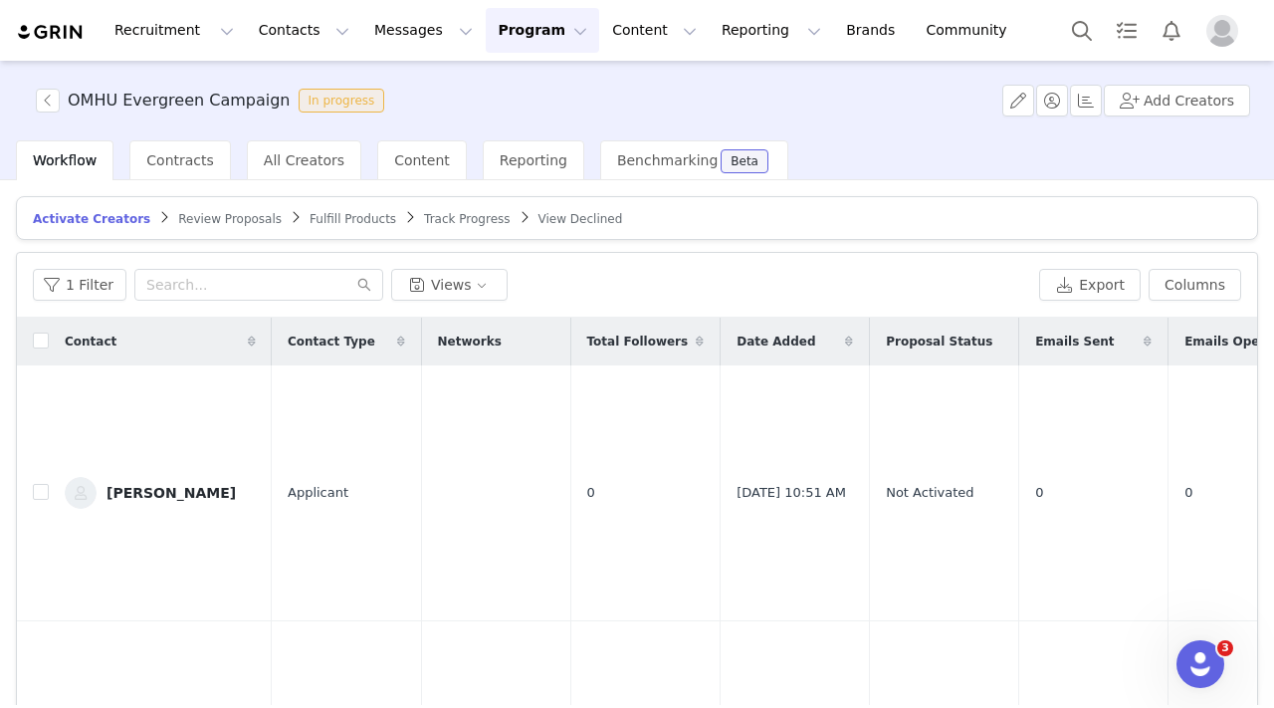
click at [203, 221] on span "Review Proposals" at bounding box center [230, 219] width 104 height 14
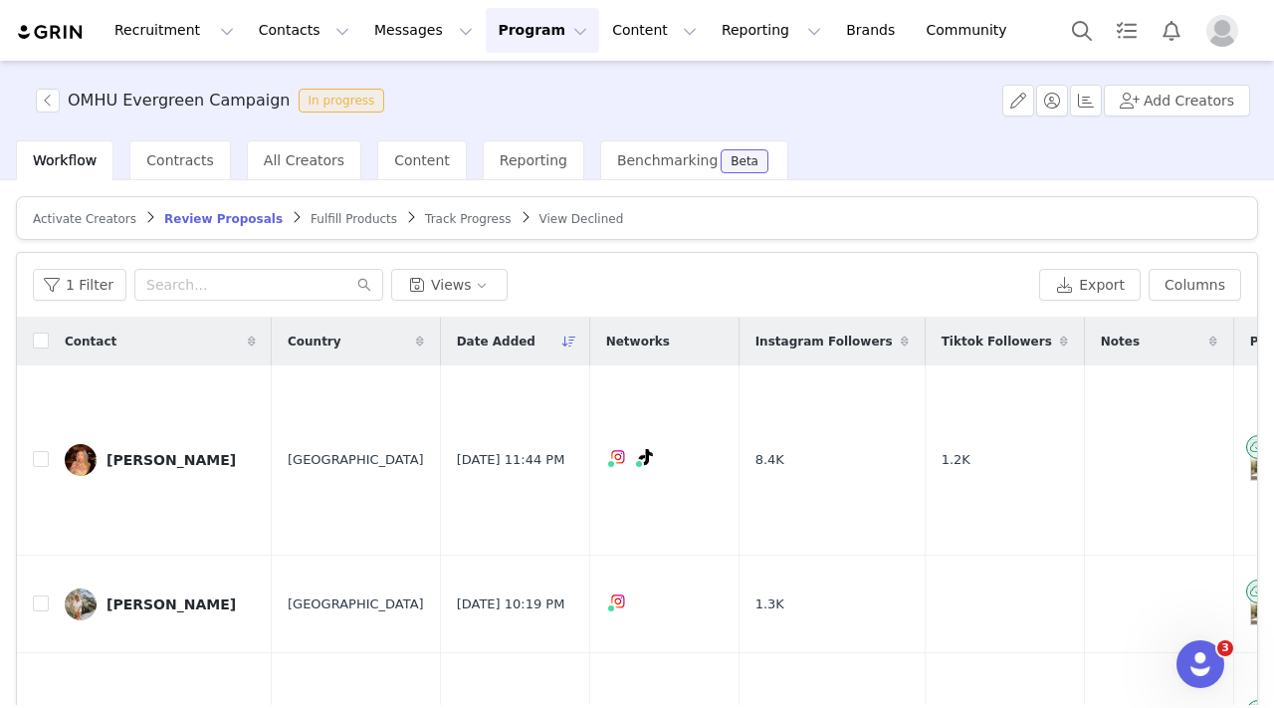
click at [91, 223] on span "Activate Creators" at bounding box center [85, 219] width 104 height 14
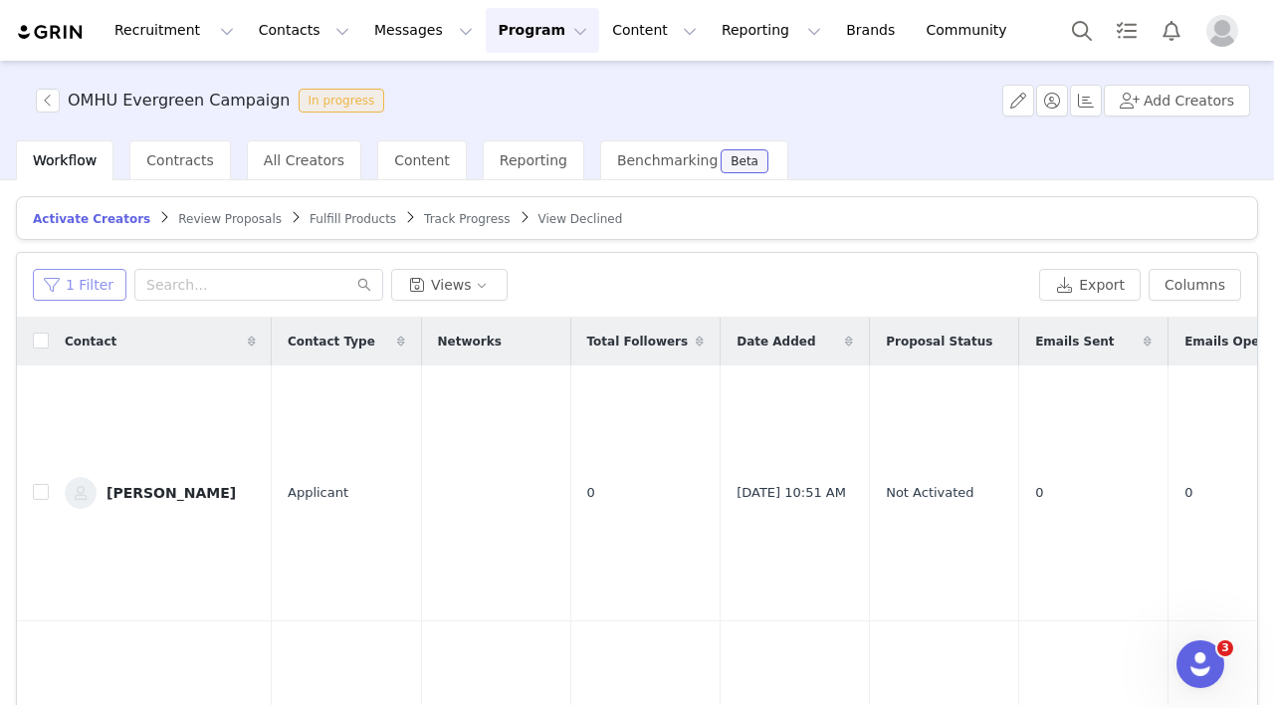
click at [84, 295] on button "1 Filter" at bounding box center [80, 285] width 94 height 32
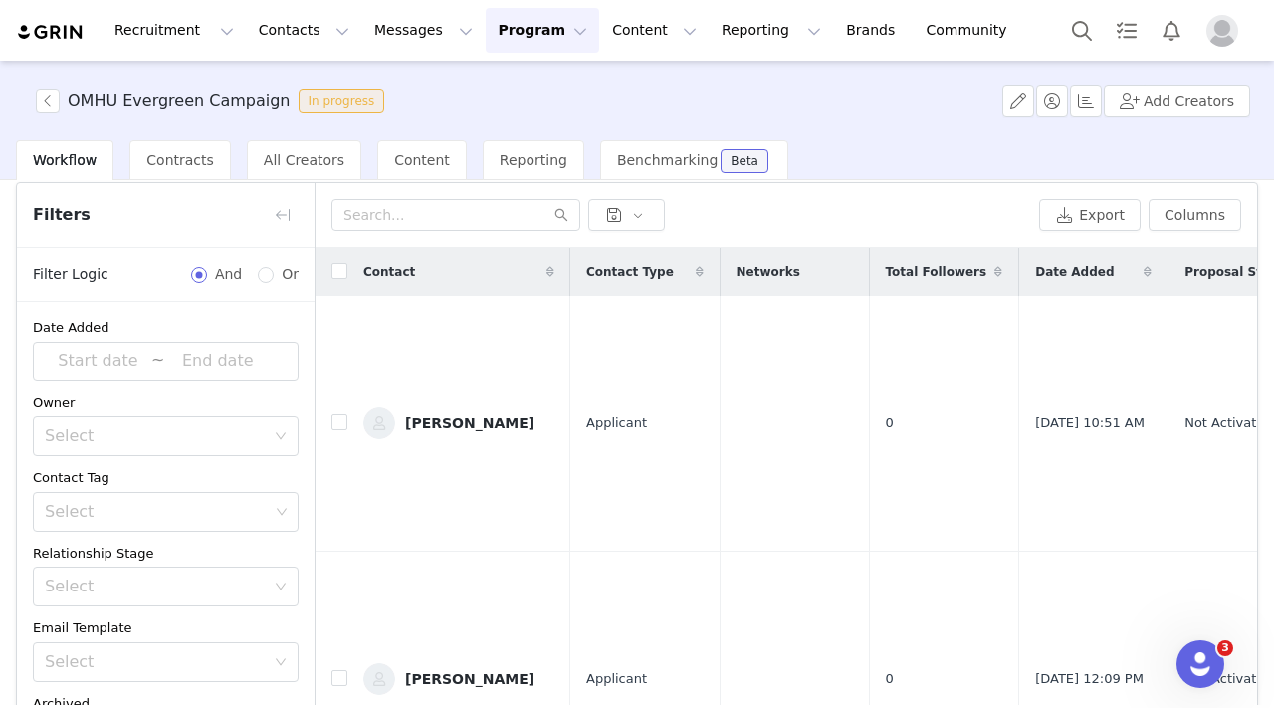
scroll to position [79, 0]
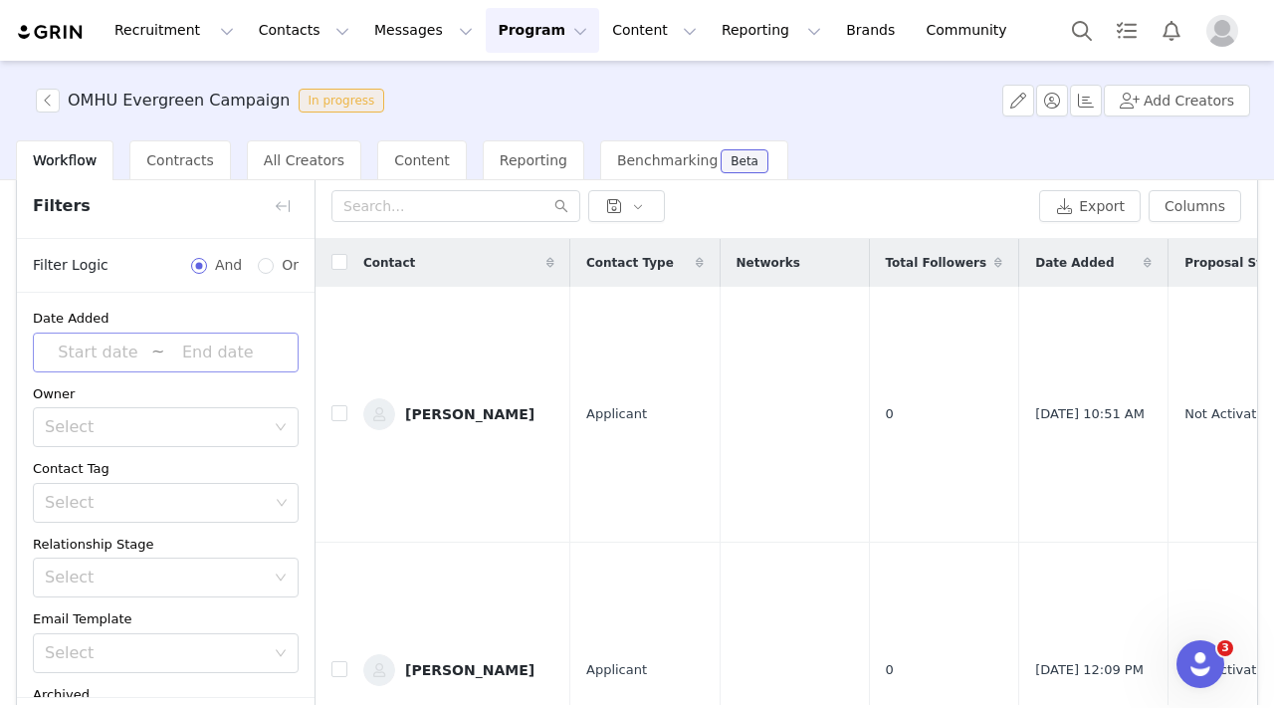
click at [121, 353] on input at bounding box center [98, 352] width 106 height 26
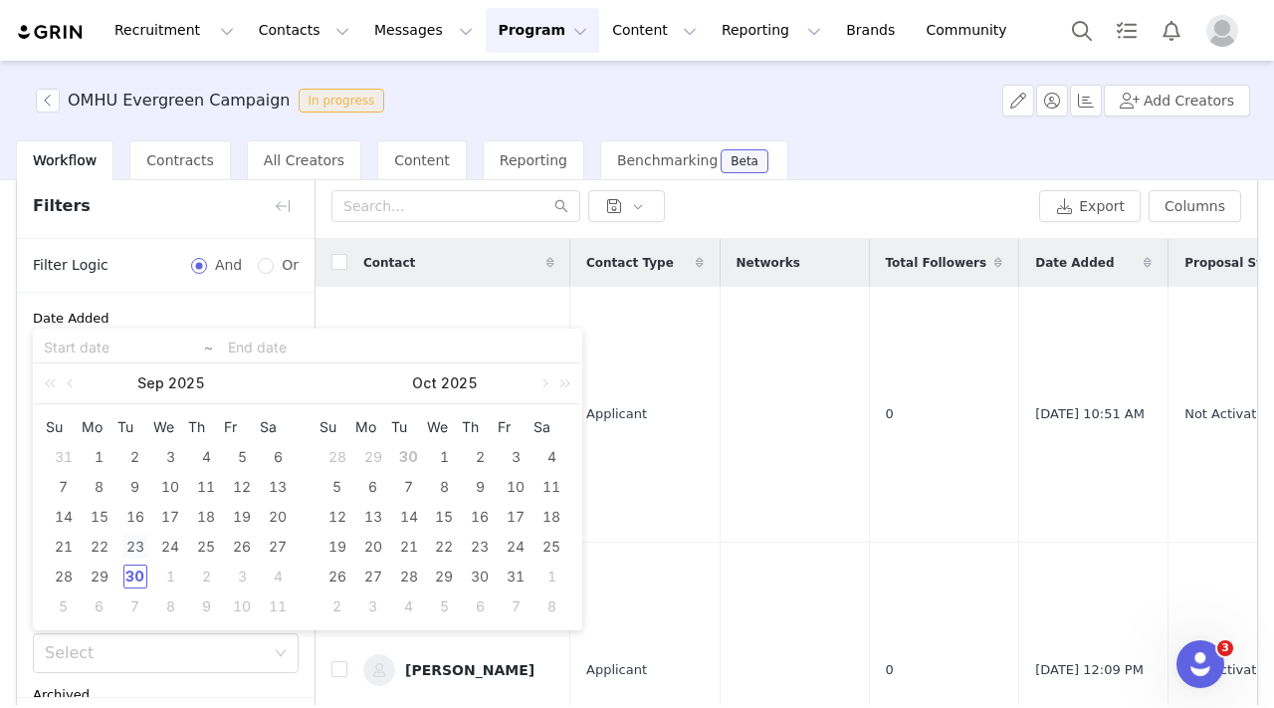
click at [134, 546] on div "23" at bounding box center [135, 546] width 24 height 24
type input "[DATE]"
click at [132, 581] on div "30" at bounding box center [135, 576] width 24 height 24
type input "[DATE]"
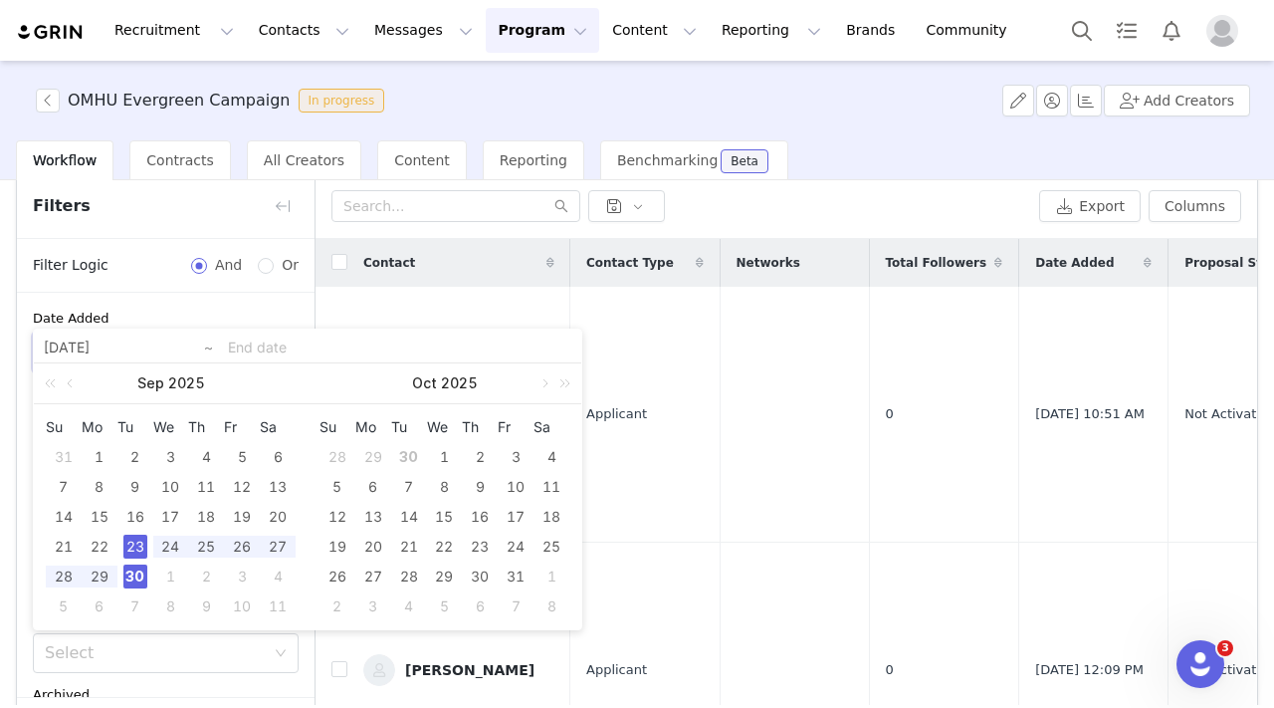
type input "[DATE]"
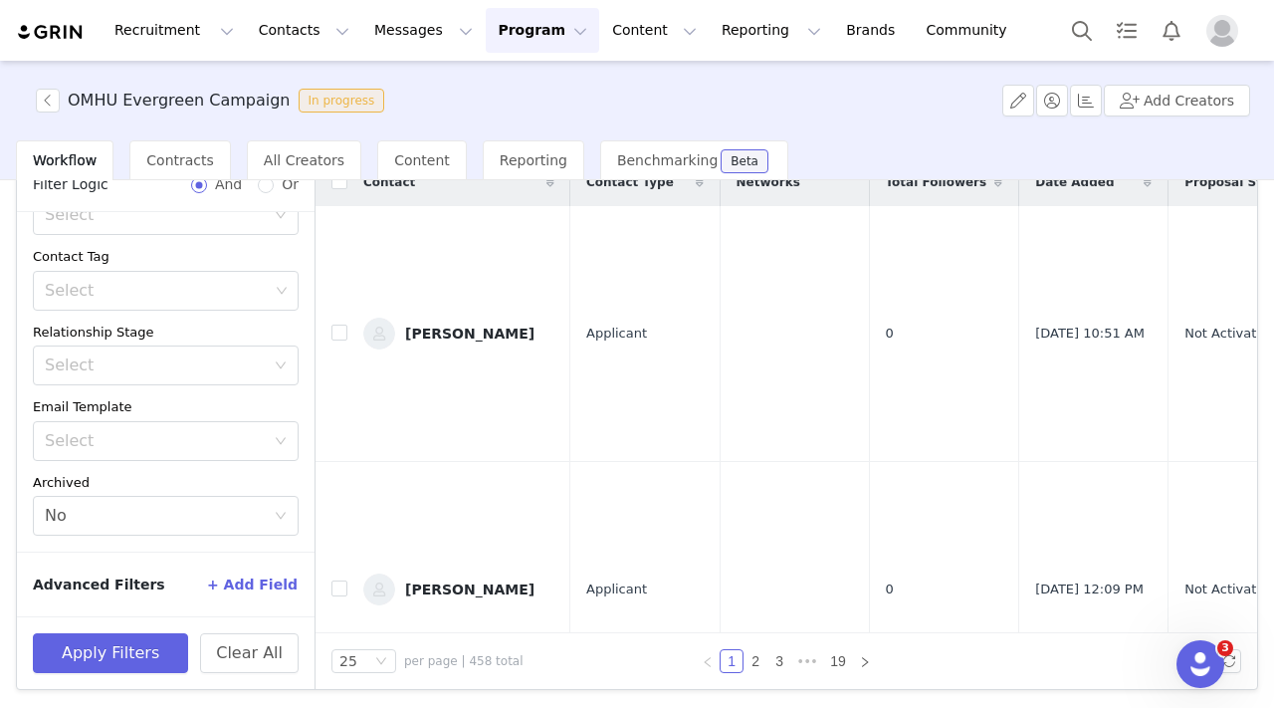
scroll to position [0, 0]
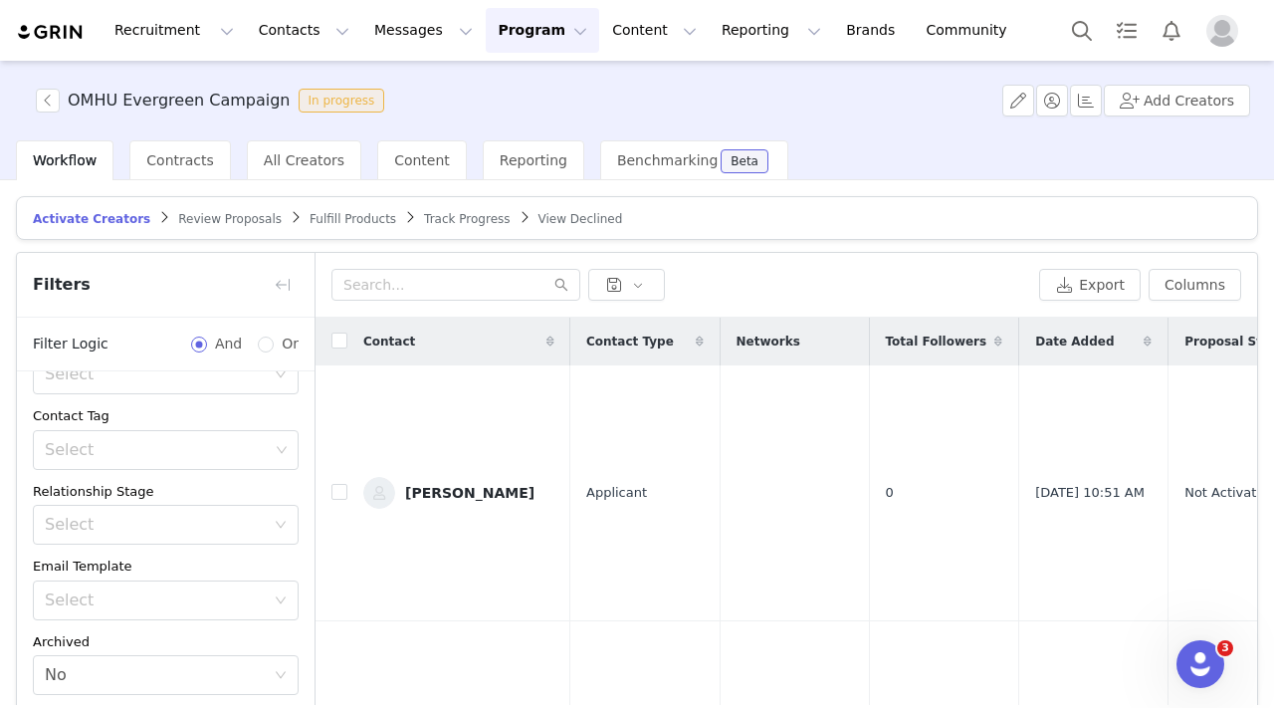
click at [207, 208] on article "Activate Creators Review Proposals Fulfill Products Track Progress View Declined" at bounding box center [637, 218] width 1242 height 44
click at [215, 224] on span "Review Proposals" at bounding box center [230, 219] width 104 height 14
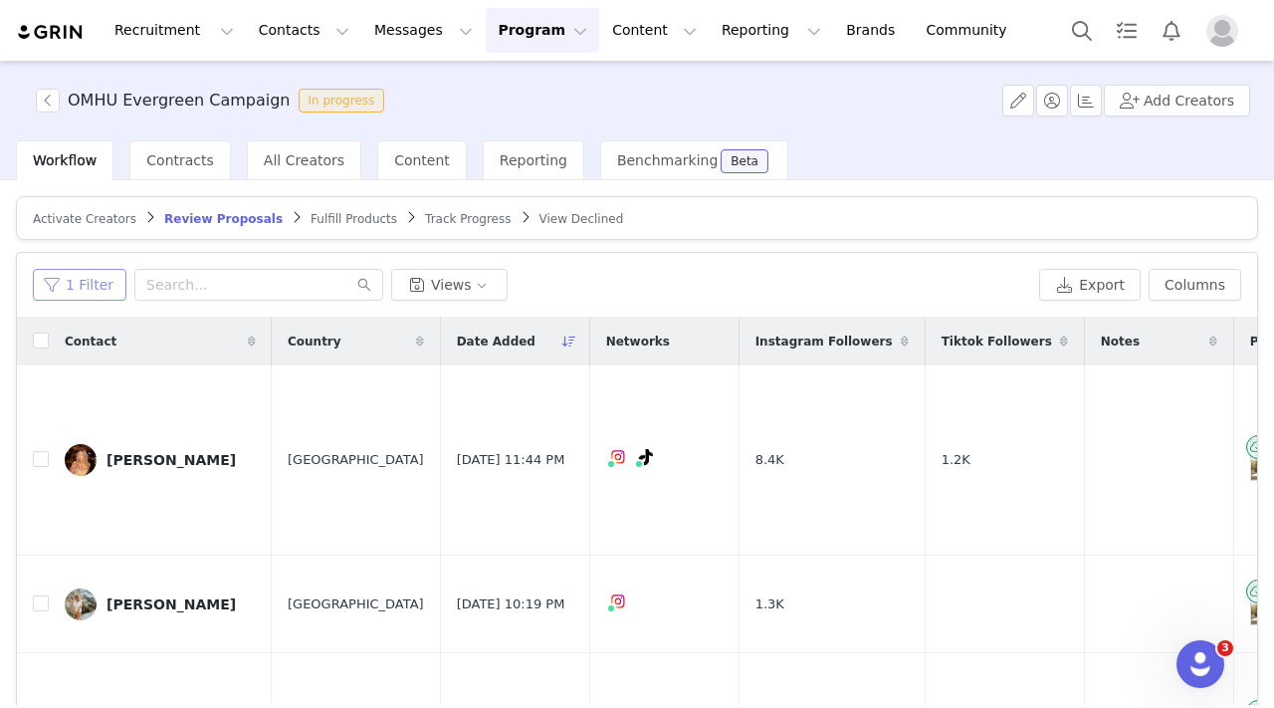
click at [106, 287] on button "1 Filter" at bounding box center [80, 285] width 94 height 32
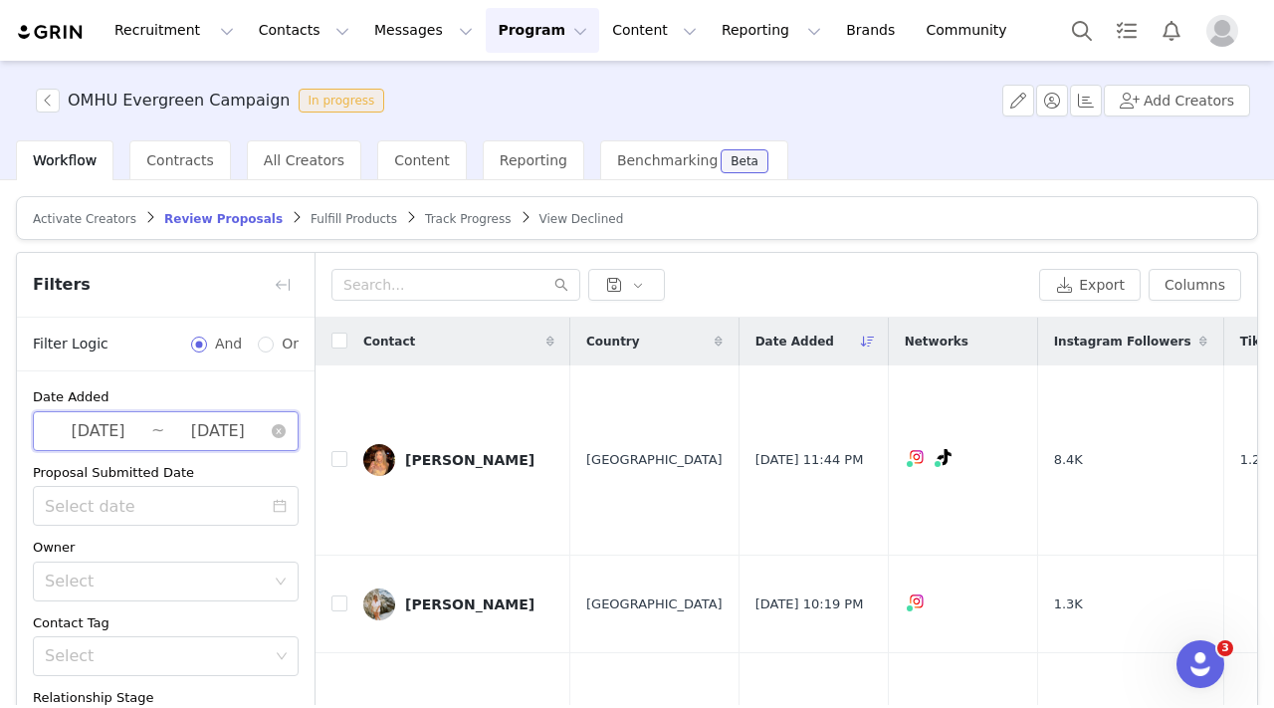
click at [146, 424] on span "[DATE] ~ [DATE]" at bounding box center [166, 431] width 266 height 40
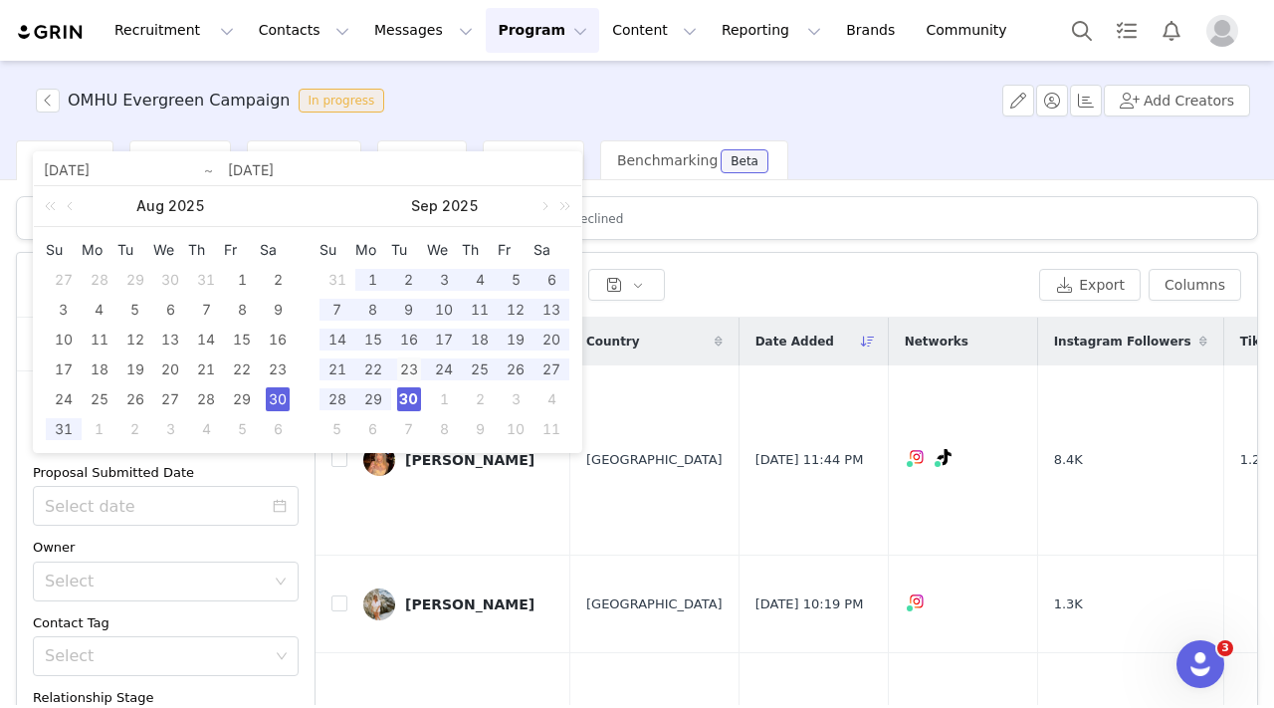
click at [403, 369] on div "23" at bounding box center [409, 369] width 24 height 24
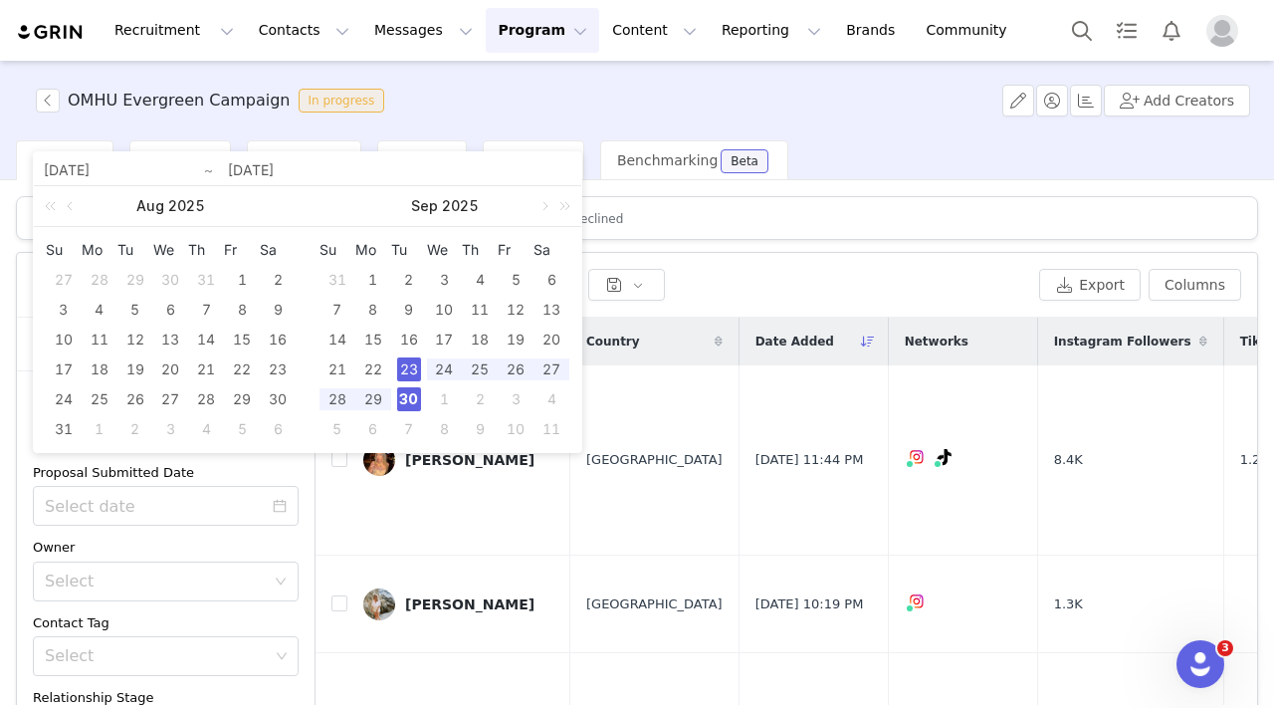
click at [403, 393] on div "30" at bounding box center [409, 399] width 24 height 24
type input "[DATE]"
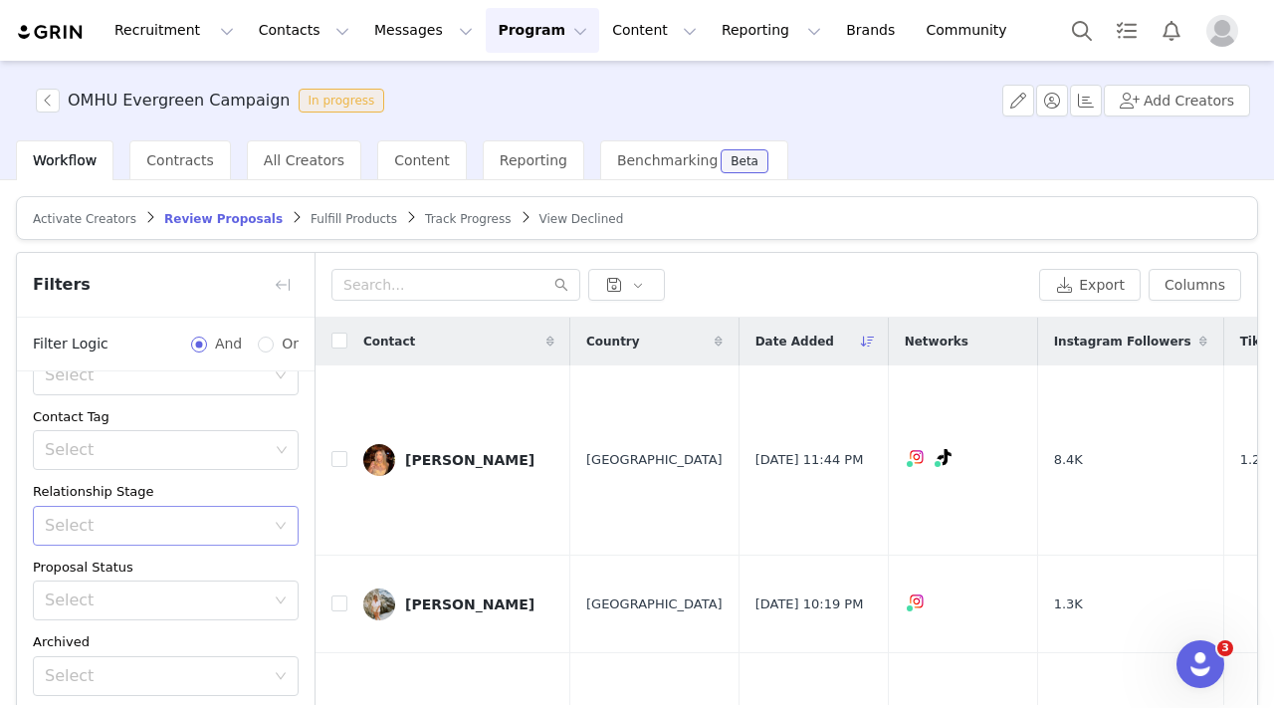
scroll to position [159, 0]
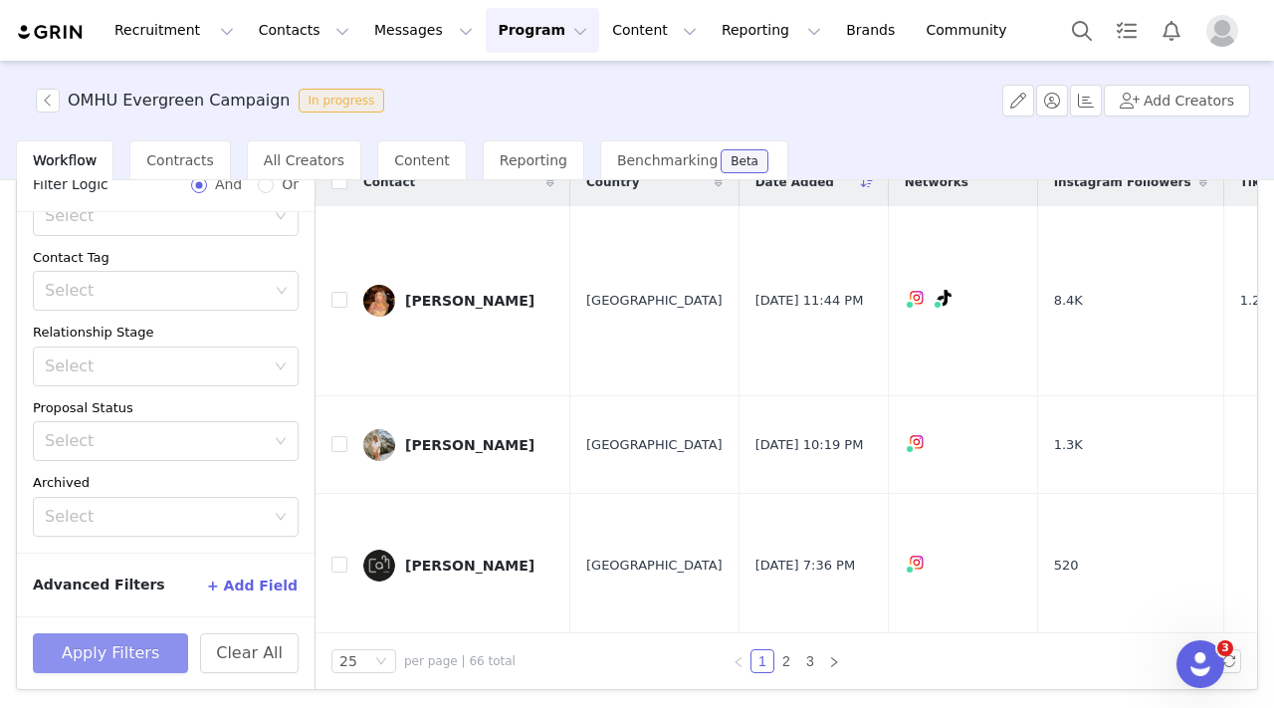
click at [114, 665] on button "Apply Filters" at bounding box center [110, 653] width 155 height 40
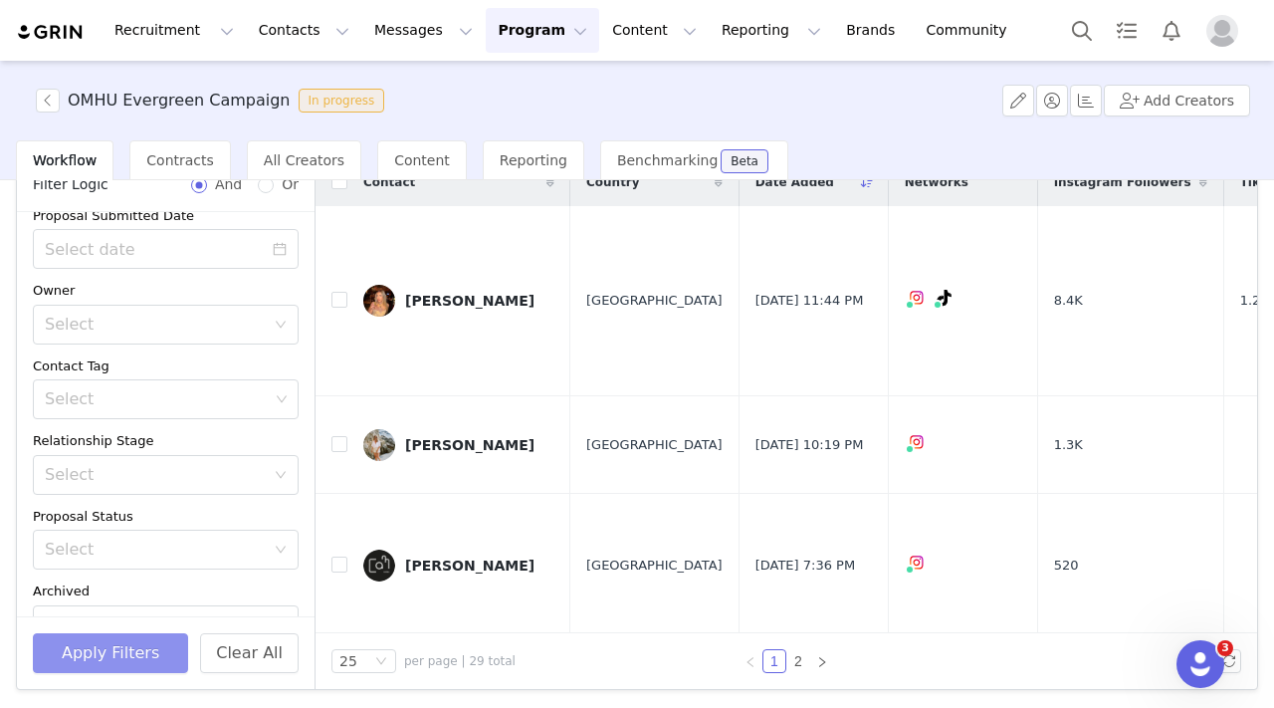
scroll to position [0, 0]
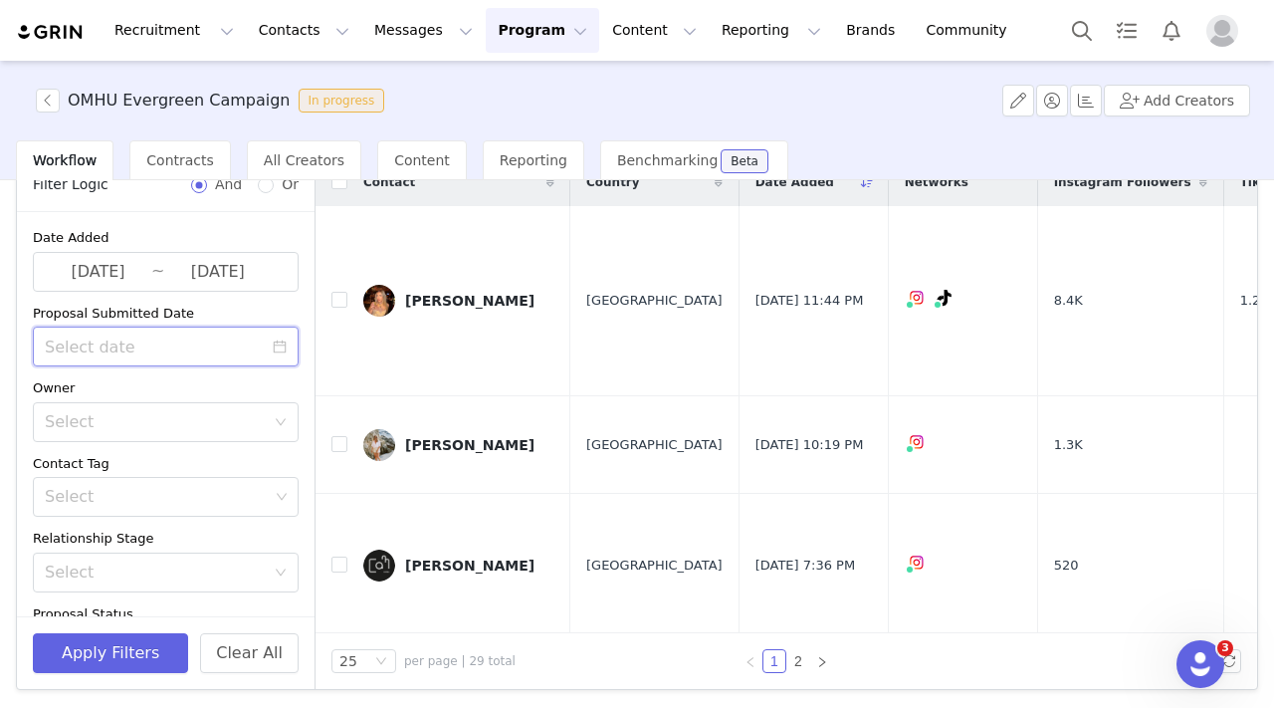
click at [197, 343] on input at bounding box center [166, 346] width 266 height 40
click at [207, 304] on div "Proposal Submitted Date" at bounding box center [166, 314] width 266 height 20
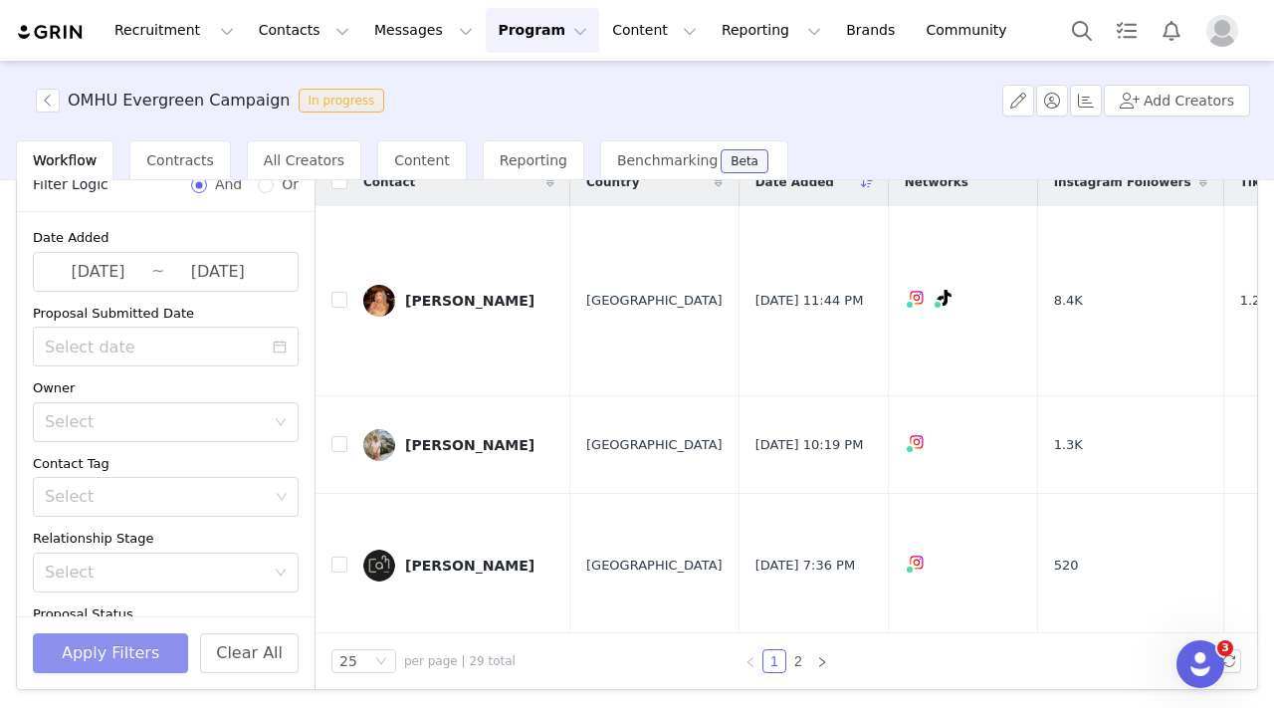
click at [117, 656] on button "Apply Filters" at bounding box center [110, 653] width 155 height 40
